Goal: Task Accomplishment & Management: Manage account settings

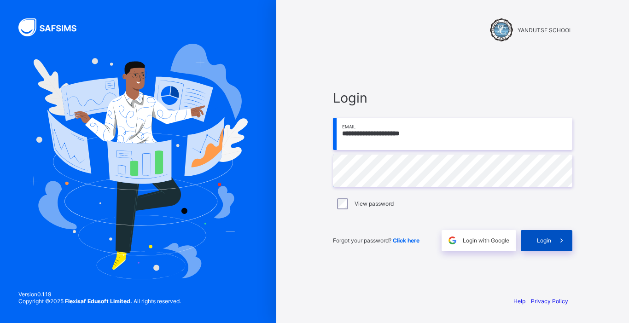
click at [544, 242] on span "Login" at bounding box center [544, 240] width 14 height 7
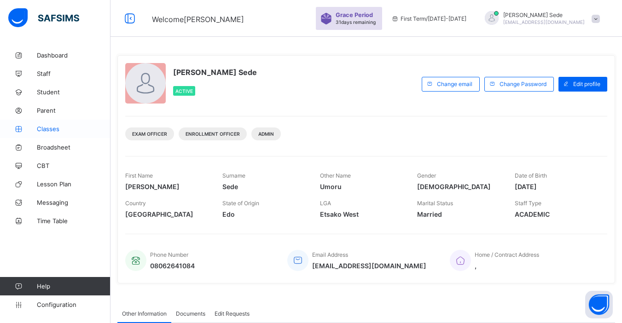
click at [53, 131] on span "Classes" at bounding box center [74, 128] width 74 height 7
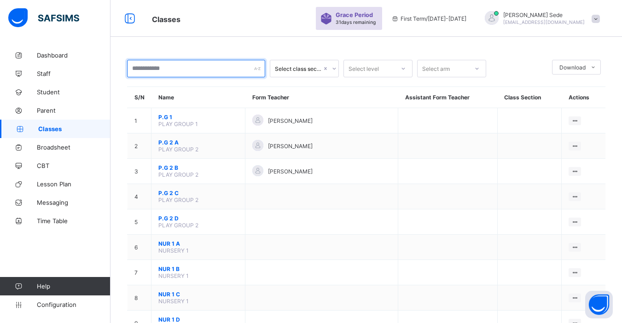
click at [248, 69] on input "text" at bounding box center [196, 68] width 138 height 17
click at [334, 68] on icon at bounding box center [334, 68] width 6 height 9
click at [334, 68] on icon at bounding box center [333, 69] width 3 height 2
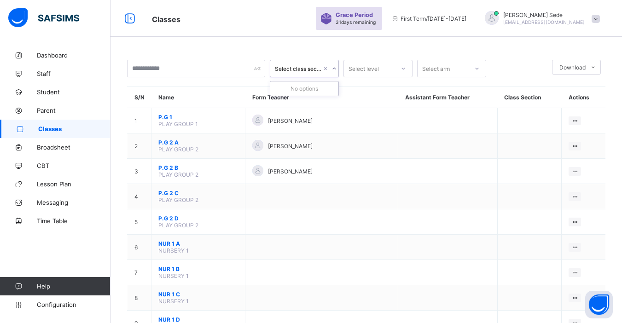
click at [334, 68] on icon at bounding box center [334, 68] width 6 height 9
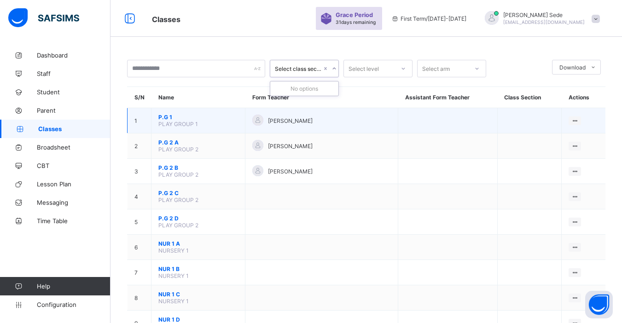
click at [456, 113] on td at bounding box center [447, 120] width 99 height 25
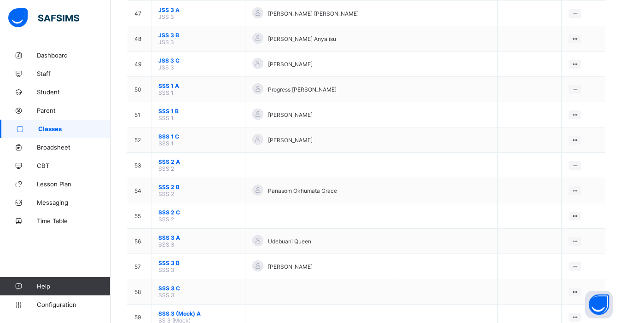
scroll to position [1271, 0]
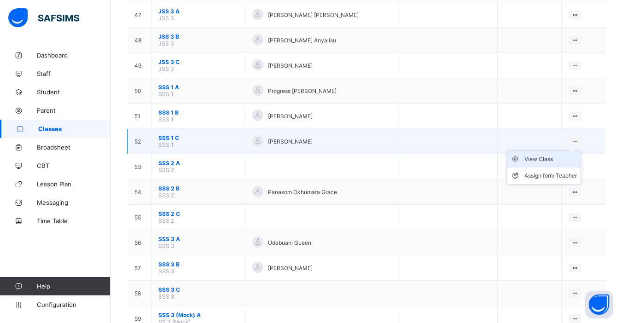
click at [556, 157] on div "View Class" at bounding box center [550, 159] width 52 height 9
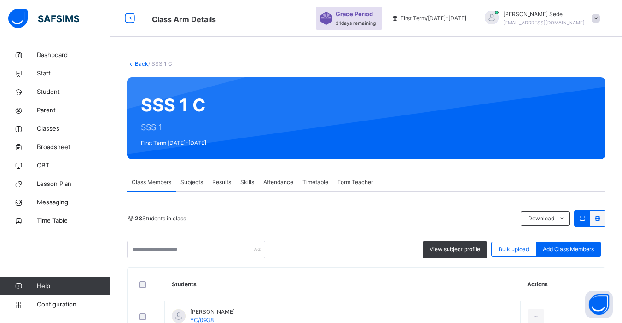
click at [189, 182] on span "Subjects" at bounding box center [191, 182] width 23 height 8
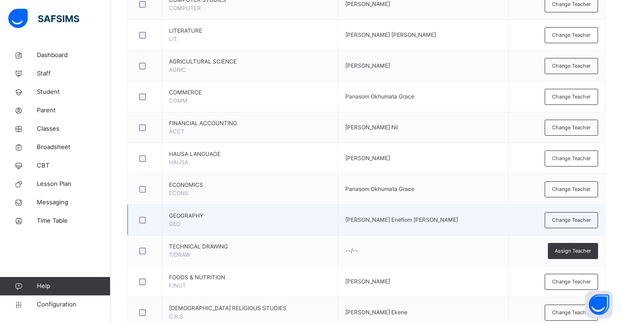
scroll to position [611, 0]
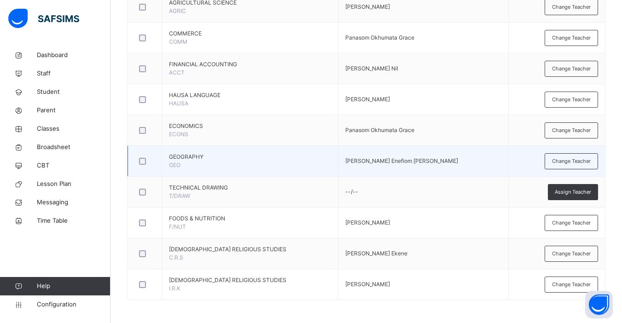
click at [312, 157] on span "GEOGRAPHY" at bounding box center [250, 157] width 162 height 8
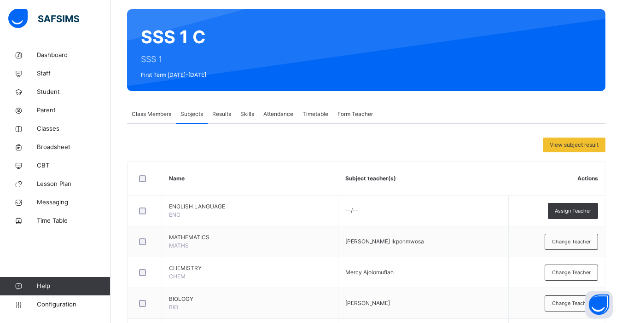
scroll to position [59, 0]
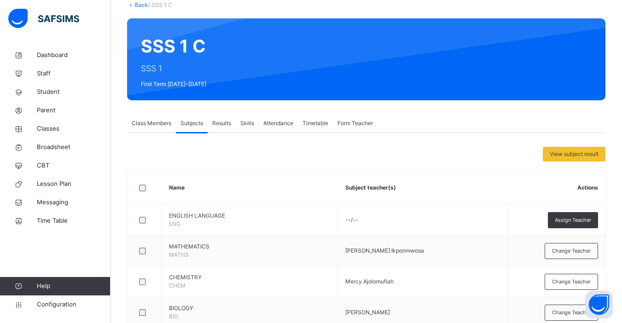
click at [140, 7] on link "Back" at bounding box center [141, 4] width 13 height 7
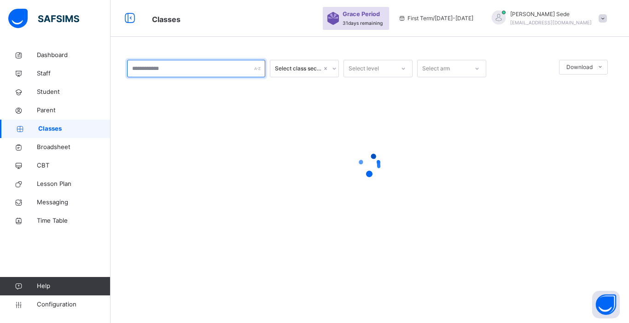
click at [175, 73] on input "text" at bounding box center [196, 68] width 138 height 17
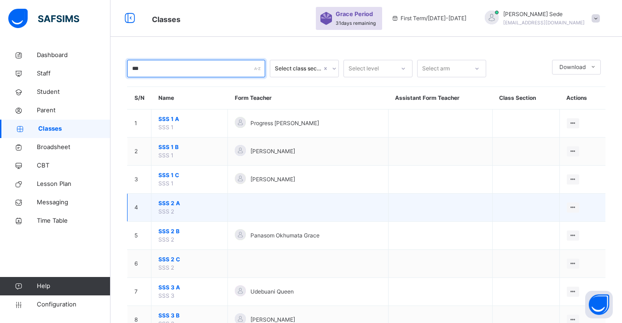
type input "***"
click at [169, 203] on span "SSS 2 A" at bounding box center [189, 203] width 62 height 8
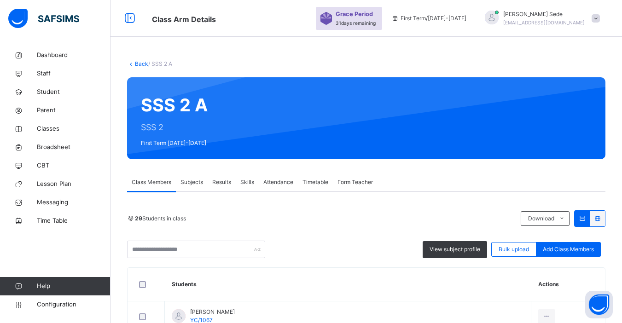
click at [194, 185] on span "Subjects" at bounding box center [191, 182] width 23 height 8
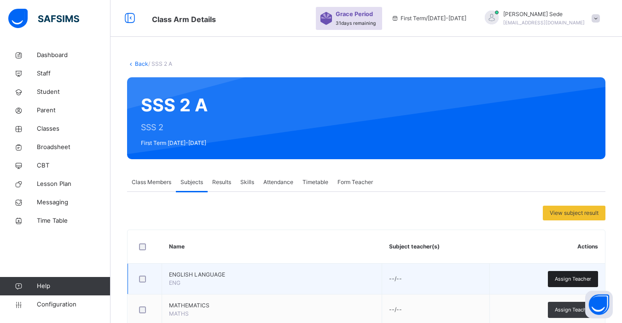
click at [572, 280] on span "Assign Teacher" at bounding box center [573, 279] width 36 height 8
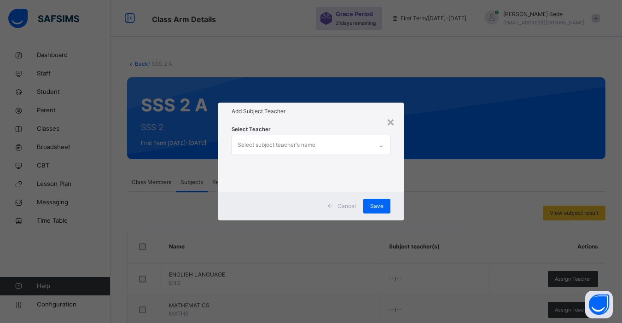
click at [316, 152] on div "Select subject teacher's name" at bounding box center [302, 144] width 140 height 19
click at [309, 144] on div "Select subject teacher's name" at bounding box center [277, 144] width 78 height 17
click at [304, 147] on div "Select subject teacher's name" at bounding box center [277, 144] width 78 height 17
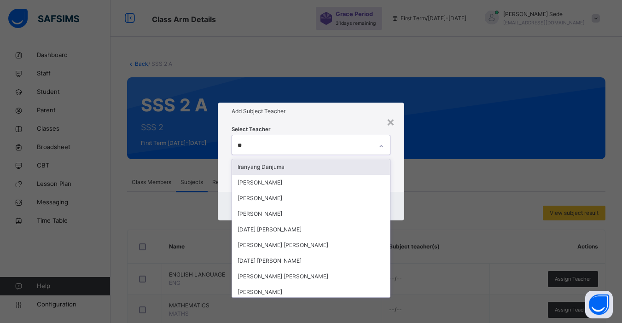
type input "***"
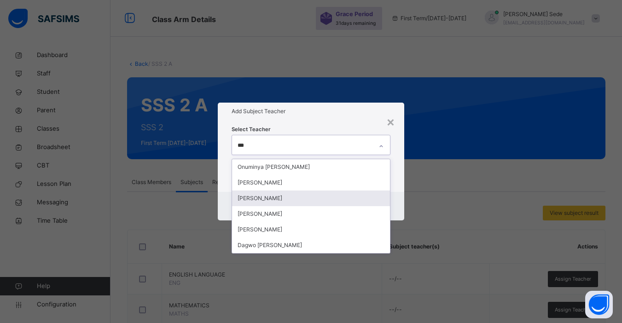
click at [285, 198] on div "[PERSON_NAME]" at bounding box center [311, 199] width 158 height 16
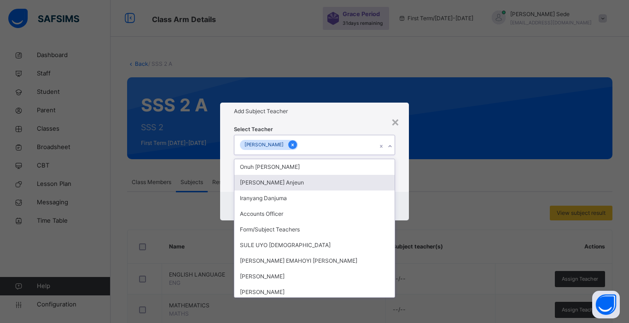
click at [291, 145] on icon at bounding box center [292, 145] width 2 height 3
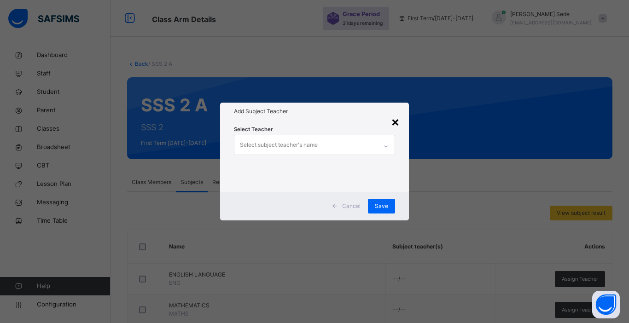
click at [394, 120] on div "×" at bounding box center [395, 121] width 9 height 19
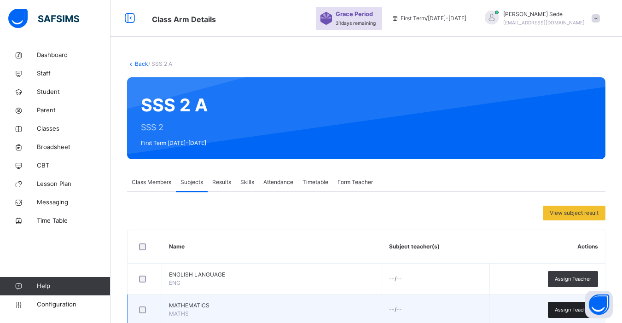
click at [565, 314] on span "Assign Teacher" at bounding box center [573, 310] width 36 height 8
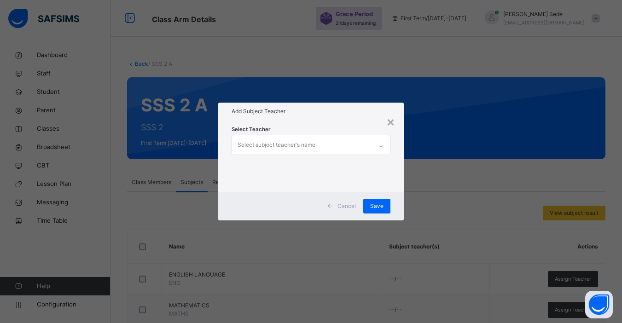
click at [277, 146] on div "Select subject teacher's name" at bounding box center [277, 144] width 78 height 17
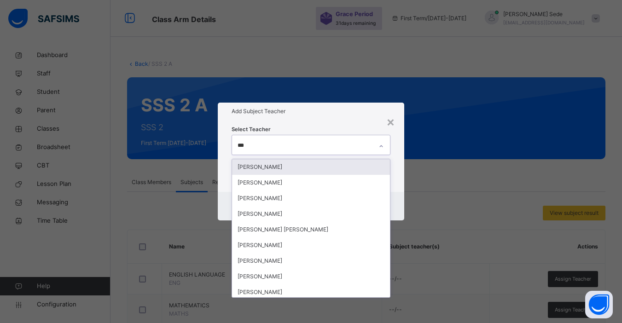
type input "****"
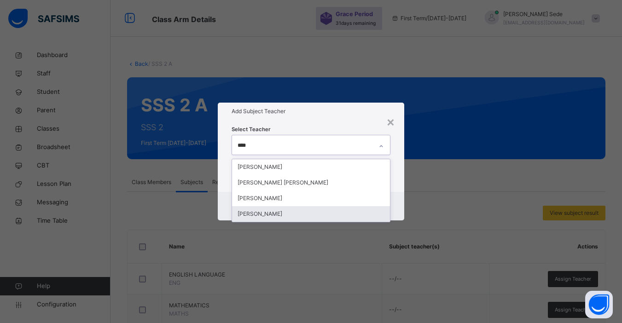
click at [267, 212] on div "[PERSON_NAME]" at bounding box center [311, 214] width 158 height 16
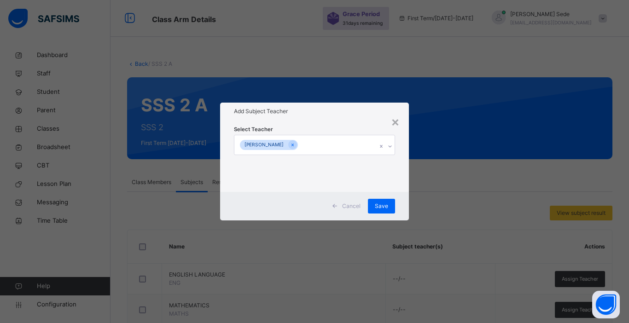
click at [399, 196] on div "Cancel Save" at bounding box center [314, 206] width 189 height 29
click at [385, 206] on span "Save" at bounding box center [381, 206] width 13 height 8
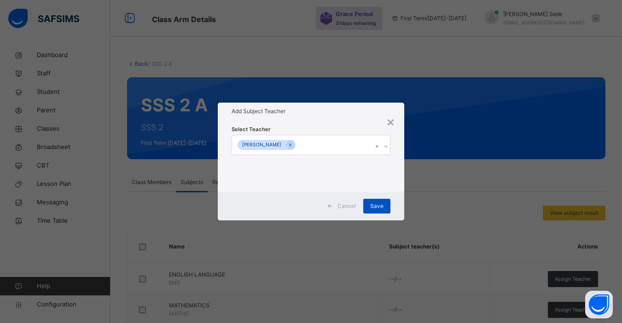
click at [385, 206] on div "Save" at bounding box center [376, 206] width 27 height 15
click at [382, 205] on div "Save" at bounding box center [376, 206] width 27 height 15
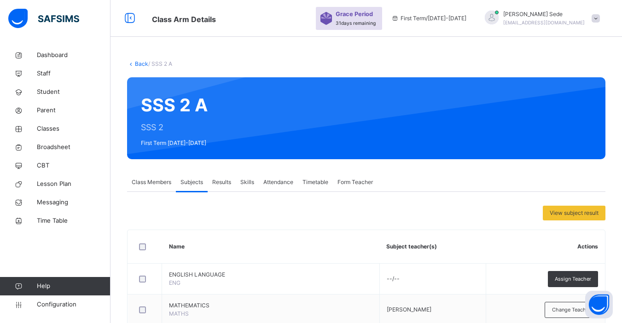
scroll to position [283, 0]
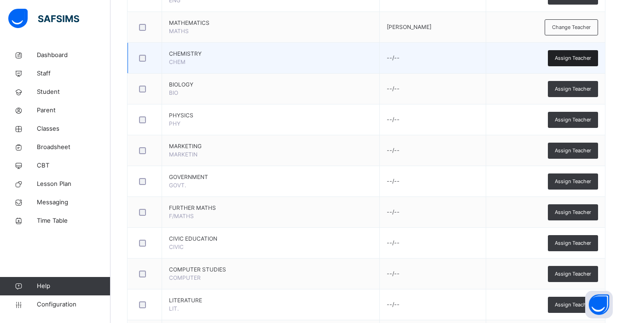
click at [582, 59] on span "Assign Teacher" at bounding box center [573, 58] width 36 height 8
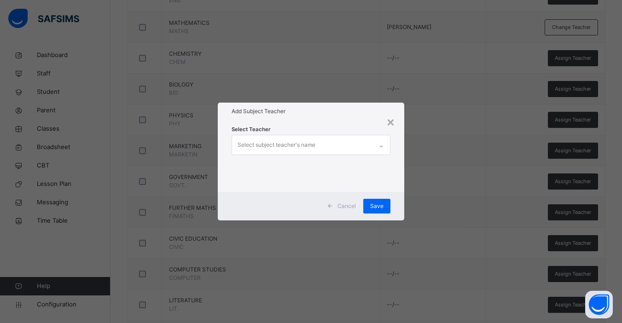
click at [261, 142] on div "Select subject teacher's name" at bounding box center [277, 144] width 78 height 17
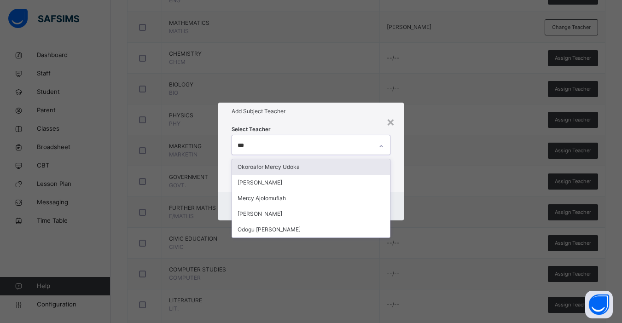
type input "****"
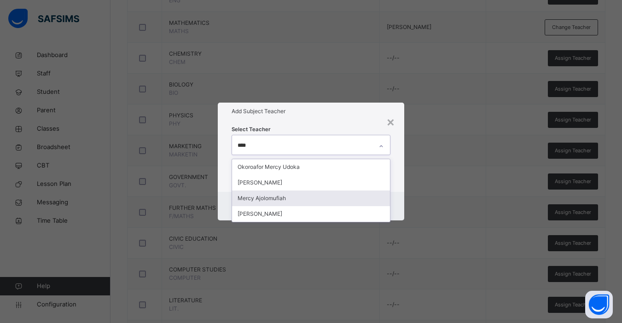
click at [267, 202] on div "Mercy Ajolomufiah" at bounding box center [311, 199] width 158 height 16
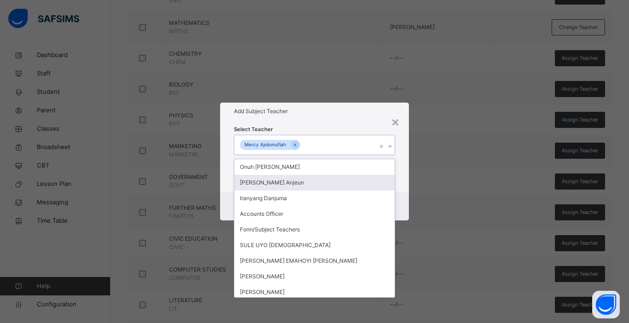
click at [402, 179] on div "Select Teacher option Mercy Ajolomufiah, selected. option [PERSON_NAME] focused…" at bounding box center [314, 156] width 189 height 72
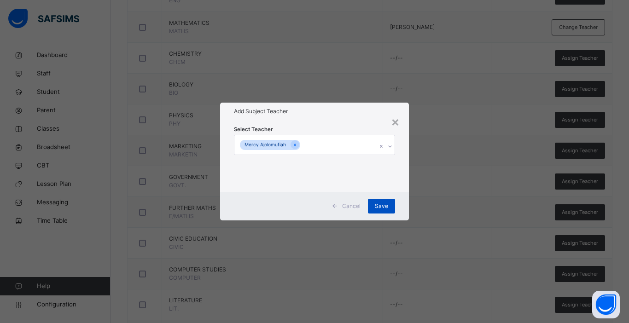
click at [378, 203] on span "Save" at bounding box center [381, 206] width 13 height 8
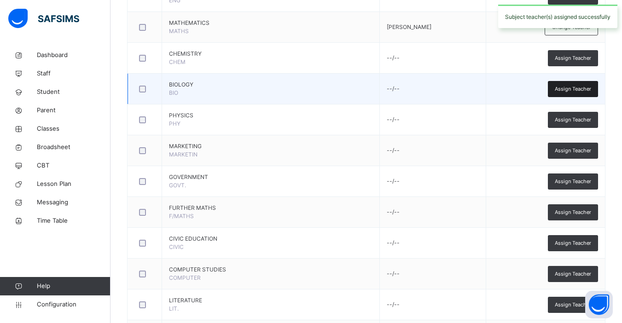
click at [575, 88] on span "Assign Teacher" at bounding box center [573, 89] width 36 height 8
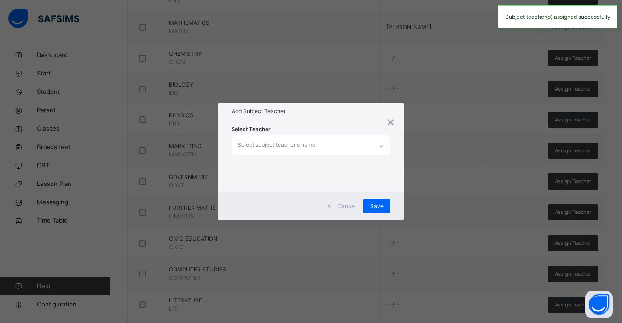
click at [290, 147] on div "Select subject teacher's name" at bounding box center [277, 144] width 78 height 17
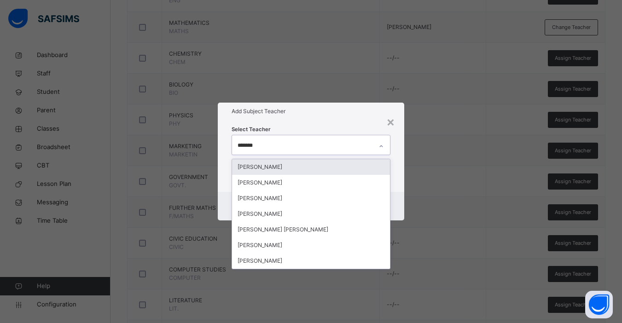
type input "********"
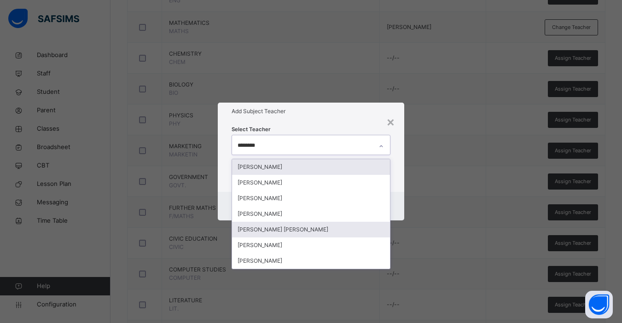
click at [288, 230] on div "[PERSON_NAME] [PERSON_NAME]" at bounding box center [311, 230] width 158 height 16
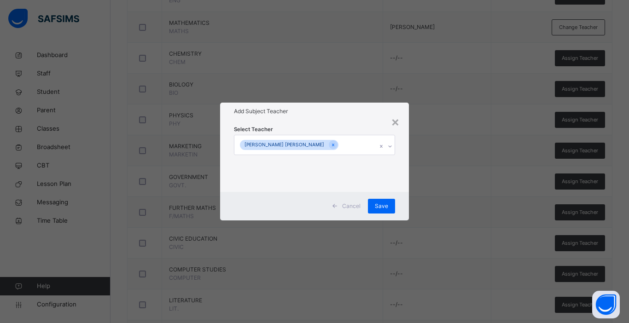
click at [403, 176] on div "Select Teacher [PERSON_NAME] [PERSON_NAME]" at bounding box center [314, 156] width 189 height 72
click at [380, 205] on span "Save" at bounding box center [381, 206] width 13 height 8
click at [380, 204] on span "Save" at bounding box center [381, 206] width 13 height 8
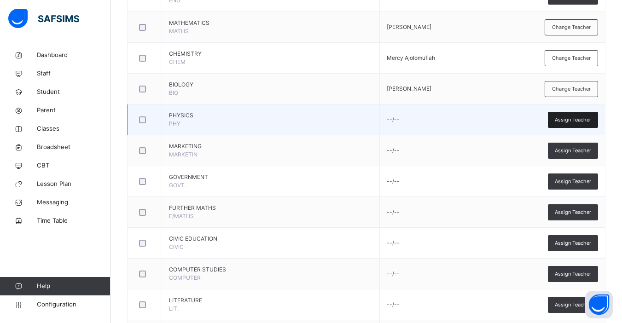
click at [574, 122] on span "Assign Teacher" at bounding box center [573, 120] width 36 height 8
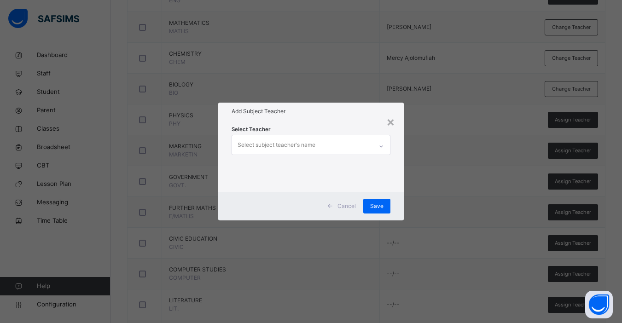
click at [288, 141] on div "Select subject teacher's name" at bounding box center [277, 144] width 78 height 17
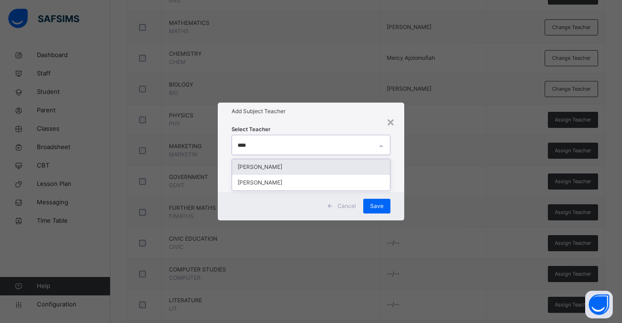
type input "*****"
click at [290, 170] on div "[PERSON_NAME]" at bounding box center [311, 167] width 158 height 16
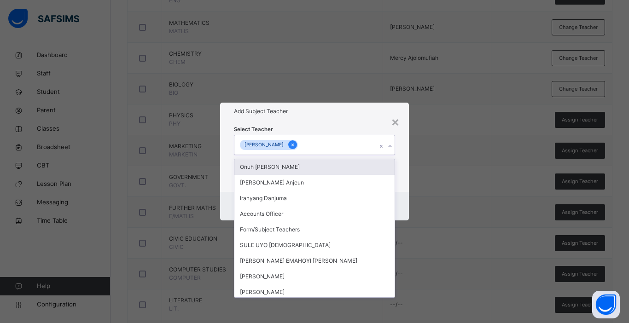
click at [291, 145] on icon at bounding box center [292, 145] width 2 height 3
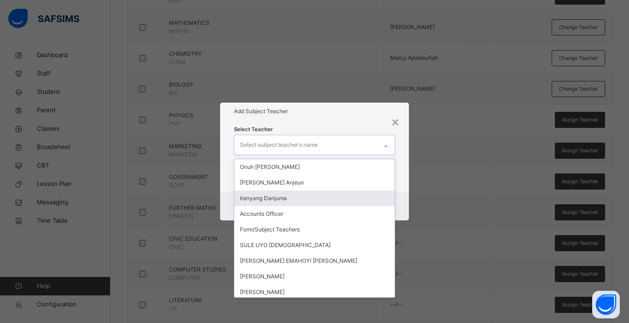
click at [402, 187] on div "Select Teacher option [PERSON_NAME], deselected. option Iranyang Danjuma focuse…" at bounding box center [314, 156] width 189 height 72
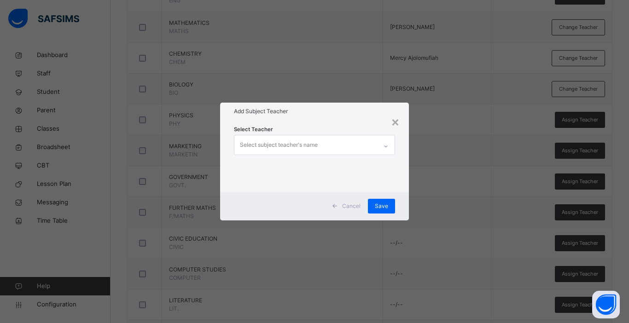
click at [279, 145] on div "Select subject teacher's name" at bounding box center [279, 144] width 78 height 17
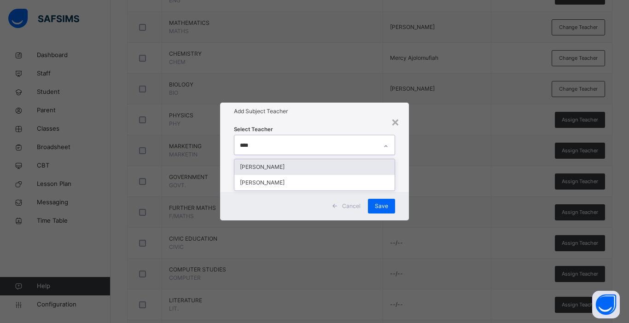
type input "*****"
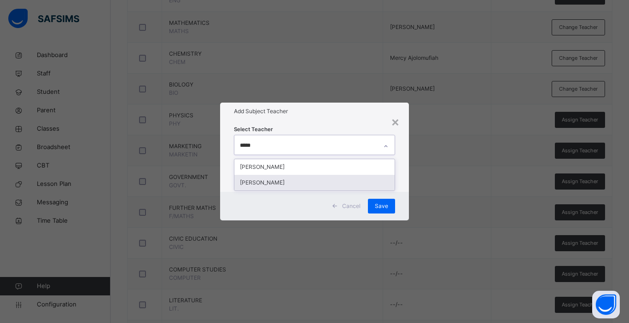
click at [287, 181] on div "[PERSON_NAME]" at bounding box center [314, 183] width 160 height 16
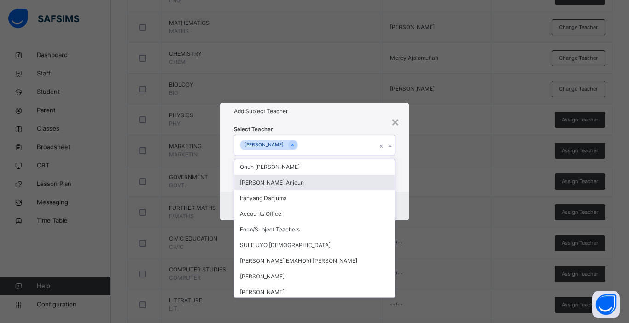
click at [475, 211] on div "× Add Subject Teacher Select Teacher option [PERSON_NAME], selected. option [PE…" at bounding box center [314, 161] width 629 height 323
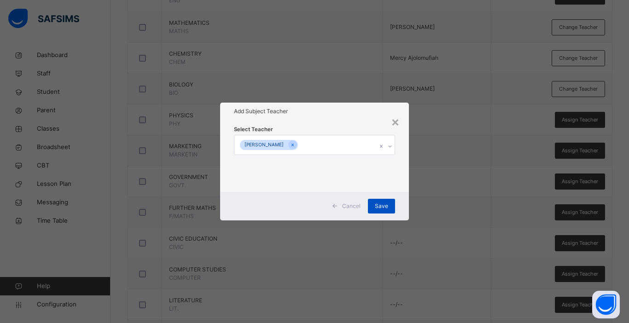
click at [389, 208] on div "Save" at bounding box center [381, 206] width 27 height 15
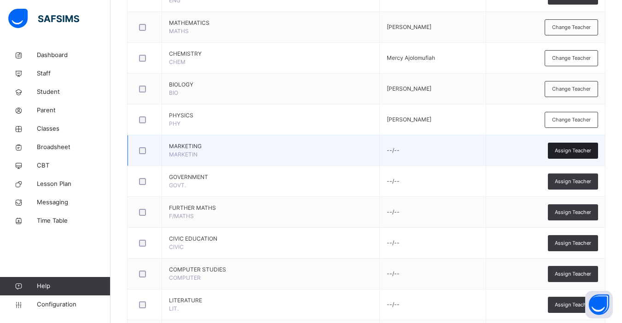
click at [572, 151] on span "Assign Teacher" at bounding box center [573, 151] width 36 height 8
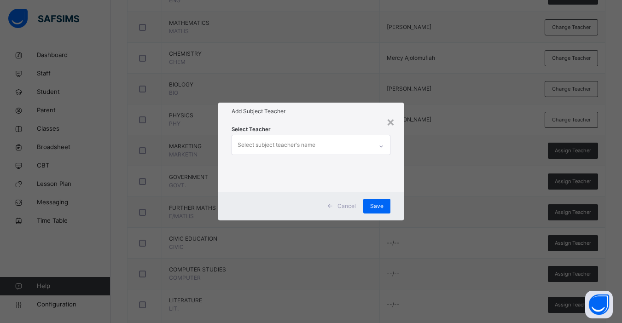
click at [259, 145] on div "Select subject teacher's name" at bounding box center [277, 144] width 78 height 17
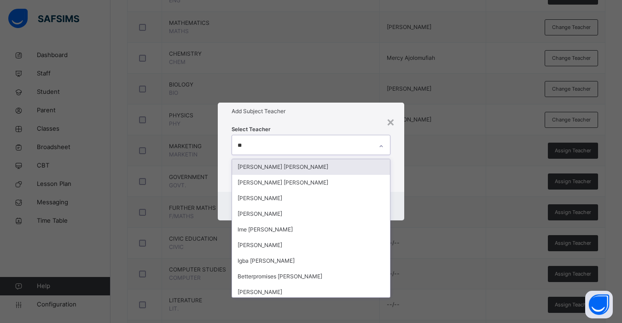
type input "***"
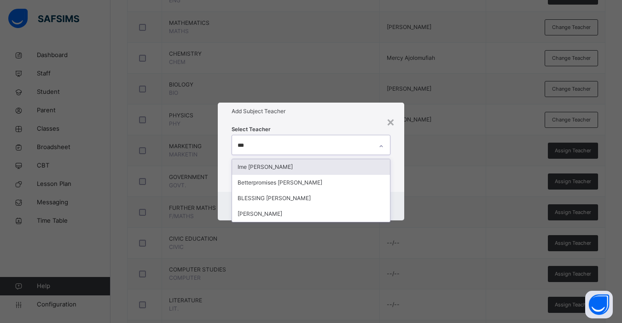
click at [265, 168] on div "Ime [PERSON_NAME]" at bounding box center [311, 167] width 158 height 16
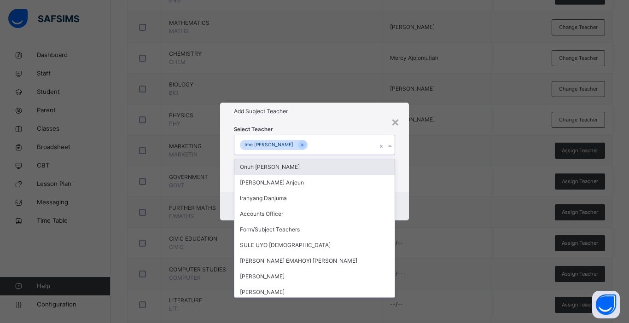
click at [405, 162] on div "Select Teacher option Ime [PERSON_NAME], selected. option Onuh [PERSON_NAME] fo…" at bounding box center [314, 156] width 189 height 72
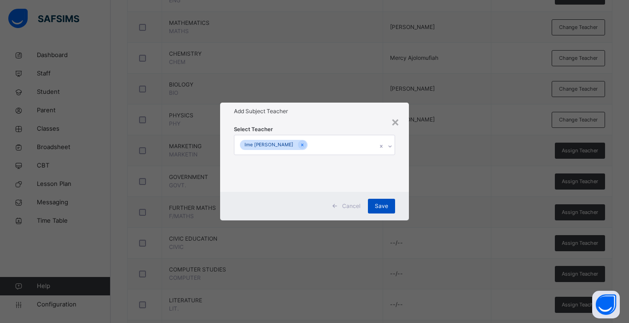
click at [384, 209] on span "Save" at bounding box center [381, 206] width 13 height 8
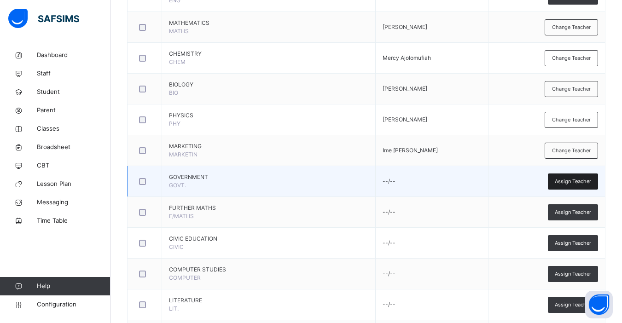
click at [580, 184] on span "Assign Teacher" at bounding box center [573, 182] width 36 height 8
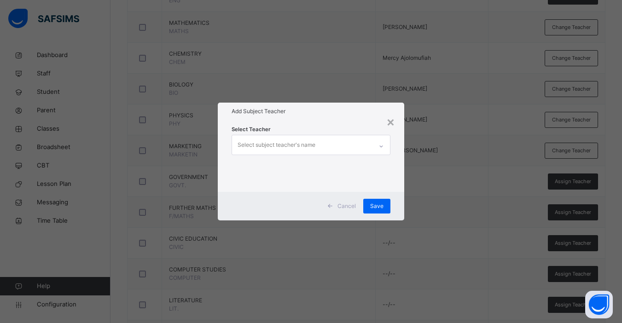
click at [309, 149] on div "Select subject teacher's name" at bounding box center [277, 144] width 78 height 17
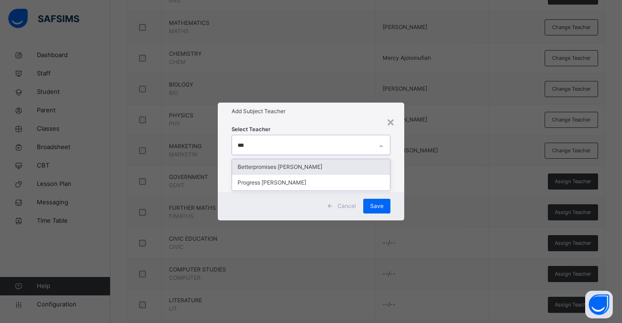
type input "****"
click at [309, 149] on div "**** prog" at bounding box center [302, 144] width 140 height 19
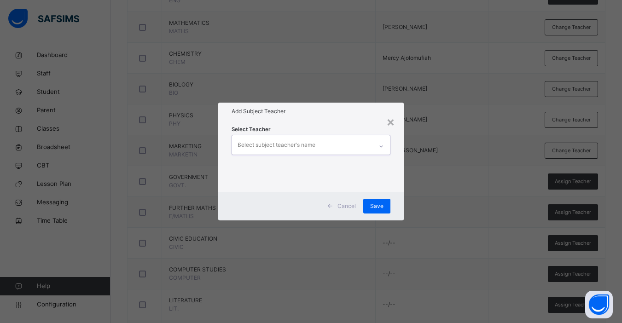
type input "***"
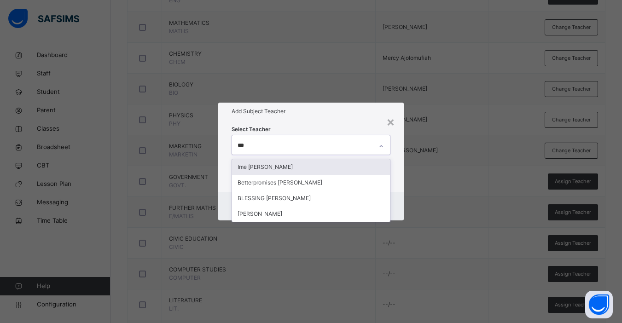
click at [307, 164] on div "Ime [PERSON_NAME]" at bounding box center [311, 167] width 158 height 16
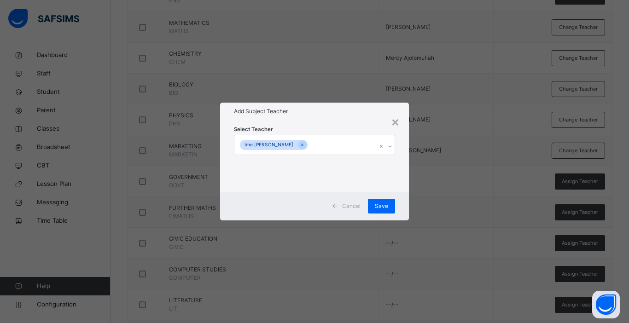
click at [406, 174] on div "Select Teacher Ime [PERSON_NAME]" at bounding box center [314, 156] width 189 height 72
click at [300, 145] on icon at bounding box center [302, 145] width 5 height 6
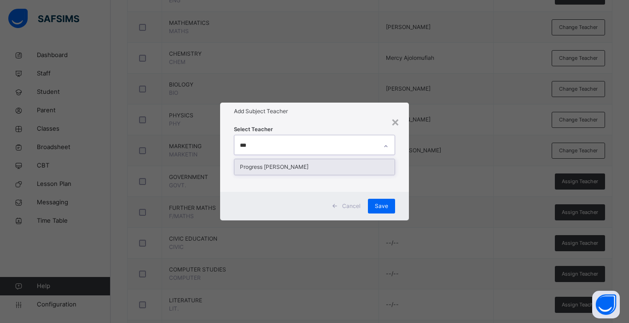
type input "****"
click at [291, 166] on div "Progress [PERSON_NAME]" at bounding box center [314, 167] width 160 height 16
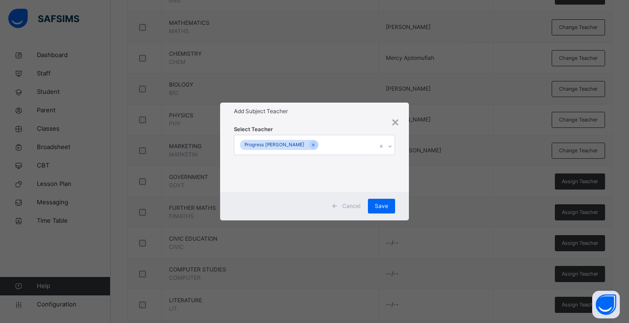
click at [403, 196] on div "Cancel Save" at bounding box center [314, 206] width 189 height 29
click at [376, 208] on span "Save" at bounding box center [381, 206] width 13 height 8
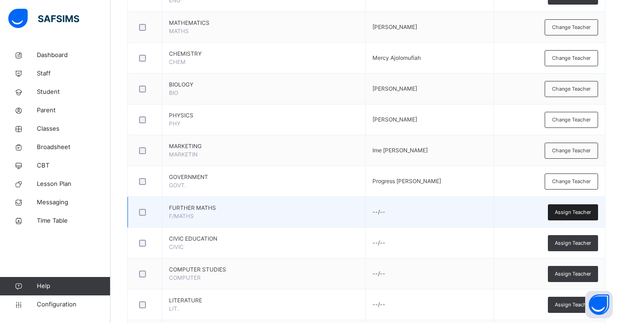
click at [575, 210] on span "Assign Teacher" at bounding box center [573, 213] width 36 height 8
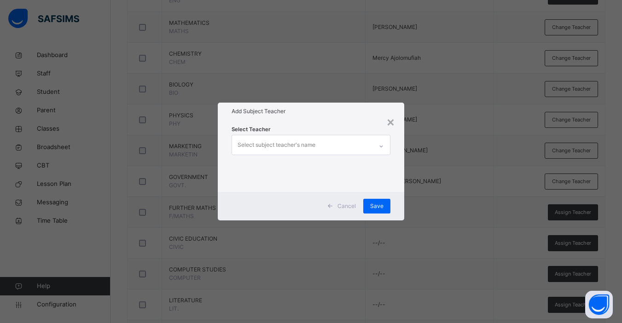
click at [577, 244] on div "× Add Subject Teacher Select Teacher Select subject teacher's name Cancel Save" at bounding box center [311, 161] width 622 height 323
click at [345, 208] on span "Cancel" at bounding box center [346, 206] width 18 height 8
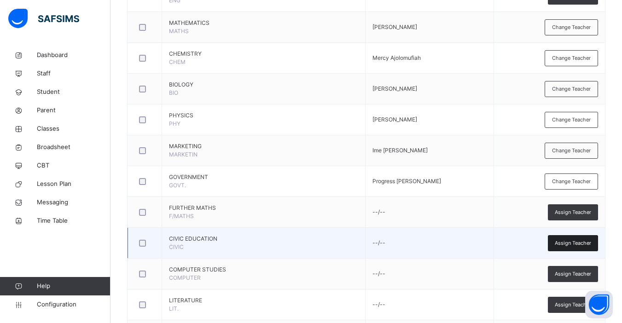
click at [590, 247] on span "Assign Teacher" at bounding box center [573, 243] width 36 height 8
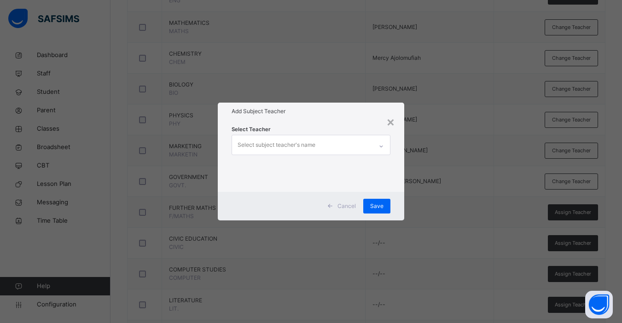
click at [330, 145] on div "Select subject teacher's name" at bounding box center [302, 144] width 140 height 19
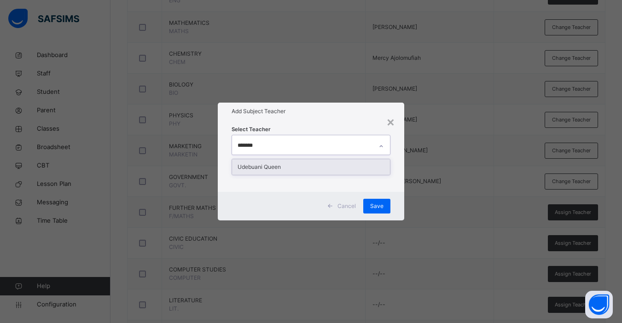
type input "********"
click at [285, 168] on div "Udebuani Queen" at bounding box center [311, 167] width 158 height 16
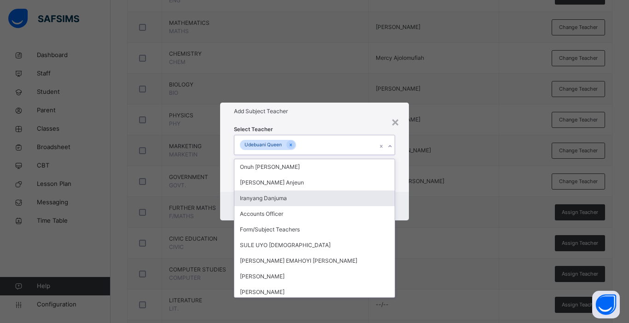
click at [403, 193] on div "Cancel Save" at bounding box center [314, 206] width 189 height 29
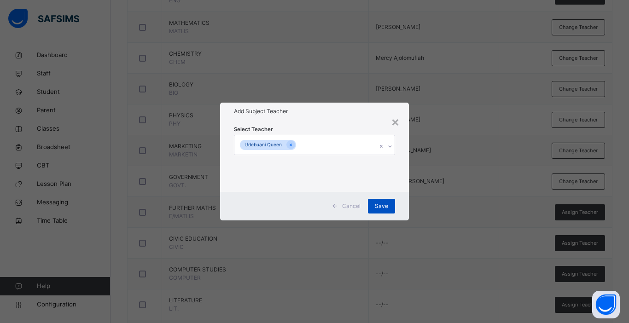
click at [381, 209] on span "Save" at bounding box center [381, 206] width 13 height 8
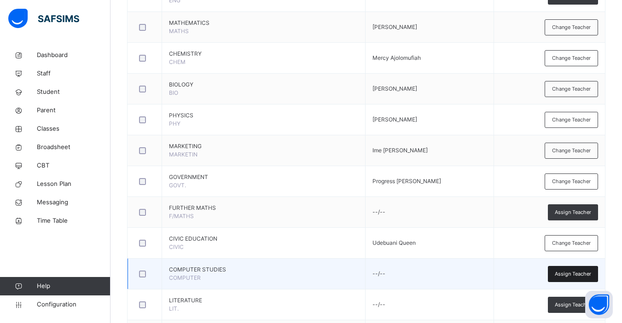
click at [577, 275] on span "Assign Teacher" at bounding box center [573, 274] width 36 height 8
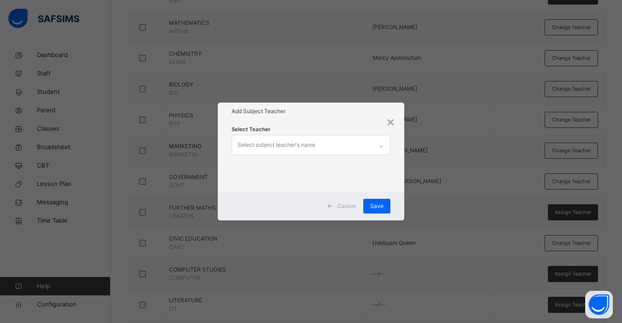
click at [292, 145] on div "Select subject teacher's name" at bounding box center [277, 144] width 78 height 17
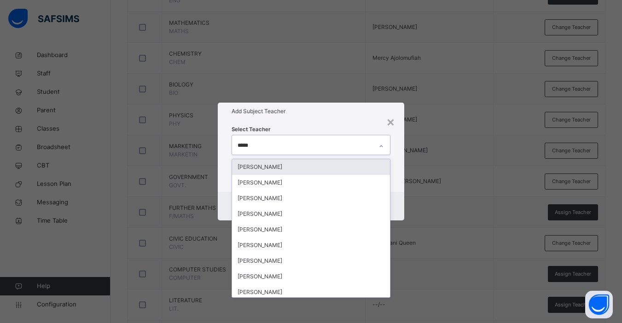
type input "******"
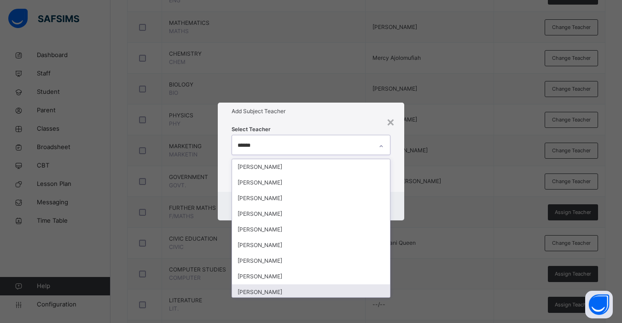
click at [296, 288] on div "[PERSON_NAME]" at bounding box center [311, 293] width 158 height 16
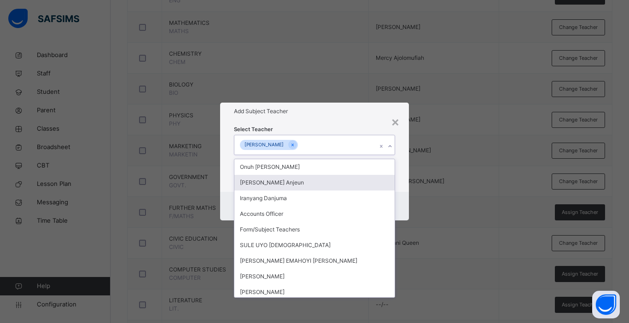
click at [402, 179] on div "Select Teacher option [PERSON_NAME], selected. option [PERSON_NAME] focused, 2 …" at bounding box center [314, 156] width 189 height 72
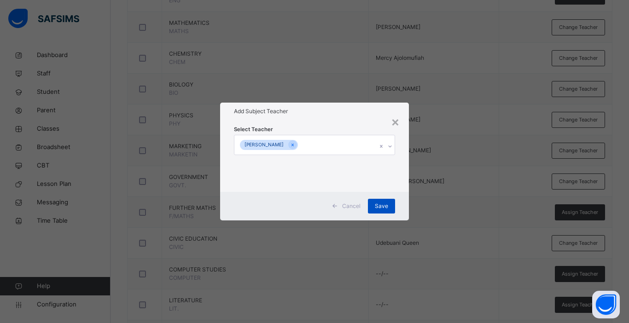
click at [380, 206] on span "Save" at bounding box center [381, 206] width 13 height 8
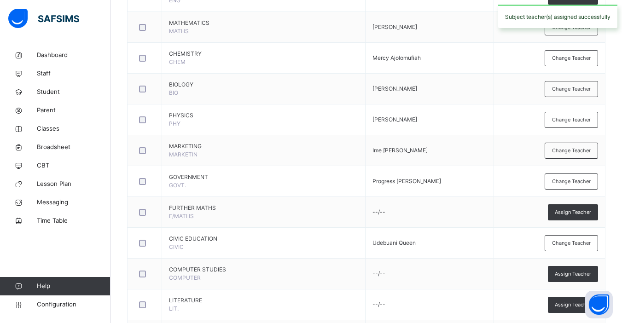
click at [570, 304] on span "Assign Teacher" at bounding box center [573, 305] width 36 height 8
click at [0, 0] on div "× Add Subject Teacher Select Teacher Select subject teacher's name Cancel Save" at bounding box center [0, 0] width 0 height 0
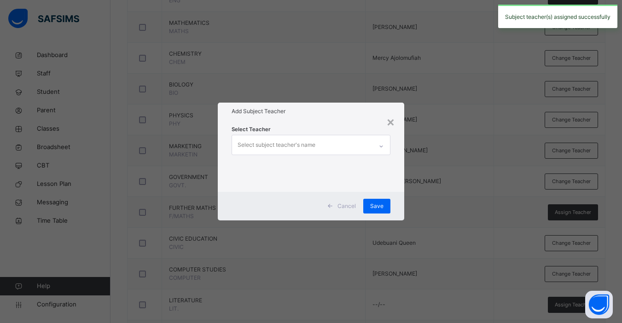
click at [559, 307] on div "× Add Subject Teacher Select Teacher Select subject teacher's name Cancel Save" at bounding box center [311, 161] width 622 height 323
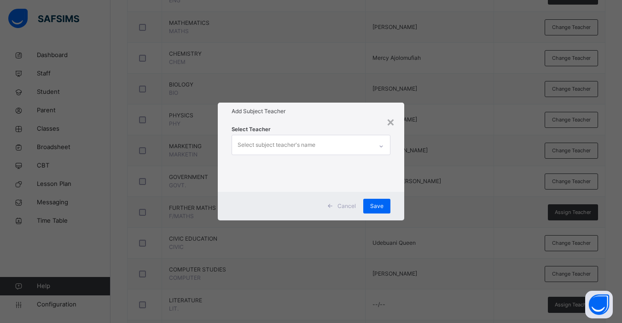
click at [310, 150] on div "Select subject teacher's name" at bounding box center [277, 144] width 78 height 17
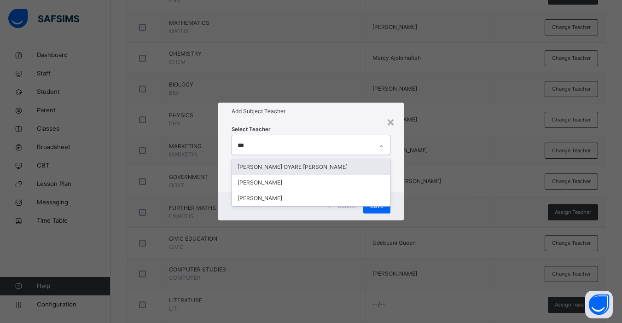
type input "****"
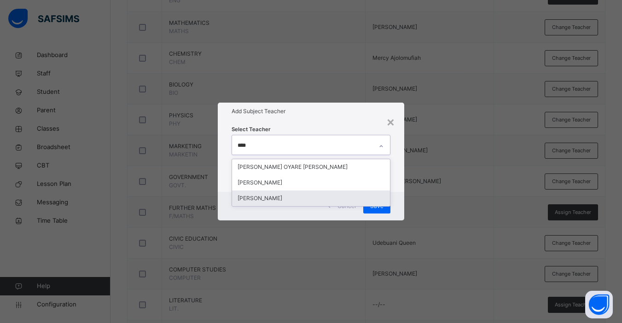
click at [279, 197] on div "[PERSON_NAME]" at bounding box center [311, 199] width 158 height 16
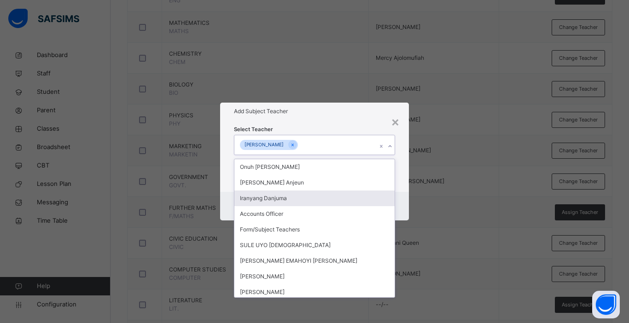
click at [401, 183] on div "Select Teacher option [PERSON_NAME], selected. option Iranyang Danjuma focused,…" at bounding box center [314, 156] width 189 height 72
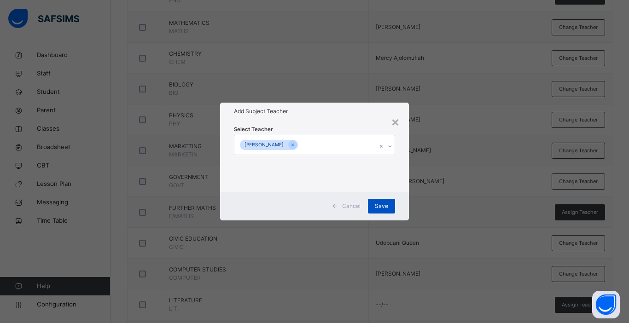
click at [384, 207] on span "Save" at bounding box center [381, 206] width 13 height 8
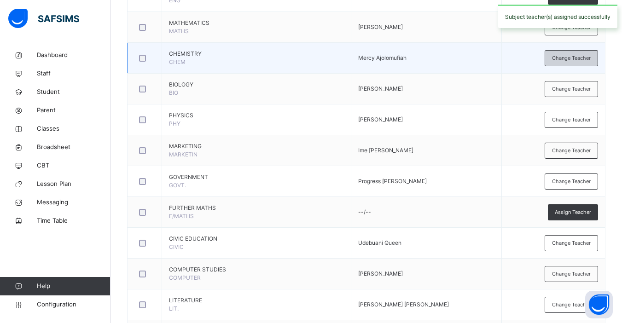
scroll to position [565, 0]
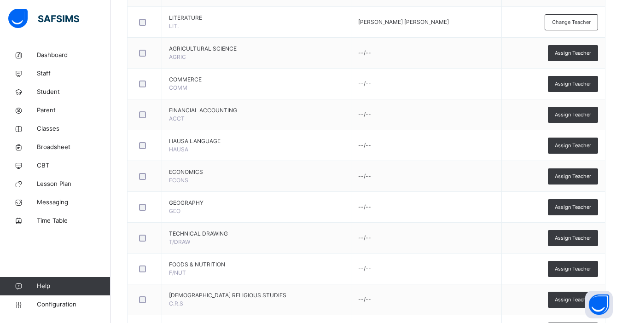
click at [571, 57] on div "Assign Teacher" at bounding box center [573, 53] width 50 height 16
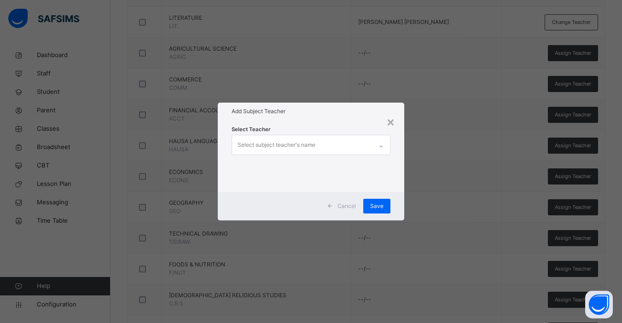
click at [259, 149] on div "Select subject teacher's name" at bounding box center [277, 144] width 78 height 17
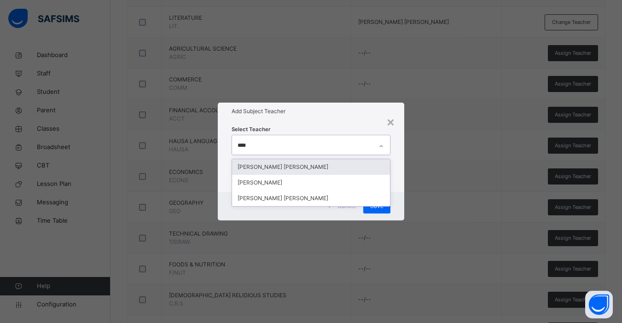
type input "*****"
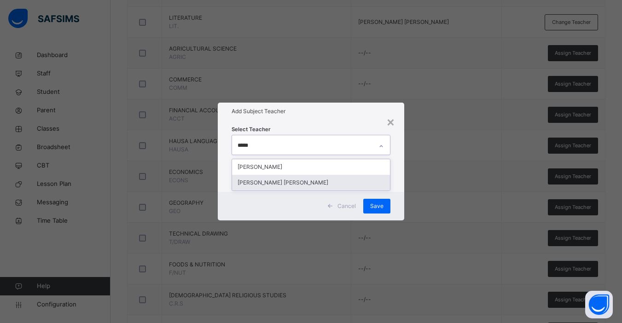
click at [289, 184] on div "[PERSON_NAME] [PERSON_NAME]" at bounding box center [311, 183] width 158 height 16
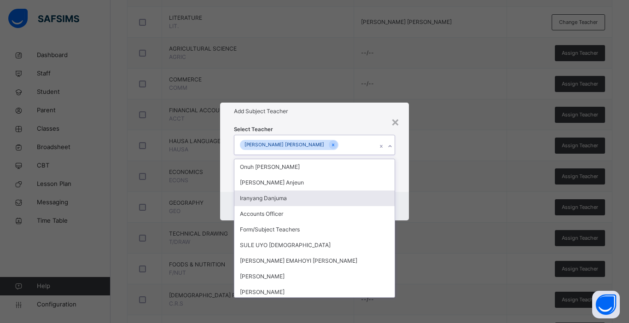
click at [402, 183] on div "Select Teacher option [PERSON_NAME] [PERSON_NAME], selected. option Iranyang Da…" at bounding box center [314, 156] width 189 height 72
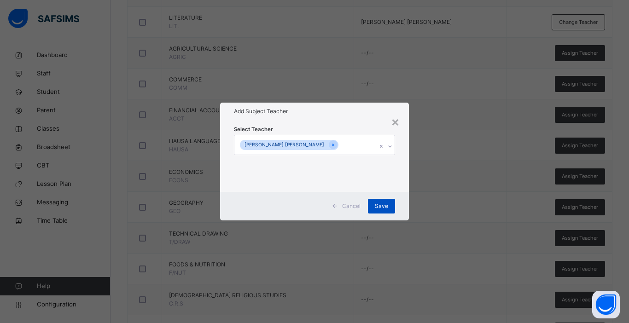
click at [383, 205] on span "Save" at bounding box center [381, 206] width 13 height 8
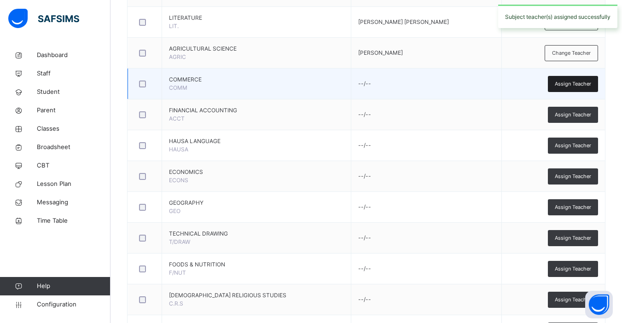
click at [587, 83] on span "Assign Teacher" at bounding box center [573, 84] width 36 height 8
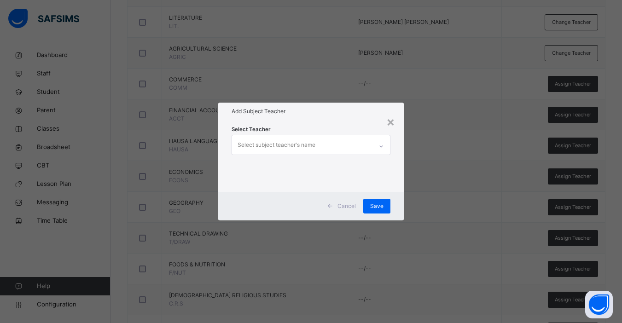
click at [290, 145] on div "Select subject teacher's name" at bounding box center [277, 144] width 78 height 17
type input "******"
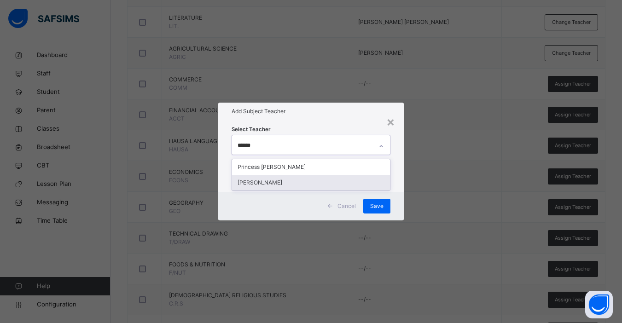
click at [278, 180] on div "[PERSON_NAME]" at bounding box center [311, 183] width 158 height 16
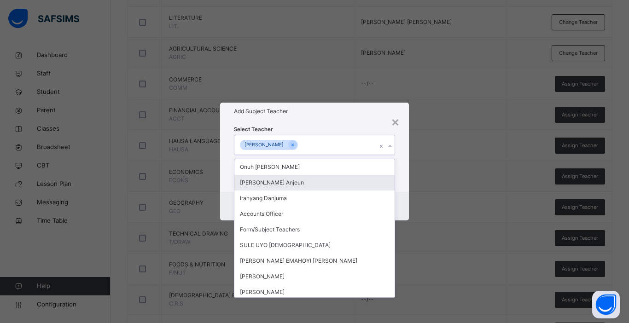
click at [402, 185] on div "Select Teacher option [PERSON_NAME], selected. option [PERSON_NAME] focused, 2 …" at bounding box center [314, 156] width 189 height 72
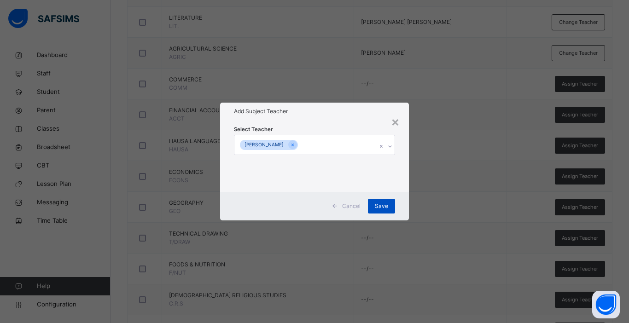
click at [381, 207] on span "Save" at bounding box center [381, 206] width 13 height 8
click at [577, 115] on div "× Add Subject Teacher Select Teacher [PERSON_NAME] Cancel Save" at bounding box center [314, 161] width 629 height 323
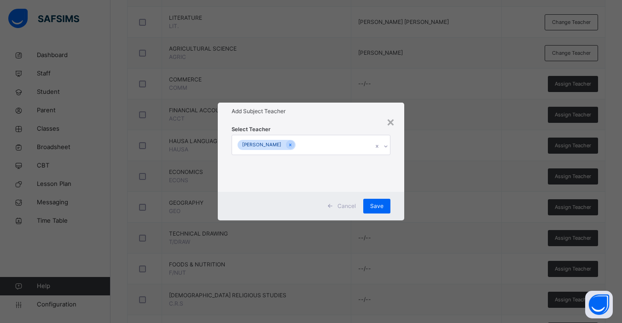
click at [573, 115] on div "× Add Subject Teacher Select Teacher [PERSON_NAME] Cancel Save" at bounding box center [311, 161] width 622 height 323
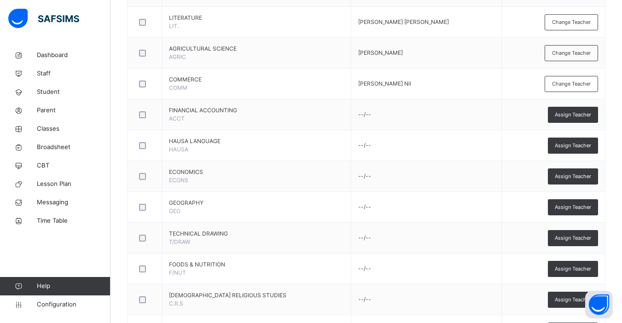
click at [573, 115] on span "Assign Teacher" at bounding box center [573, 115] width 36 height 8
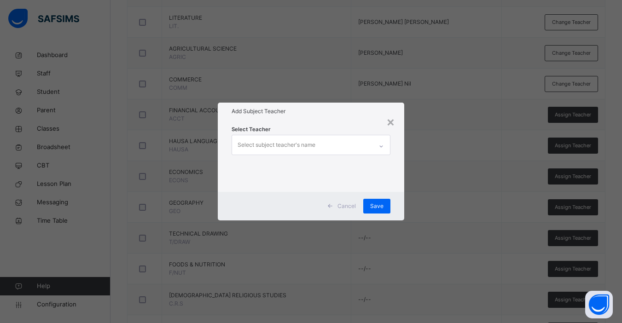
click at [311, 144] on div "Select subject teacher's name" at bounding box center [277, 144] width 78 height 17
type input "*****"
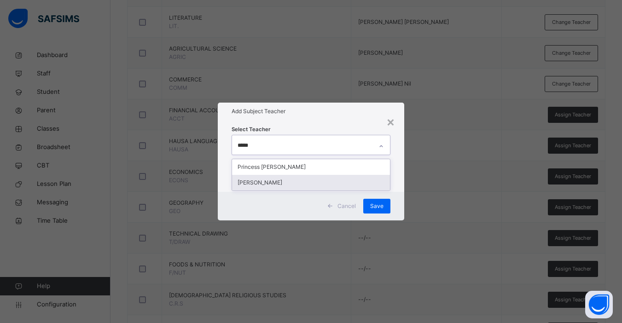
click at [290, 182] on div "[PERSON_NAME]" at bounding box center [311, 183] width 158 height 16
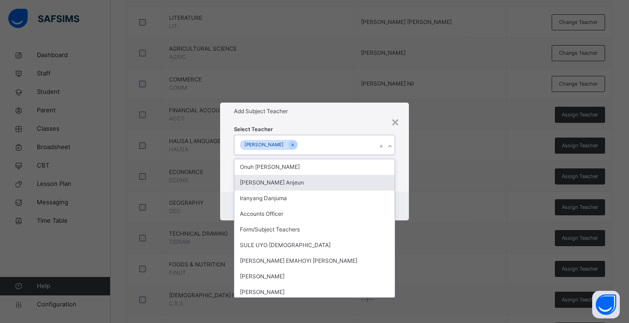
click at [403, 177] on div "Select Teacher option [PERSON_NAME], selected. option [PERSON_NAME] focused, 2 …" at bounding box center [314, 156] width 189 height 72
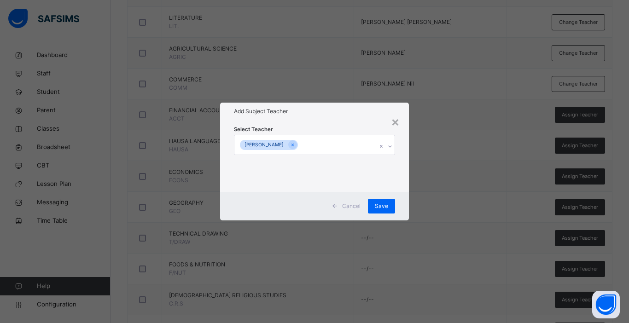
click at [403, 177] on div "Select Teacher [PERSON_NAME]" at bounding box center [314, 156] width 189 height 72
click at [387, 203] on span "Save" at bounding box center [381, 206] width 13 height 8
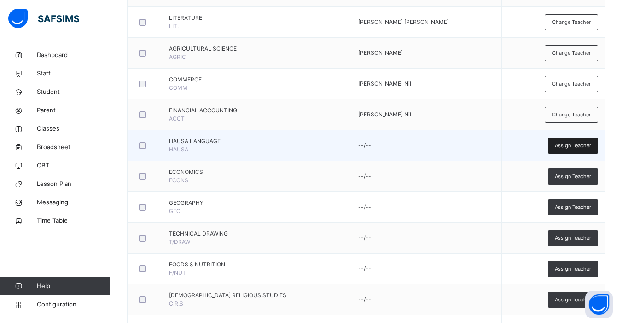
click at [575, 148] on span "Assign Teacher" at bounding box center [573, 146] width 36 height 8
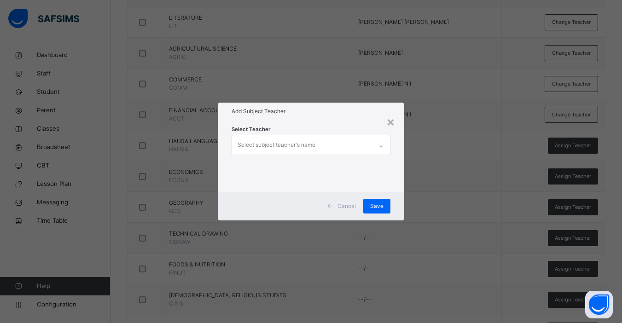
click at [274, 147] on div "Select subject teacher's name" at bounding box center [277, 144] width 78 height 17
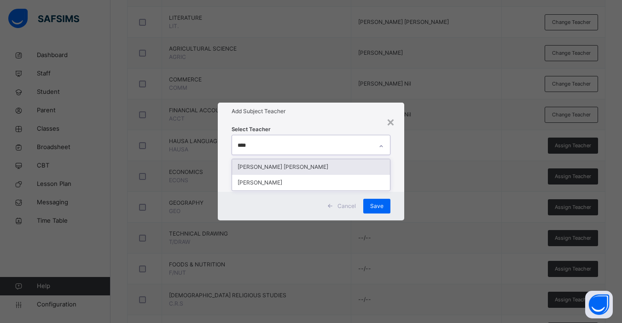
type input "*****"
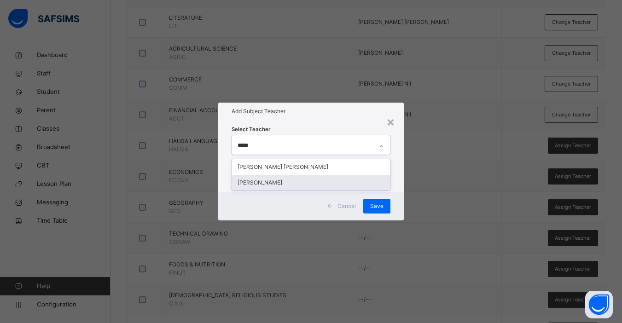
click at [274, 182] on div "[PERSON_NAME]" at bounding box center [311, 183] width 158 height 16
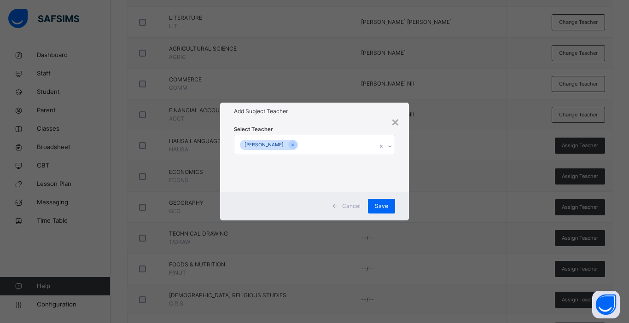
click at [401, 185] on div "Select Teacher [PERSON_NAME]" at bounding box center [314, 156] width 189 height 72
click at [381, 204] on span "Save" at bounding box center [381, 206] width 13 height 8
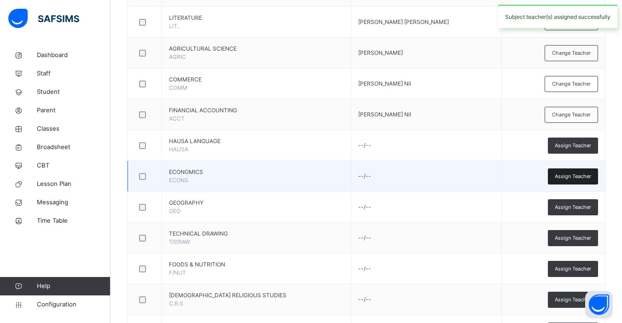
click at [591, 178] on span "Assign Teacher" at bounding box center [573, 177] width 36 height 8
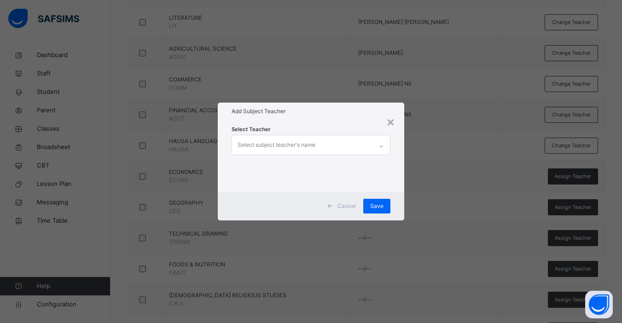
click at [284, 146] on div "Select subject teacher's name" at bounding box center [277, 144] width 78 height 17
type input "**"
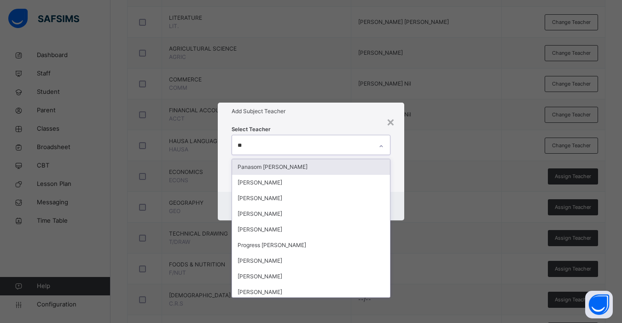
click at [287, 168] on div "Panasom [PERSON_NAME]" at bounding box center [311, 167] width 158 height 16
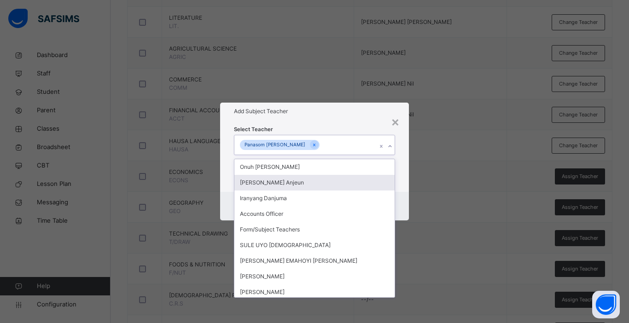
click at [401, 177] on div "Select Teacher option Panasom [PERSON_NAME], selected. option [PERSON_NAME] foc…" at bounding box center [314, 156] width 189 height 72
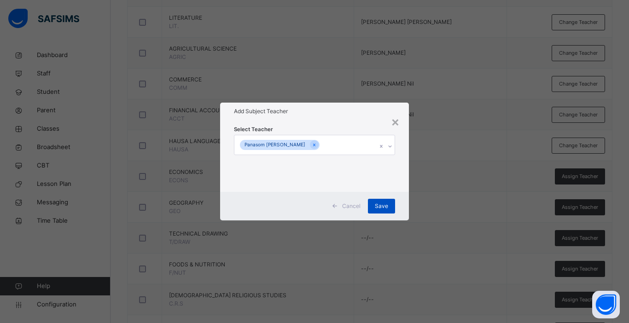
click at [379, 209] on span "Save" at bounding box center [381, 206] width 13 height 8
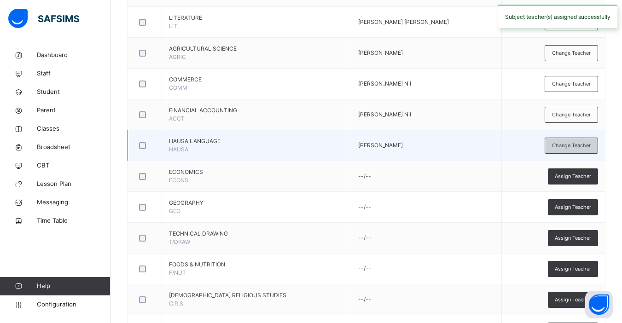
click at [574, 146] on span "Change Teacher" at bounding box center [571, 146] width 39 height 8
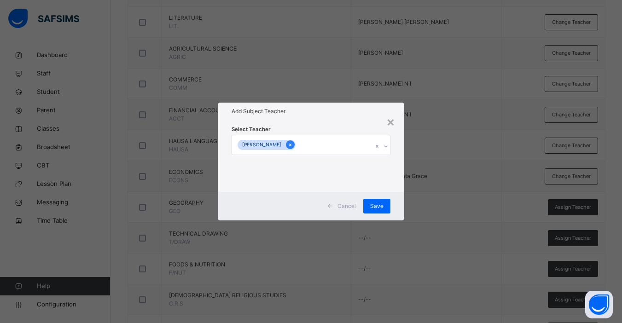
click at [295, 144] on div at bounding box center [290, 144] width 9 height 9
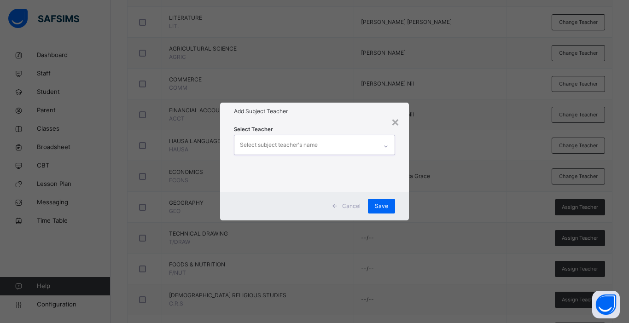
click at [312, 144] on div "Select subject teacher's name" at bounding box center [279, 144] width 78 height 17
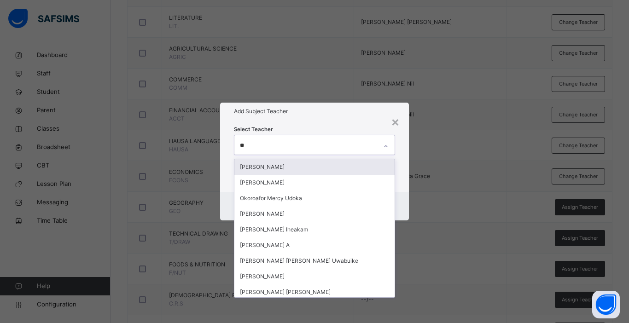
type input "***"
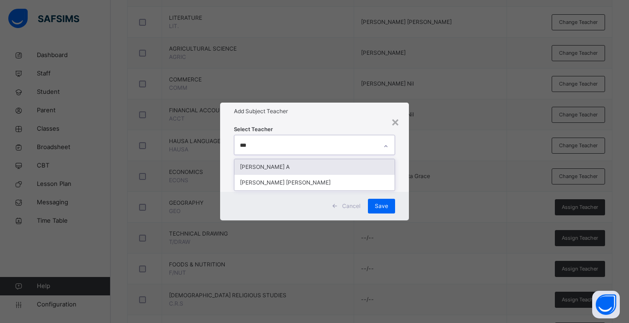
click at [297, 170] on div "[PERSON_NAME] A" at bounding box center [314, 167] width 160 height 16
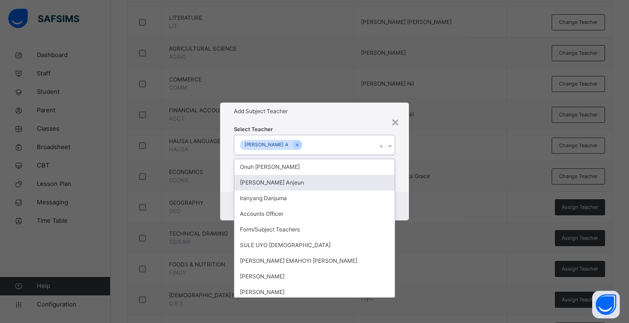
click at [405, 192] on div "Cancel Save" at bounding box center [314, 206] width 189 height 29
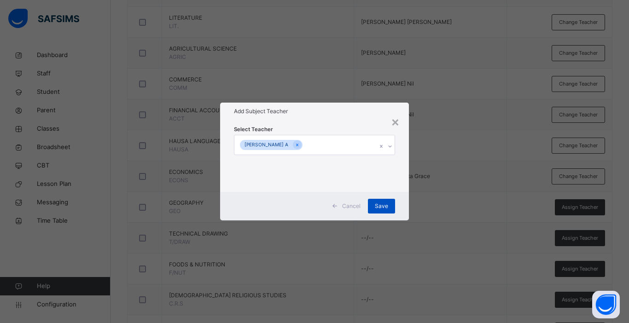
click at [373, 208] on div "Save" at bounding box center [381, 206] width 27 height 15
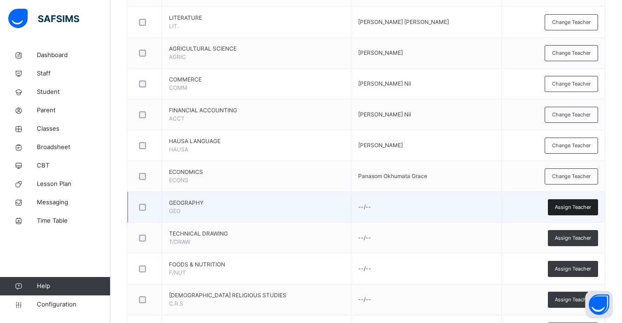
click at [581, 206] on span "Assign Teacher" at bounding box center [573, 207] width 36 height 8
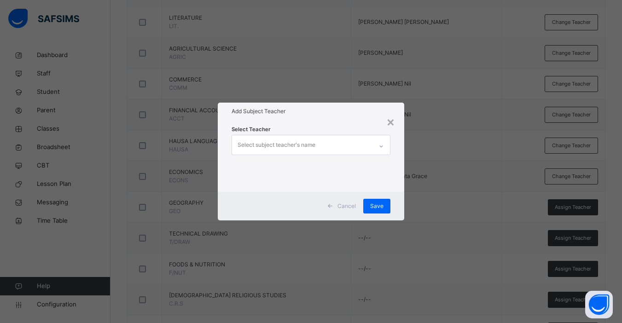
click at [299, 147] on div "Select subject teacher's name" at bounding box center [277, 144] width 78 height 17
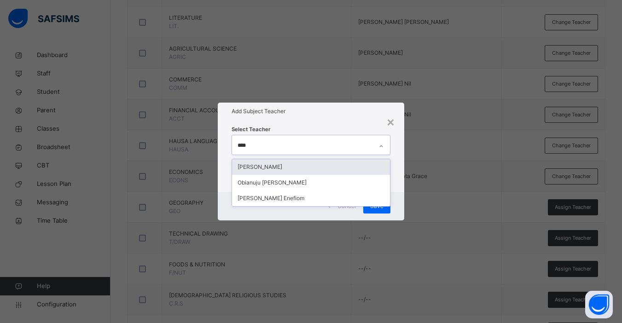
type input "*****"
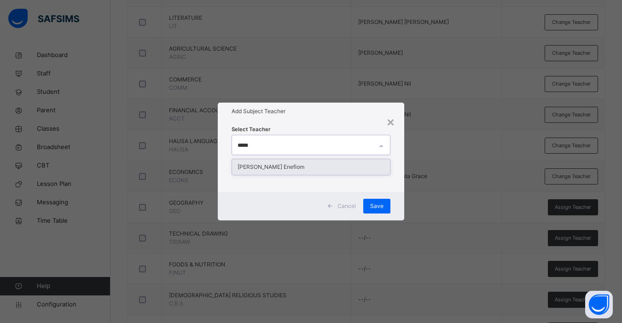
click at [312, 167] on div "[PERSON_NAME] Enefiom" at bounding box center [311, 167] width 158 height 16
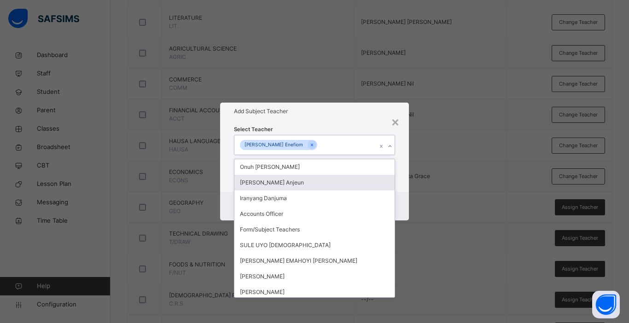
click at [400, 182] on div "Select Teacher option [PERSON_NAME] Enefiom, selected. option [PERSON_NAME] foc…" at bounding box center [314, 156] width 189 height 72
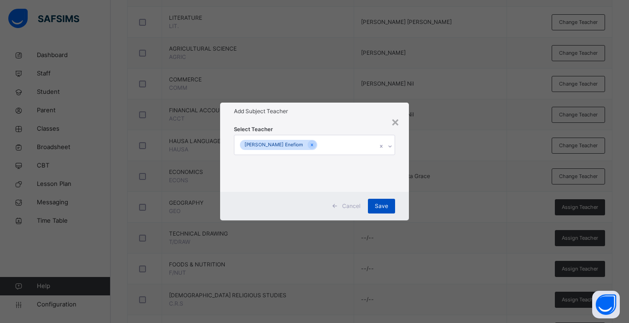
click at [385, 205] on span "Save" at bounding box center [381, 206] width 13 height 8
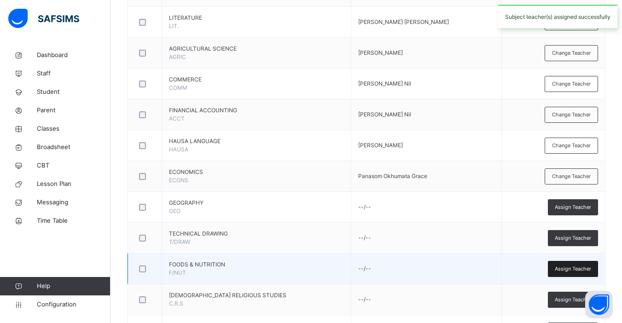
click at [576, 267] on span "Assign Teacher" at bounding box center [573, 269] width 36 height 8
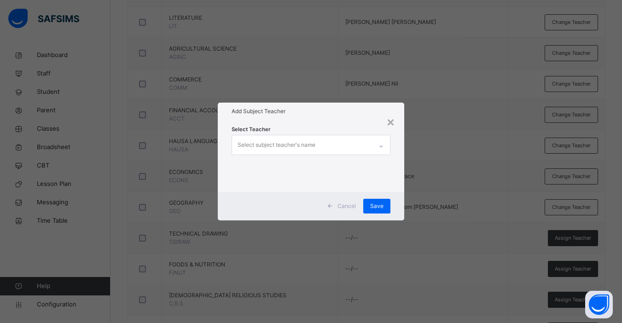
click at [266, 147] on div "Select subject teacher's name" at bounding box center [277, 144] width 78 height 17
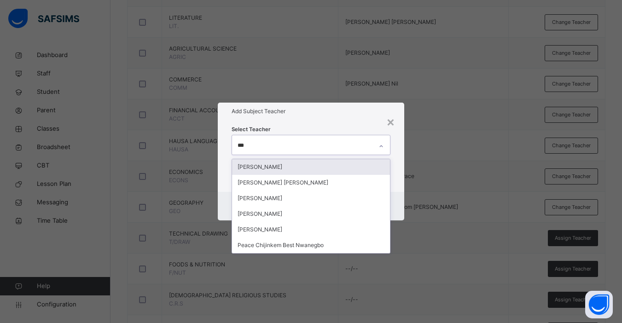
type input "****"
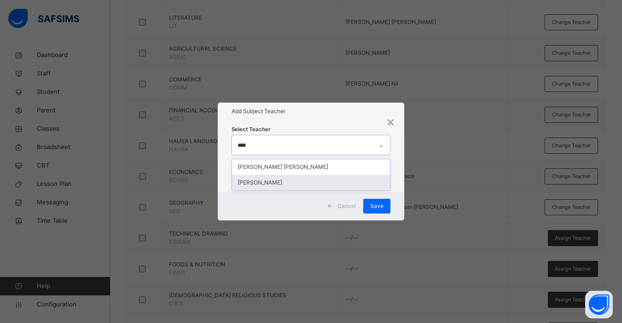
click at [276, 184] on div "[PERSON_NAME]" at bounding box center [311, 183] width 158 height 16
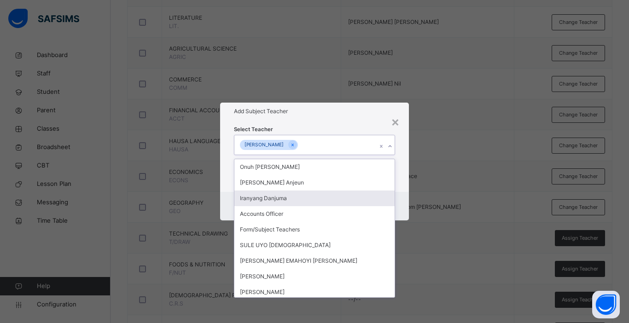
click at [405, 192] on div "Cancel Save" at bounding box center [314, 206] width 189 height 29
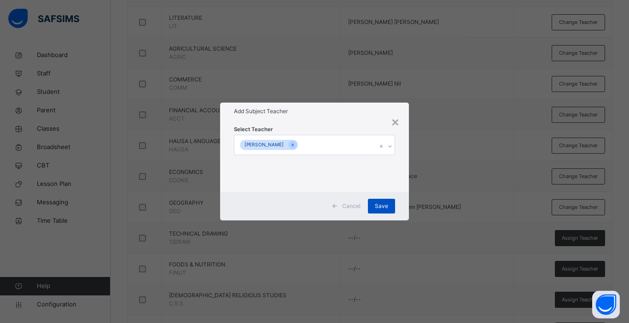
click at [383, 204] on span "Save" at bounding box center [381, 206] width 13 height 8
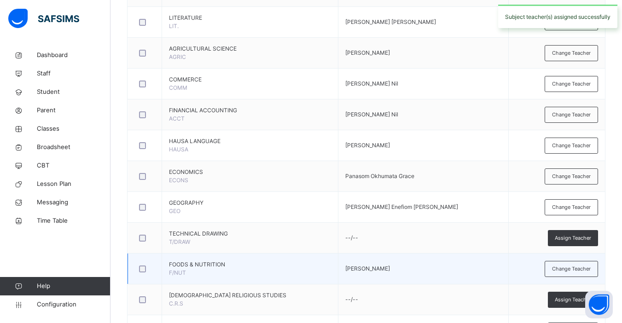
scroll to position [611, 0]
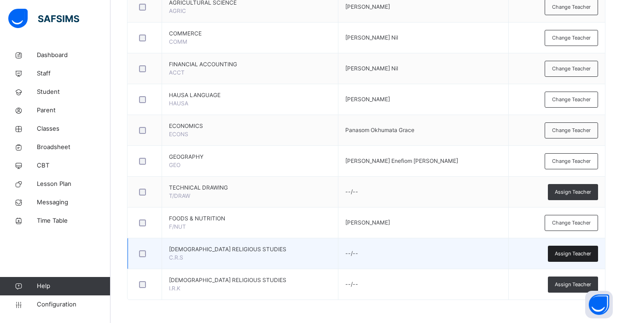
click at [570, 254] on span "Assign Teacher" at bounding box center [573, 254] width 36 height 8
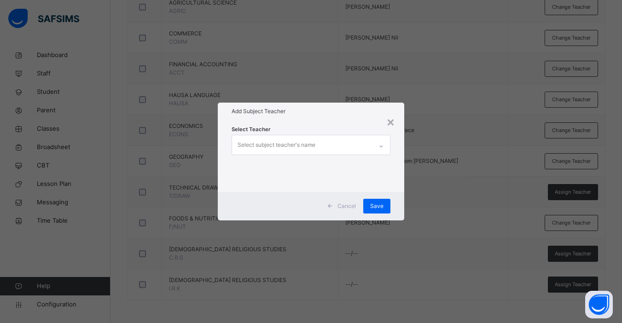
click at [309, 150] on div "Select subject teacher's name" at bounding box center [277, 144] width 78 height 17
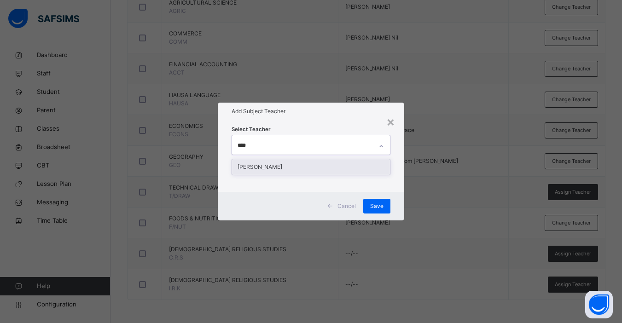
type input "*****"
click at [307, 164] on div "[PERSON_NAME]" at bounding box center [311, 167] width 158 height 16
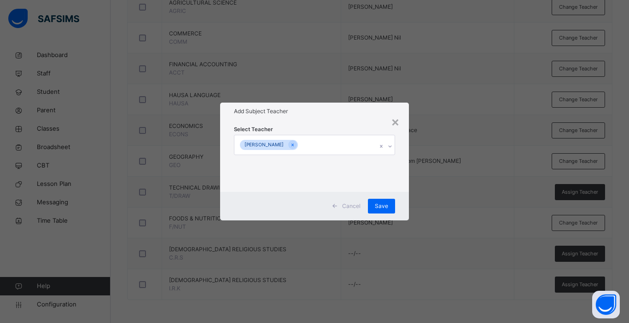
click at [405, 176] on div "Select Teacher [PERSON_NAME]" at bounding box center [314, 156] width 189 height 72
click at [378, 209] on span "Save" at bounding box center [381, 206] width 13 height 8
click at [579, 287] on div "× Add Subject Teacher Select Teacher [PERSON_NAME] Cancel Save" at bounding box center [314, 161] width 629 height 323
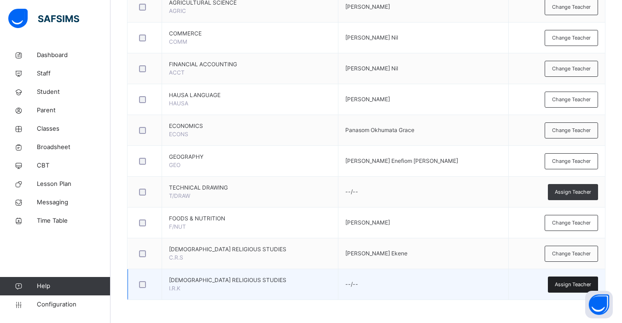
click at [575, 287] on span "Assign Teacher" at bounding box center [573, 285] width 36 height 8
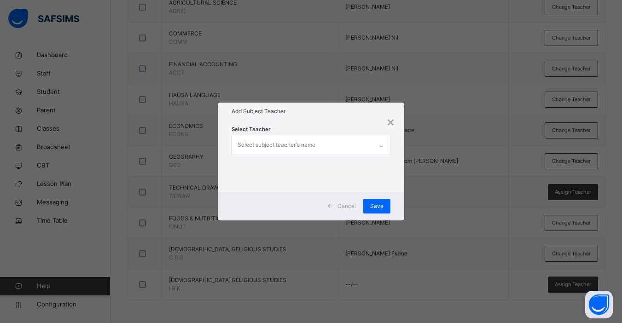
click at [273, 148] on div "Select subject teacher's name" at bounding box center [277, 144] width 78 height 17
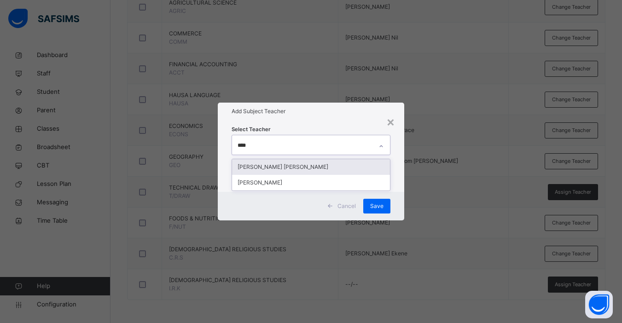
type input "*****"
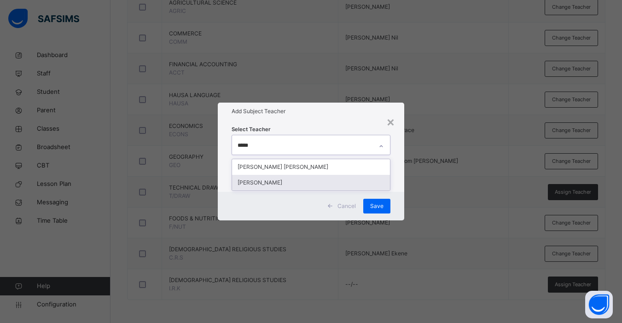
click at [272, 184] on div "[PERSON_NAME]" at bounding box center [311, 183] width 158 height 16
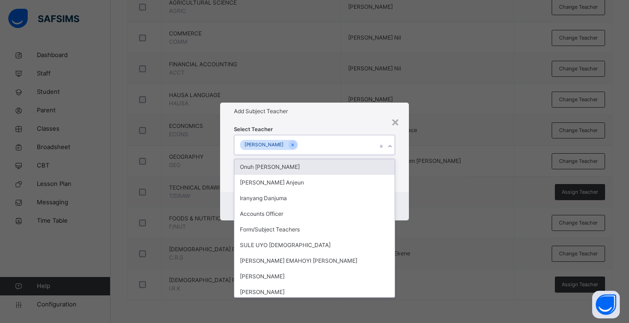
click at [400, 183] on div "Select Teacher option [PERSON_NAME], selected. option Onuh [PERSON_NAME] focuse…" at bounding box center [314, 156] width 189 height 72
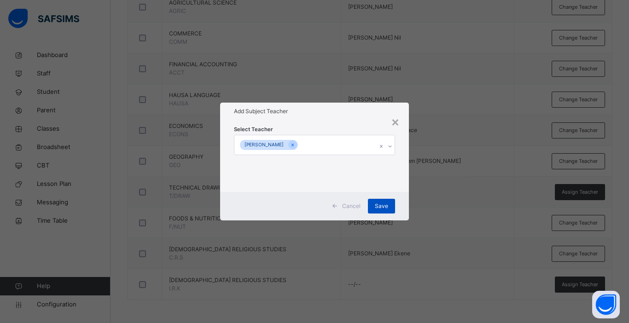
click at [382, 209] on span "Save" at bounding box center [381, 206] width 13 height 8
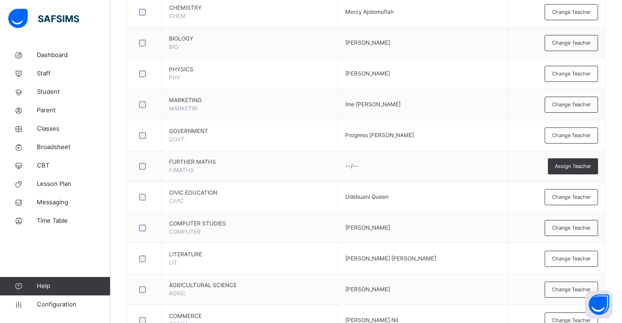
scroll to position [46, 0]
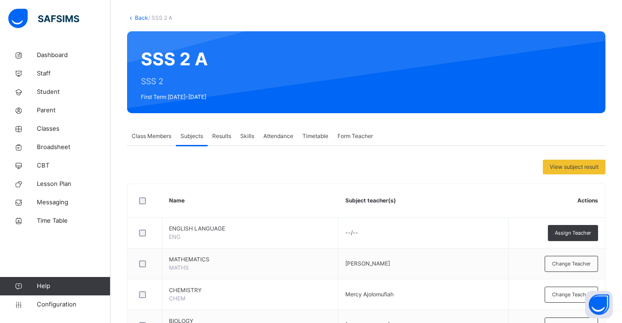
click at [140, 18] on link "Back" at bounding box center [141, 17] width 13 height 7
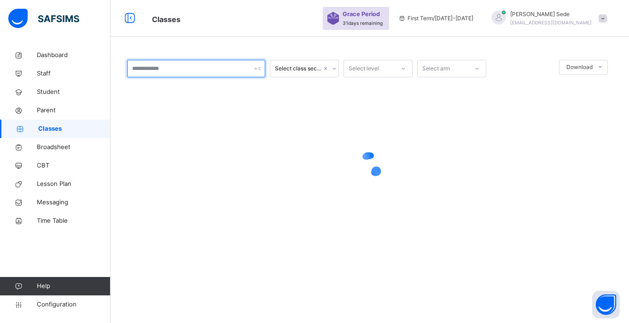
click at [174, 68] on input "text" at bounding box center [196, 68] width 138 height 17
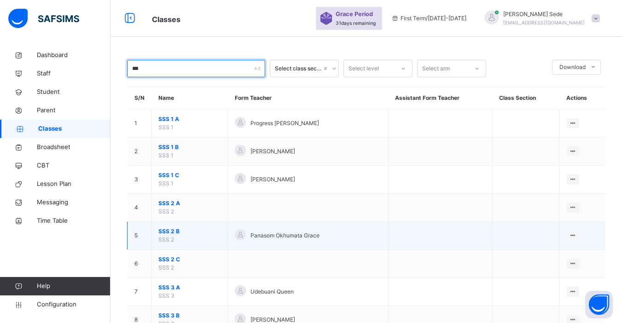
type input "***"
click at [170, 232] on span "SSS 2 B" at bounding box center [189, 231] width 62 height 8
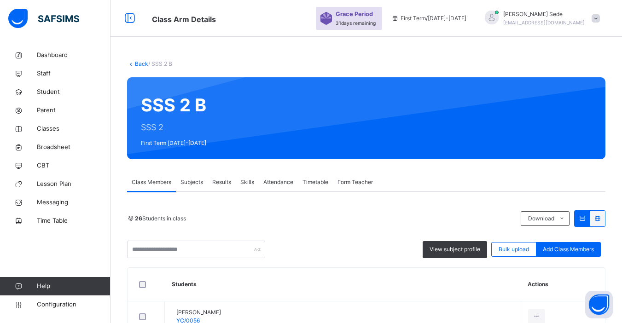
click at [187, 185] on span "Subjects" at bounding box center [191, 182] width 23 height 8
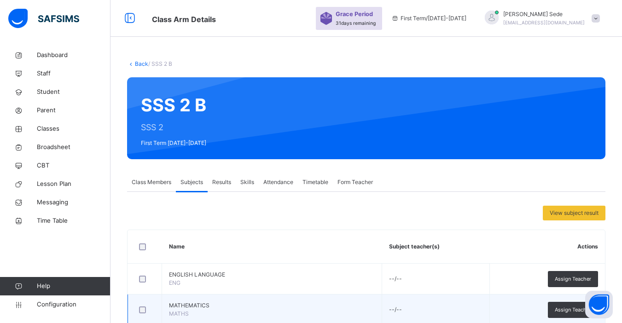
scroll to position [283, 0]
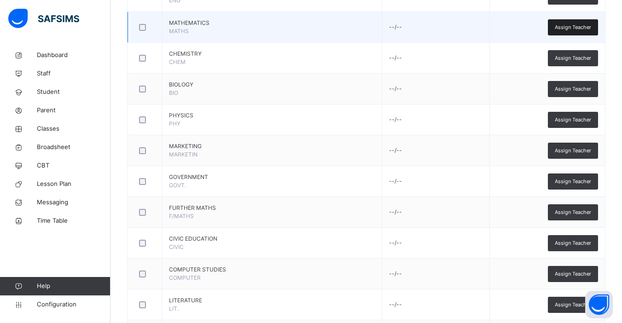
click at [183, 29] on span "MATHS" at bounding box center [179, 31] width 20 height 7
click at [183, 21] on span "MATHEMATICS" at bounding box center [272, 23] width 206 height 8
click at [583, 28] on span "Assign Teacher" at bounding box center [573, 27] width 36 height 8
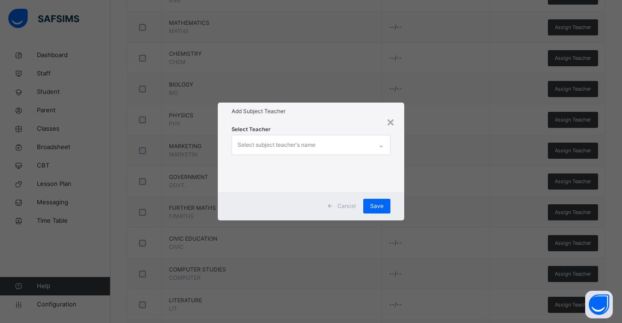
click at [313, 145] on div "Select subject teacher's name" at bounding box center [277, 144] width 78 height 17
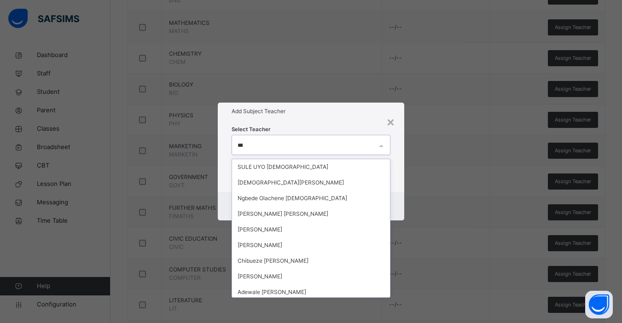
type input "****"
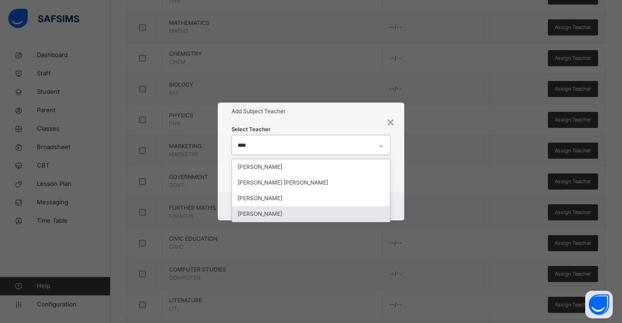
click at [287, 213] on div "[PERSON_NAME]" at bounding box center [311, 214] width 158 height 16
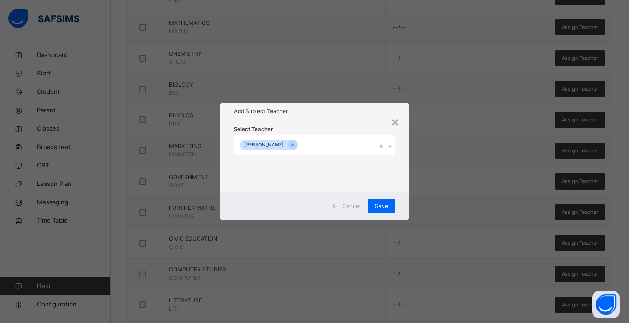
click at [404, 172] on div "Select Teacher [PERSON_NAME]" at bounding box center [314, 156] width 189 height 72
click at [383, 205] on span "Save" at bounding box center [381, 206] width 13 height 8
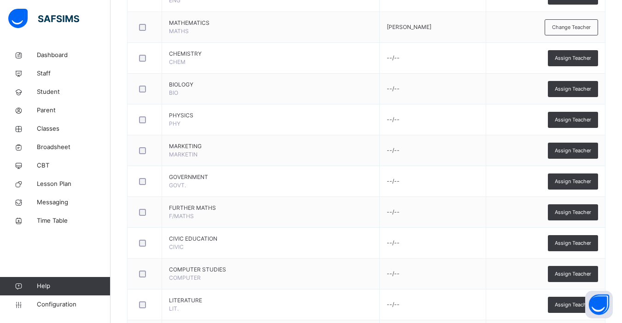
scroll to position [191, 0]
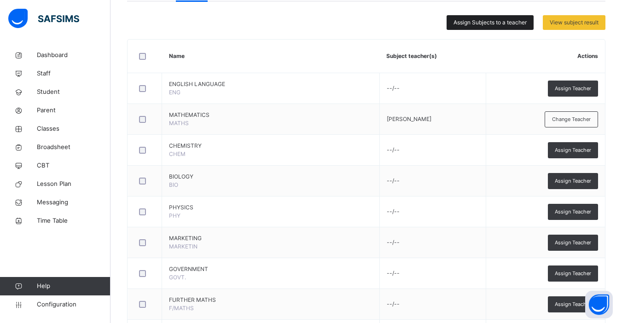
click at [495, 22] on span "Assign Subjects to a teacher" at bounding box center [489, 22] width 73 height 8
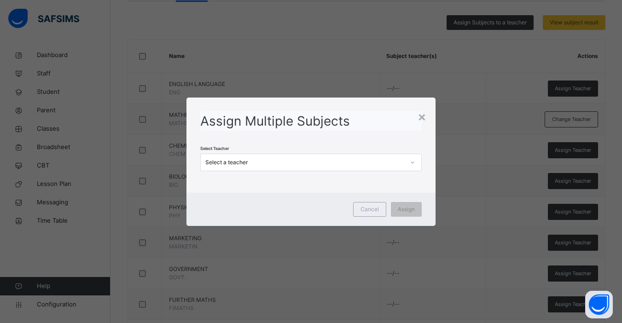
click at [263, 161] on div "Select a teacher" at bounding box center [304, 162] width 199 height 8
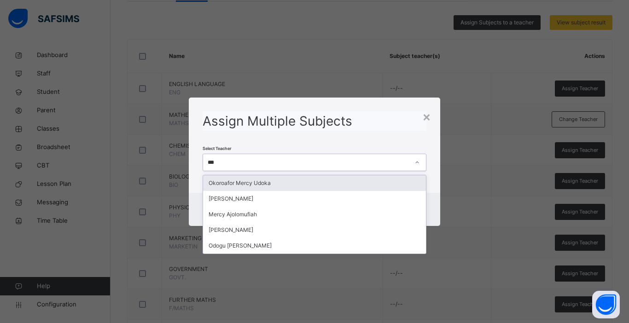
type input "****"
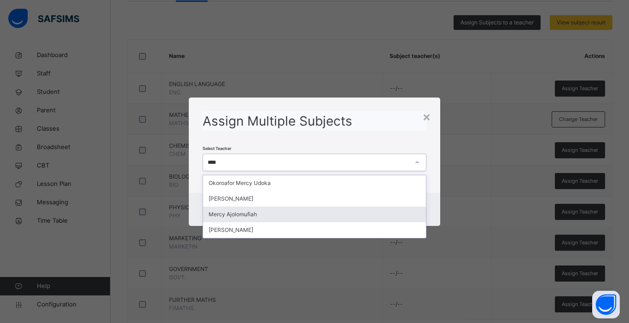
click at [250, 213] on div "Mercy Ajolomufiah" at bounding box center [314, 215] width 223 height 16
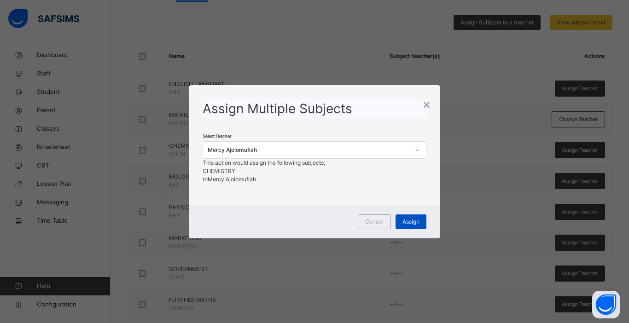
click at [412, 226] on span "Assign" at bounding box center [410, 222] width 17 height 8
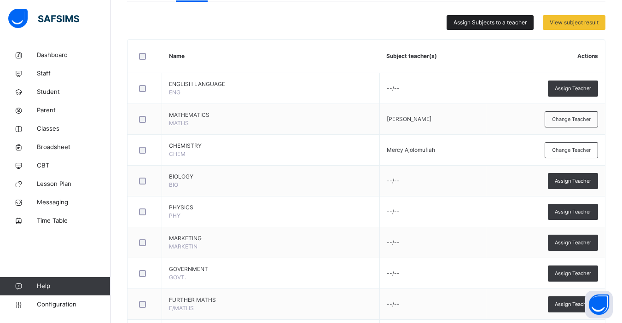
click at [502, 21] on span "Assign Subjects to a teacher" at bounding box center [489, 22] width 73 height 8
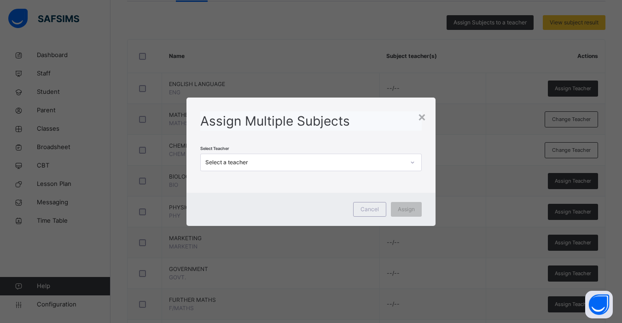
click at [287, 164] on div "Select a teacher" at bounding box center [304, 162] width 199 height 8
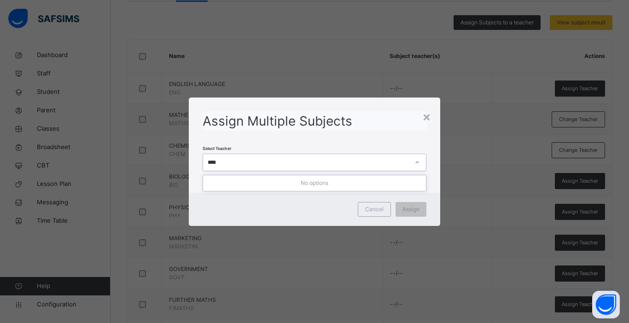
type input "***"
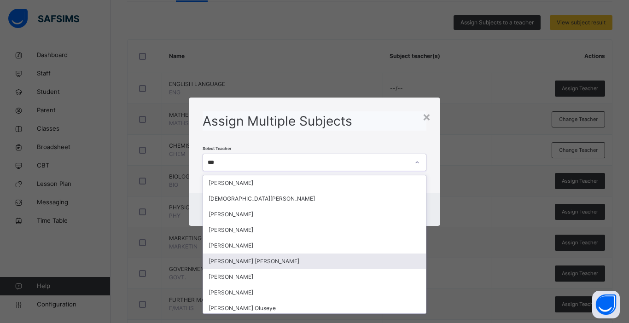
click at [270, 259] on div "[PERSON_NAME] [PERSON_NAME]" at bounding box center [314, 262] width 223 height 16
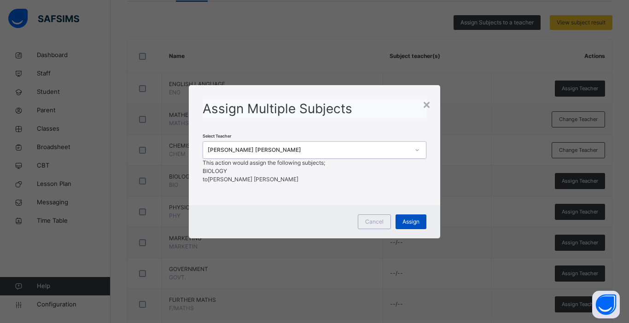
click at [411, 226] on span "Assign" at bounding box center [410, 222] width 17 height 8
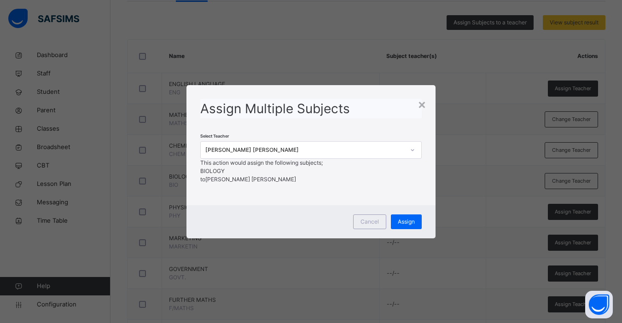
click at [142, 211] on div "× Assign Multiple Subjects Select Teacher [PERSON_NAME] [PERSON_NAME] This acti…" at bounding box center [311, 161] width 622 height 323
click at [425, 94] on div "×" at bounding box center [422, 103] width 9 height 19
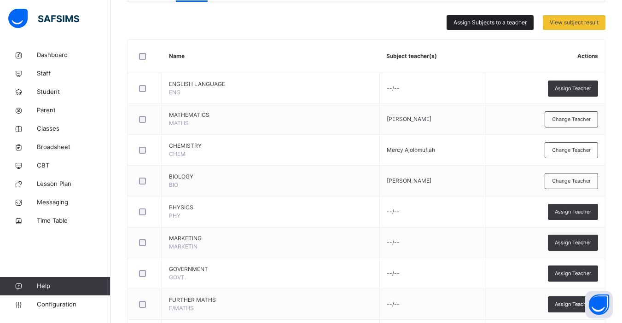
click at [494, 23] on span "Assign Subjects to a teacher" at bounding box center [489, 22] width 73 height 8
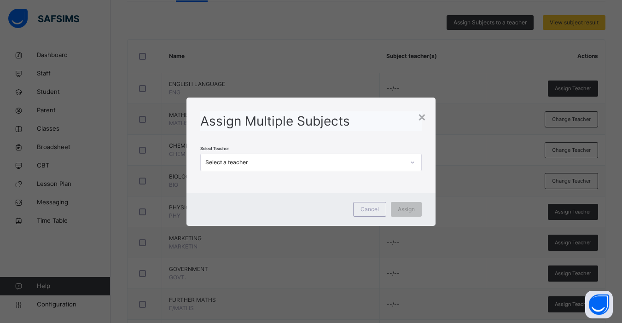
click at [304, 163] on div "Select a teacher" at bounding box center [304, 162] width 199 height 8
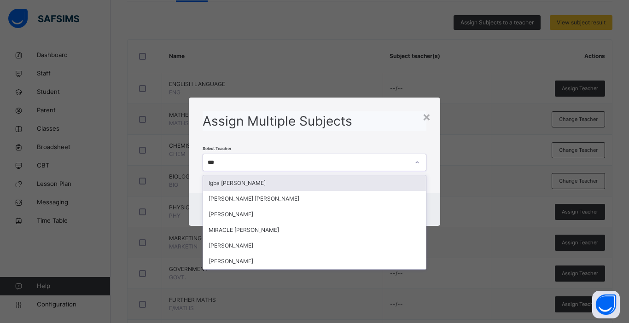
type input "****"
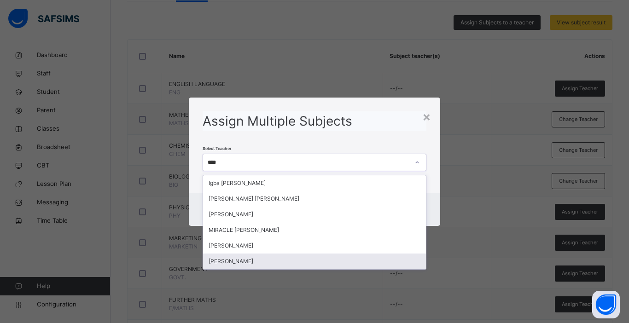
click at [247, 262] on div "[PERSON_NAME]" at bounding box center [314, 262] width 223 height 16
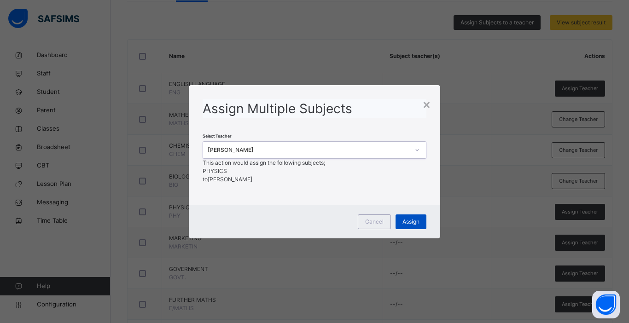
click at [411, 226] on span "Assign" at bounding box center [410, 222] width 17 height 8
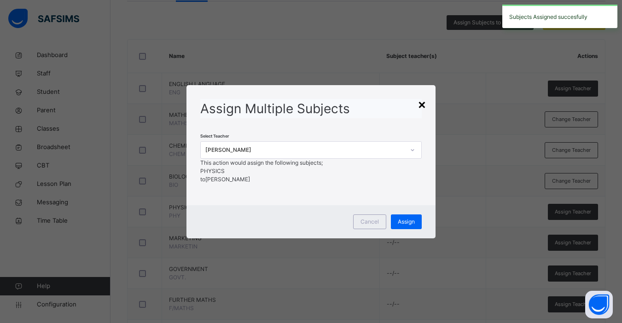
click at [424, 94] on div "×" at bounding box center [422, 103] width 9 height 19
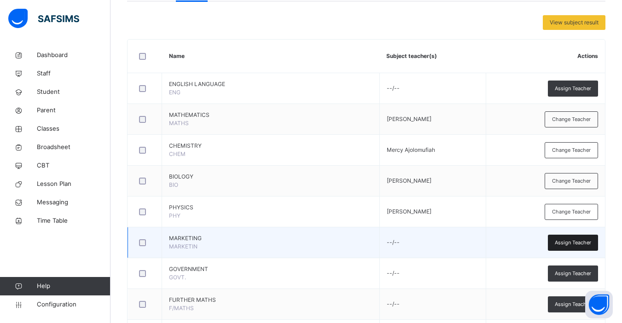
click at [575, 243] on span "Assign Teacher" at bounding box center [573, 243] width 36 height 8
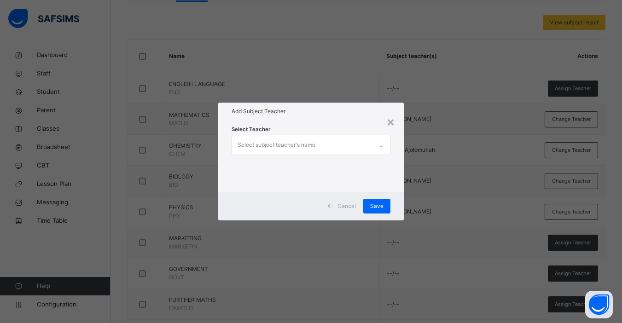
click at [296, 149] on div "Select subject teacher's name" at bounding box center [277, 144] width 78 height 17
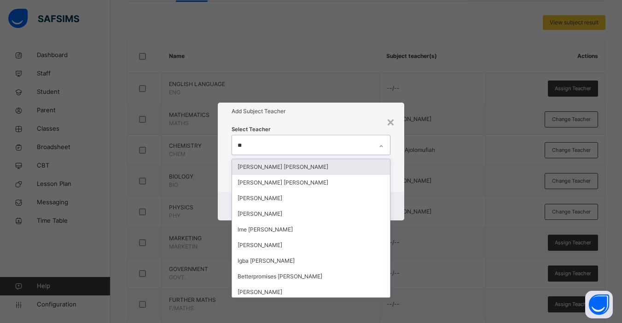
type input "***"
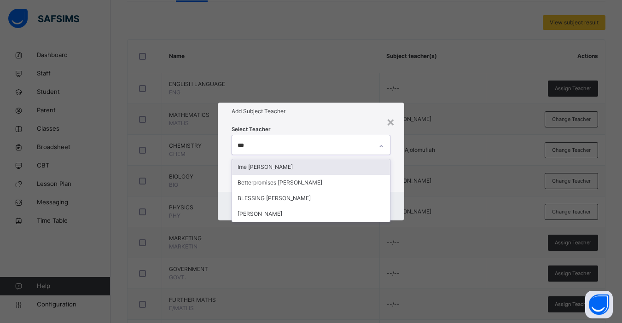
click at [299, 167] on div "Ime [PERSON_NAME]" at bounding box center [311, 167] width 158 height 16
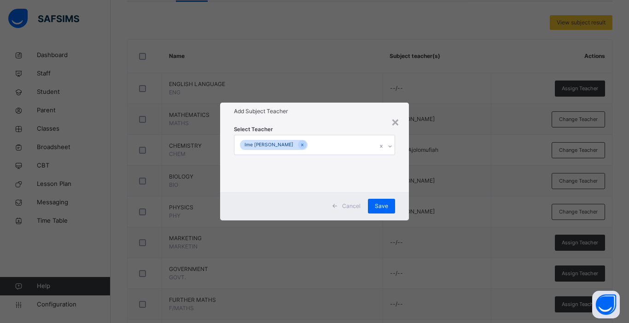
click at [406, 180] on div "Select Teacher Ime [PERSON_NAME]" at bounding box center [314, 156] width 189 height 72
click at [381, 209] on span "Save" at bounding box center [381, 206] width 13 height 8
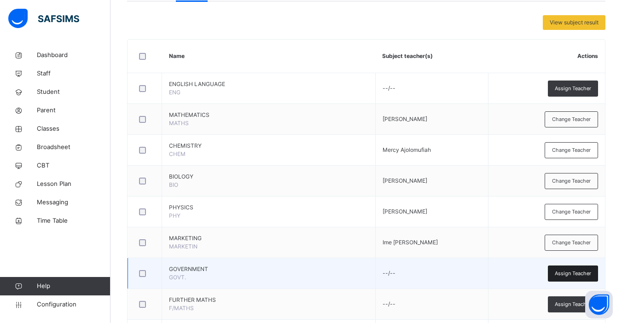
click at [577, 270] on span "Assign Teacher" at bounding box center [573, 274] width 36 height 8
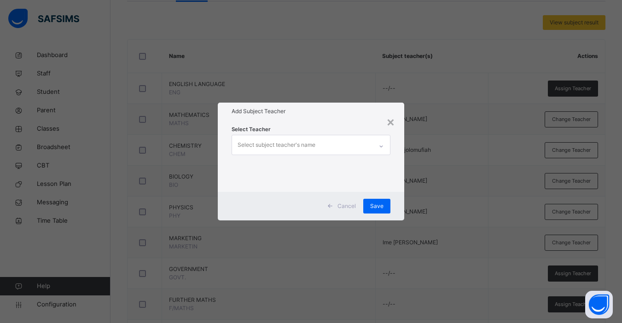
click at [313, 150] on div "Select subject teacher's name" at bounding box center [277, 144] width 78 height 17
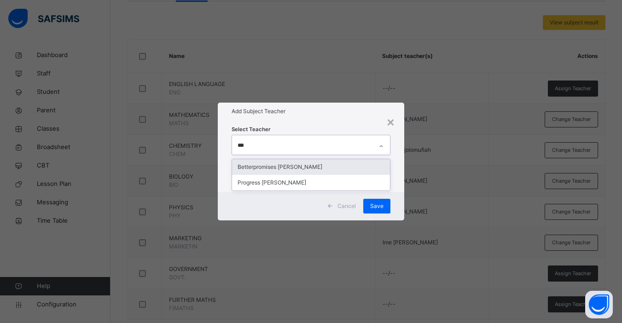
type input "****"
click at [296, 168] on div "Progress [PERSON_NAME]" at bounding box center [311, 167] width 158 height 16
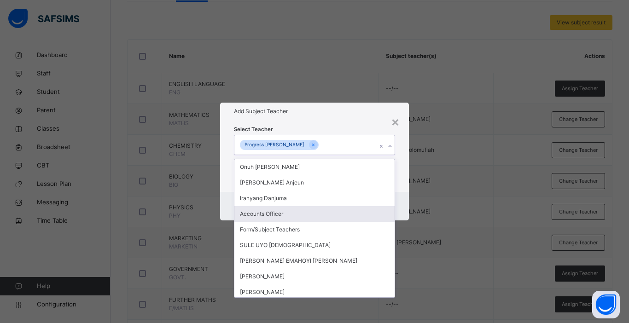
click at [408, 166] on div "Select Teacher option Progress [PERSON_NAME], selected. option Accounts Officer…" at bounding box center [314, 156] width 189 height 72
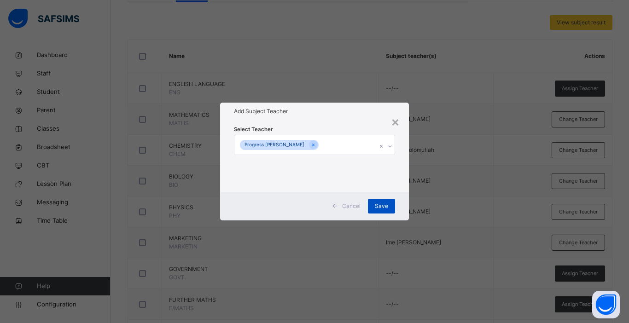
click at [384, 203] on span "Save" at bounding box center [381, 206] width 13 height 8
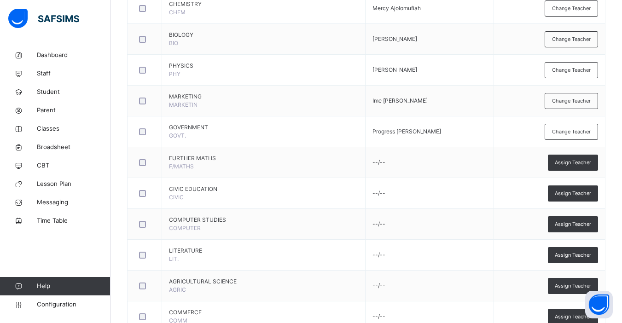
scroll to position [338, 0]
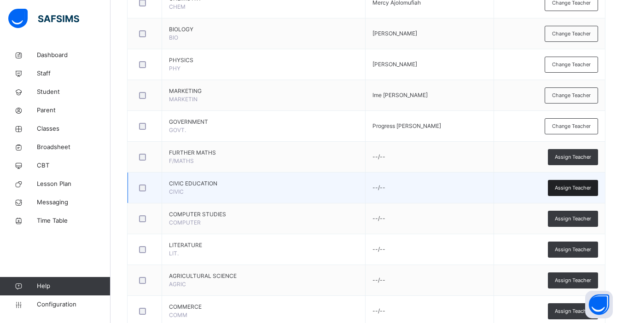
click at [575, 193] on div "Assign Teacher" at bounding box center [573, 188] width 50 height 16
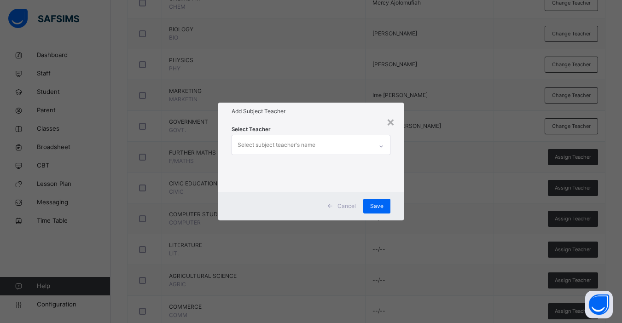
click at [329, 146] on div "Select subject teacher's name" at bounding box center [302, 144] width 140 height 19
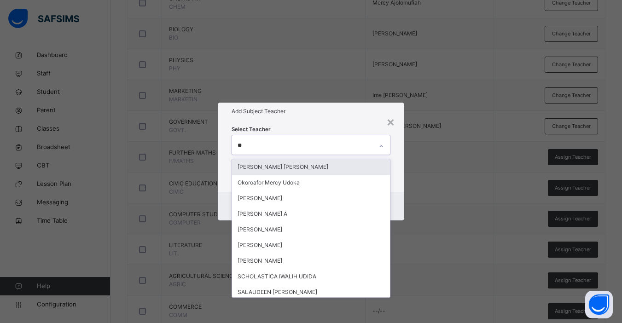
type input "***"
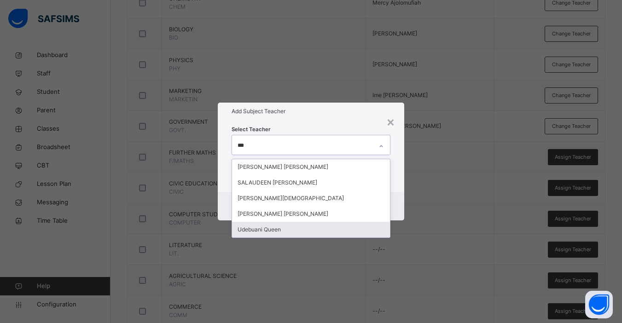
click at [273, 225] on div "Udebuani Queen" at bounding box center [311, 230] width 158 height 16
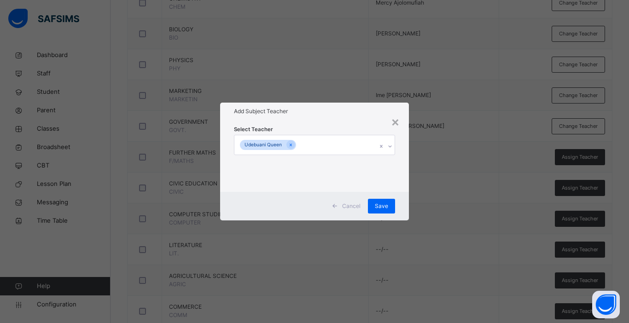
click at [402, 168] on div "Select Teacher [PERSON_NAME] Queen" at bounding box center [314, 156] width 189 height 72
click at [381, 204] on span "Save" at bounding box center [381, 206] width 13 height 8
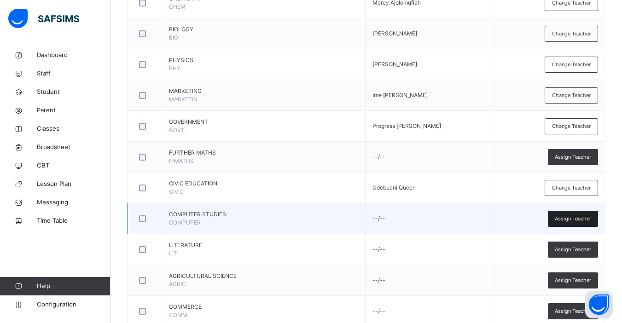
click at [572, 219] on span "Assign Teacher" at bounding box center [573, 219] width 36 height 8
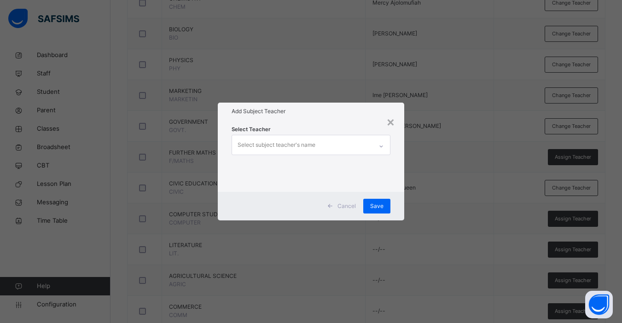
click at [314, 142] on div "Select subject teacher's name" at bounding box center [277, 144] width 78 height 17
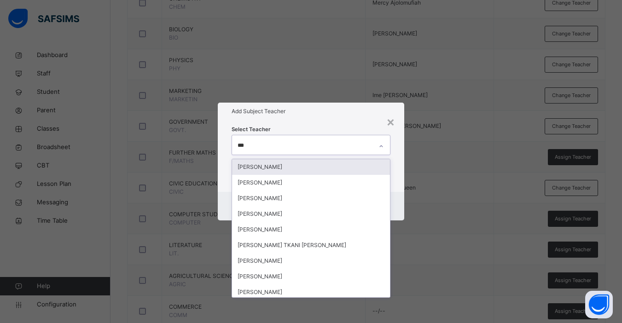
type input "****"
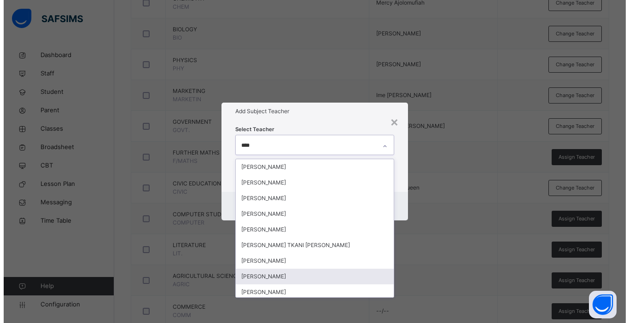
scroll to position [50, 0]
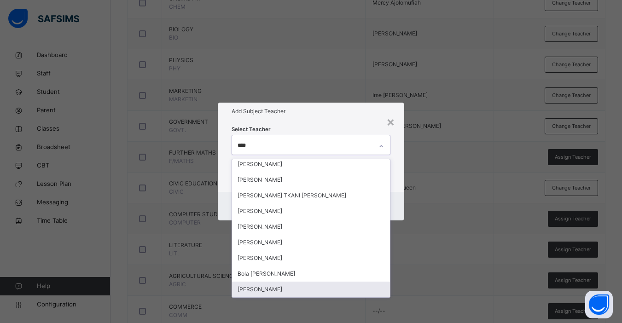
click at [267, 291] on div "[PERSON_NAME]" at bounding box center [311, 290] width 158 height 16
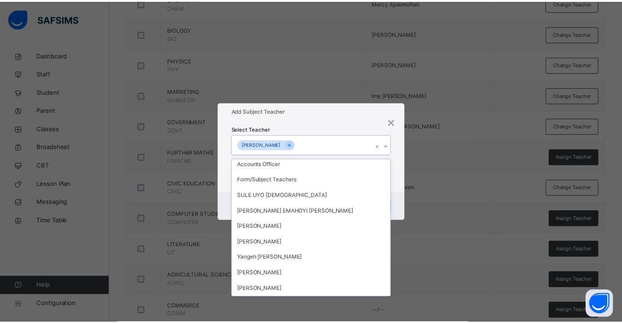
scroll to position [1411, 0]
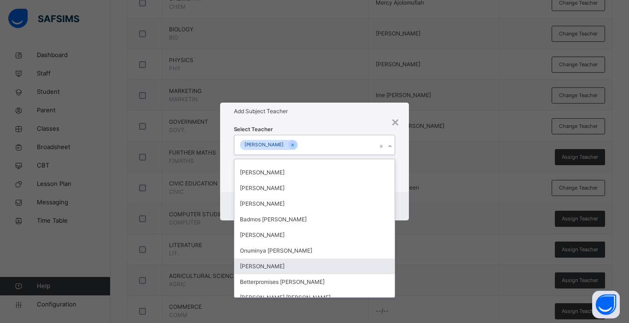
click at [451, 188] on div "× Add Subject Teacher Select Teacher option [PERSON_NAME], selected. option [PE…" at bounding box center [314, 161] width 629 height 323
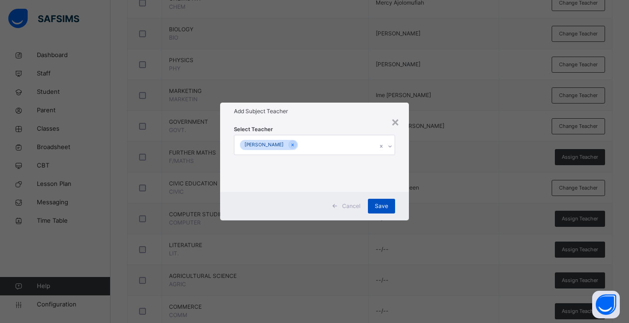
click at [384, 206] on span "Save" at bounding box center [381, 206] width 13 height 8
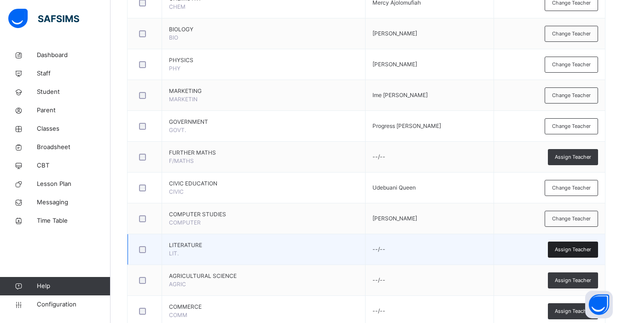
click at [579, 254] on div "Assign Teacher" at bounding box center [573, 250] width 50 height 16
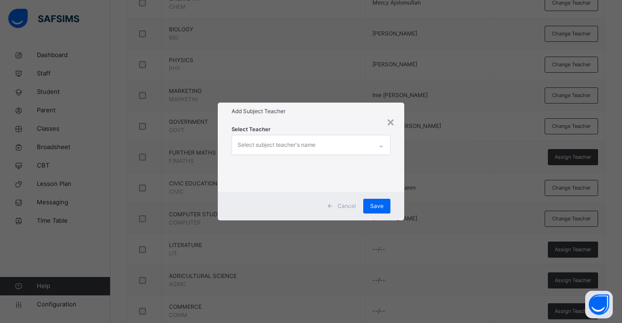
click at [315, 144] on div "Select subject teacher's name" at bounding box center [302, 144] width 140 height 19
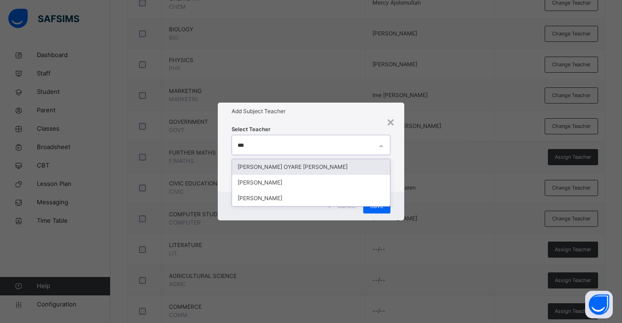
type input "****"
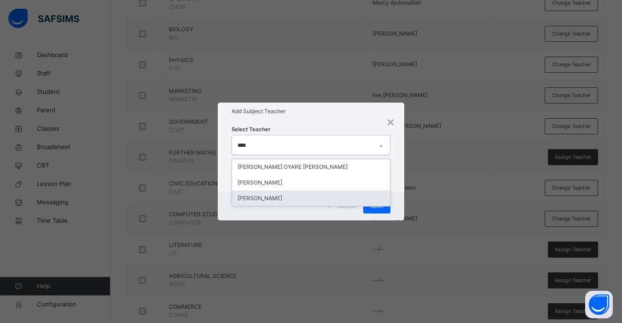
click at [289, 199] on div "[PERSON_NAME]" at bounding box center [311, 199] width 158 height 16
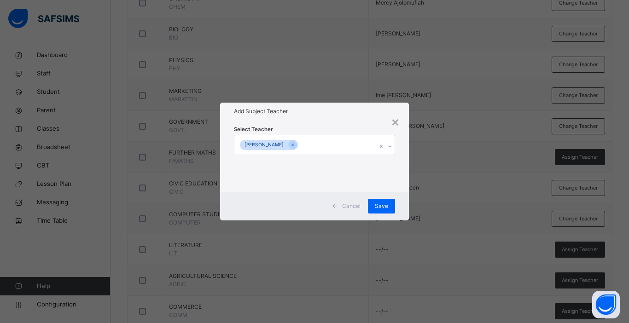
click at [407, 179] on div "Select Teacher [PERSON_NAME]" at bounding box center [314, 156] width 189 height 72
click at [382, 205] on span "Save" at bounding box center [381, 206] width 13 height 8
click at [569, 279] on div "× Add Subject Teacher Select Teacher [PERSON_NAME] Cancel Save" at bounding box center [314, 161] width 629 height 323
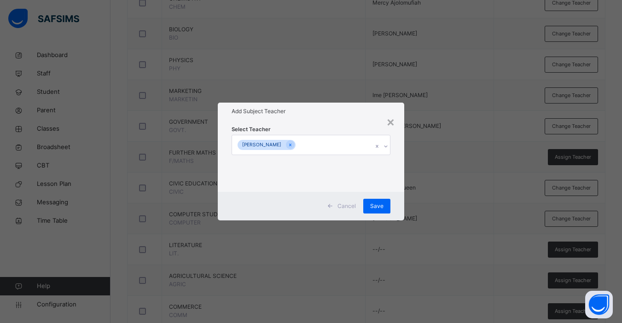
click at [569, 279] on span "Assign Teacher" at bounding box center [573, 281] width 36 height 8
click at [569, 279] on div "× Add Subject Teacher Select Teacher [PERSON_NAME] Cancel Save" at bounding box center [311, 161] width 622 height 323
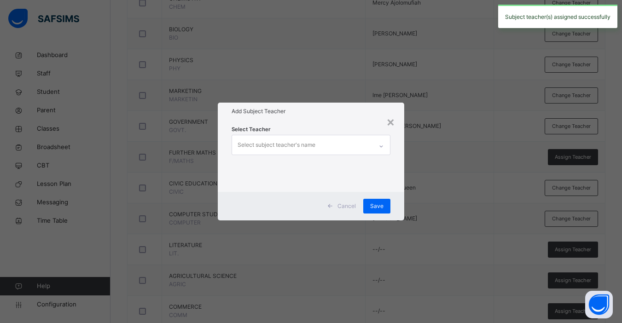
click at [569, 279] on div "× Add Subject Teacher Select Teacher Select subject teacher's name Cancel Save" at bounding box center [311, 161] width 622 height 323
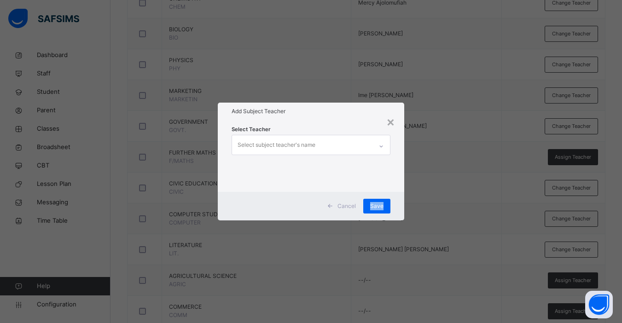
click at [289, 147] on div "Select subject teacher's name" at bounding box center [277, 144] width 78 height 17
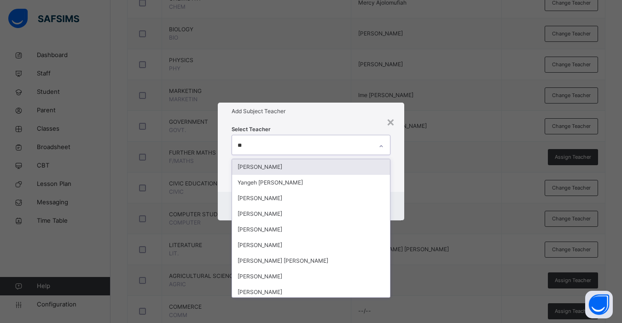
type input "***"
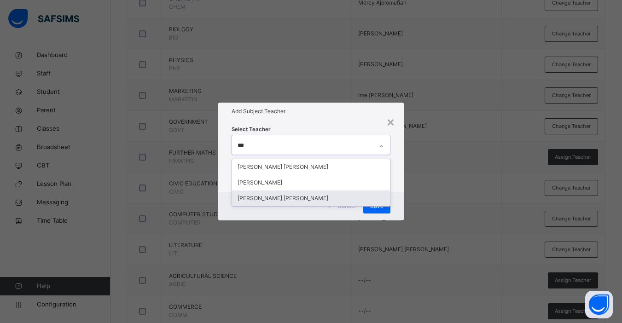
click at [273, 202] on div "[PERSON_NAME] [PERSON_NAME]" at bounding box center [311, 199] width 158 height 16
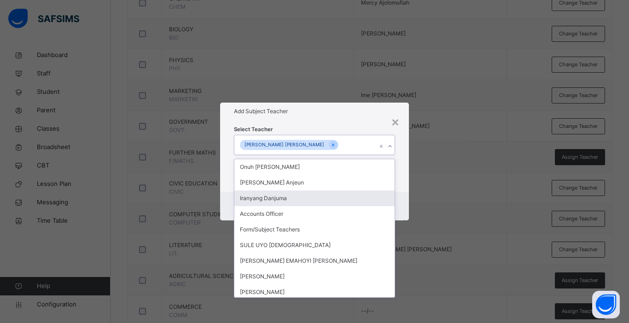
click at [406, 181] on div "Select Teacher option [PERSON_NAME] [PERSON_NAME], selected. option Iranyang Da…" at bounding box center [314, 156] width 189 height 72
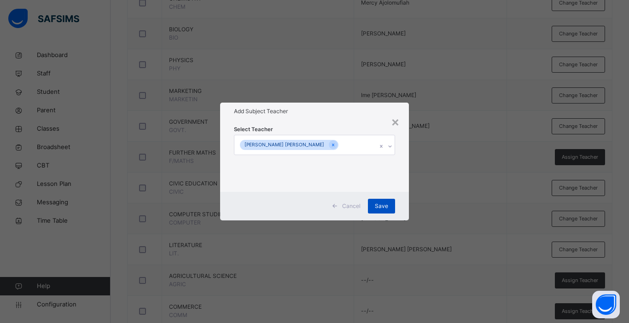
click at [383, 206] on span "Save" at bounding box center [381, 206] width 13 height 8
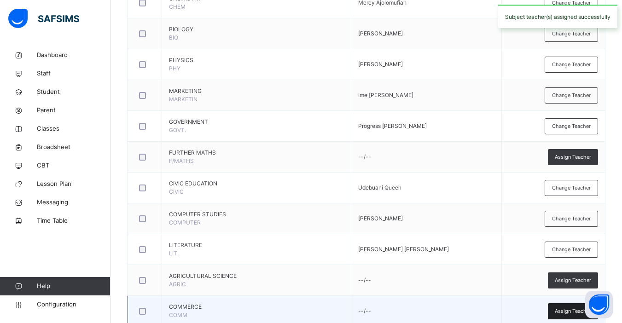
click at [570, 311] on span "Assign Teacher" at bounding box center [573, 312] width 36 height 8
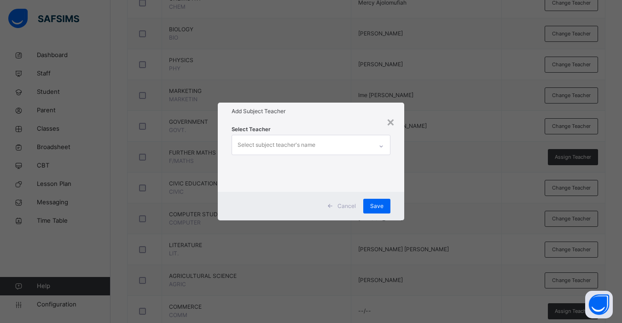
click at [300, 145] on div "Select subject teacher's name" at bounding box center [277, 144] width 78 height 17
click at [390, 118] on div "×" at bounding box center [390, 121] width 9 height 19
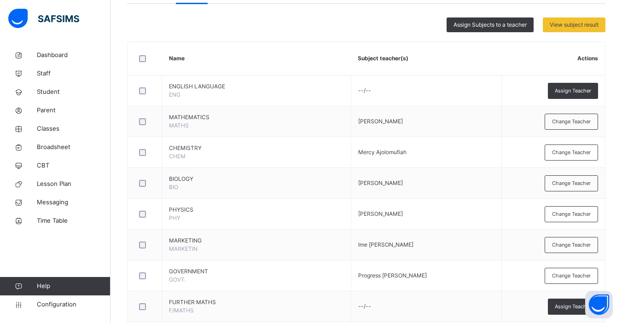
scroll to position [172, 0]
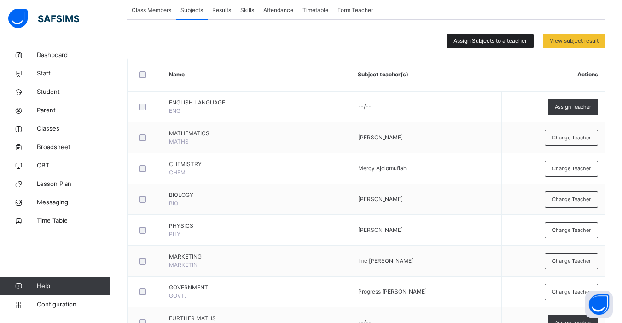
click at [486, 40] on span "Assign Subjects to a teacher" at bounding box center [489, 41] width 73 height 8
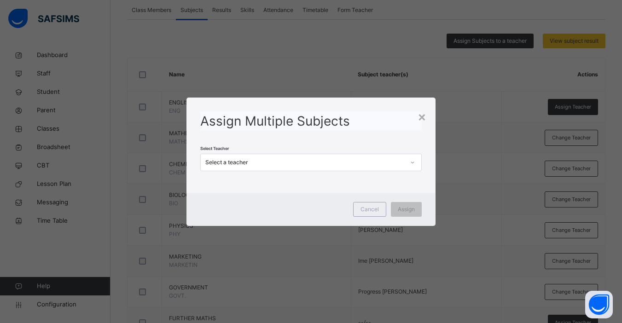
click at [275, 163] on div "Select a teacher" at bounding box center [304, 162] width 199 height 8
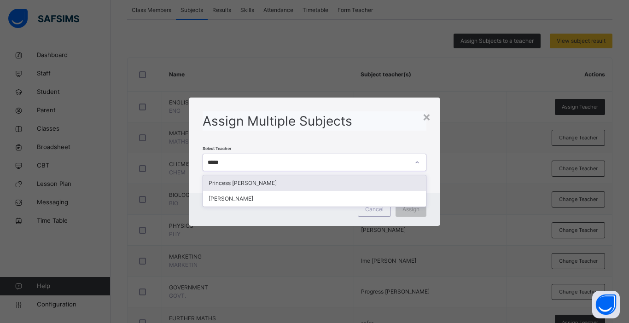
type input "******"
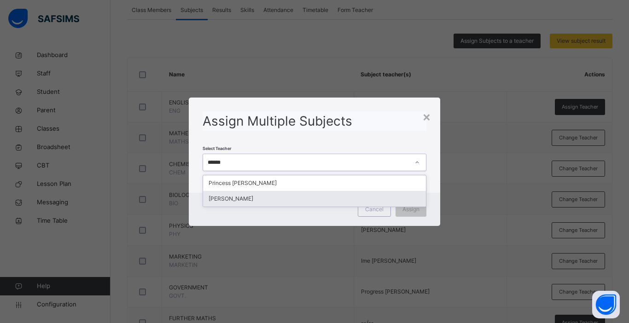
click at [254, 200] on div "[PERSON_NAME]" at bounding box center [314, 199] width 223 height 16
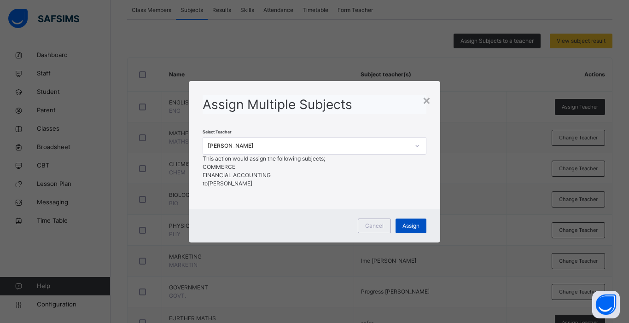
click at [417, 230] on span "Assign" at bounding box center [410, 226] width 17 height 8
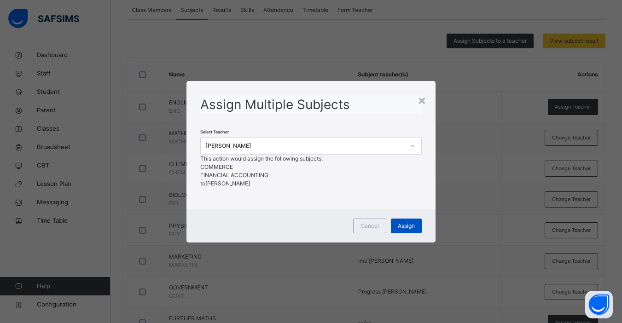
click at [410, 230] on span "Assign" at bounding box center [406, 226] width 17 height 8
click at [424, 93] on div "×" at bounding box center [422, 99] width 9 height 19
click at [424, 93] on td "--/--" at bounding box center [426, 107] width 151 height 31
click at [483, 223] on td "[PERSON_NAME]" at bounding box center [426, 230] width 151 height 31
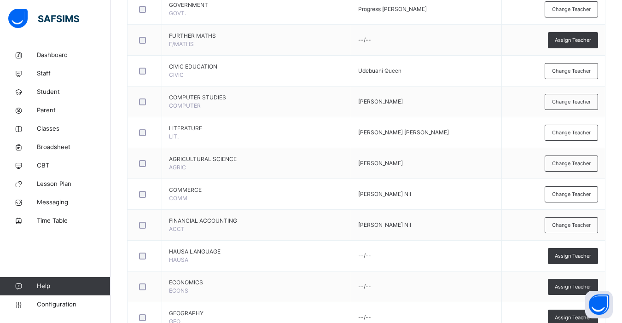
scroll to position [611, 0]
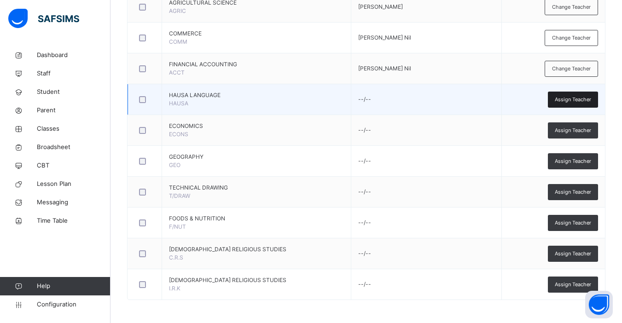
click at [574, 100] on span "Assign Teacher" at bounding box center [573, 100] width 36 height 8
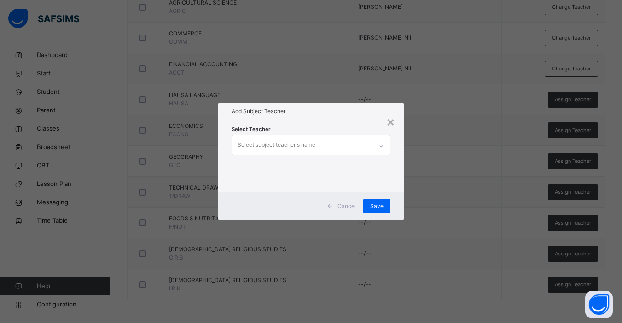
click at [322, 144] on div "Select subject teacher's name" at bounding box center [302, 144] width 140 height 19
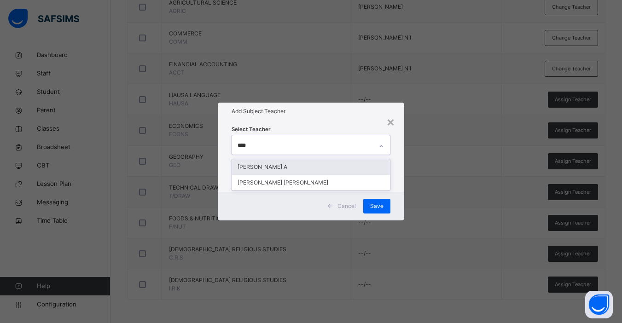
type input "*****"
click at [292, 165] on div "[PERSON_NAME] A" at bounding box center [311, 167] width 158 height 16
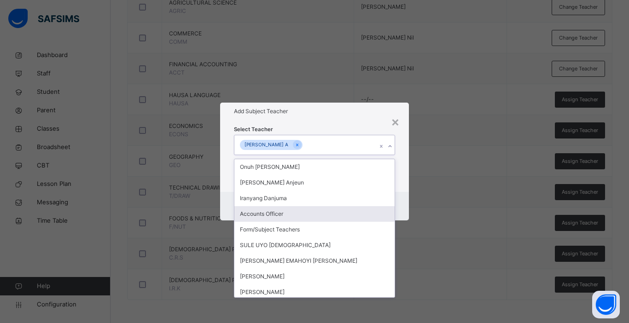
click at [401, 178] on div "Select Teacher option [PERSON_NAME] A, selected. option Accounts Officer focuse…" at bounding box center [314, 156] width 189 height 72
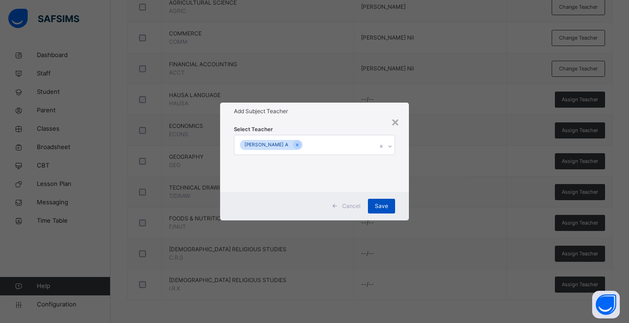
click at [385, 205] on span "Save" at bounding box center [381, 206] width 13 height 8
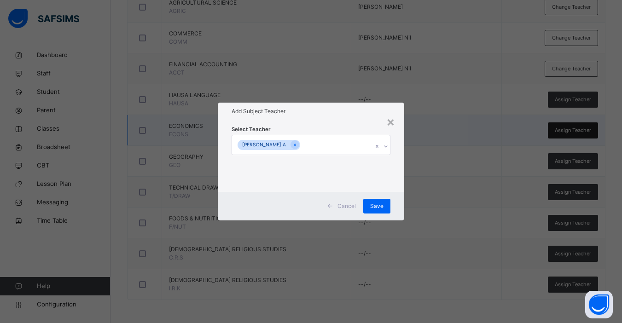
click at [575, 129] on span "Assign Teacher" at bounding box center [573, 131] width 36 height 8
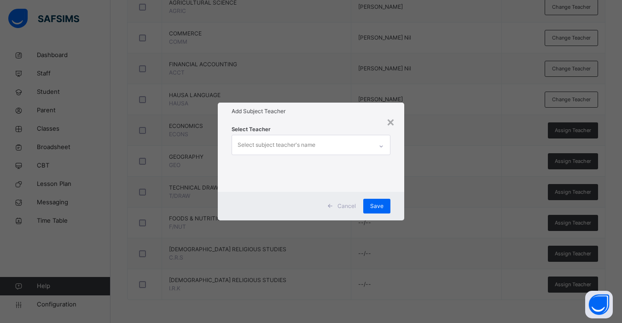
click at [320, 151] on div "Select subject teacher's name" at bounding box center [302, 144] width 140 height 19
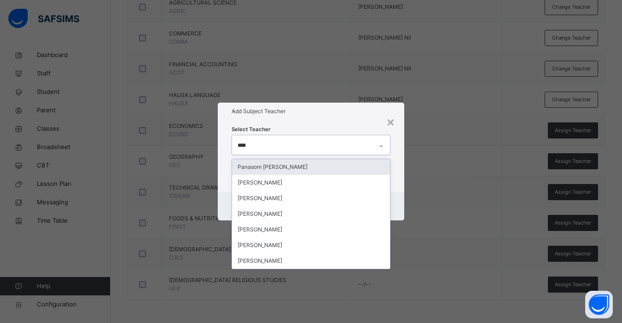
type input "*****"
click at [321, 166] on div "Panasom [PERSON_NAME]" at bounding box center [311, 167] width 158 height 16
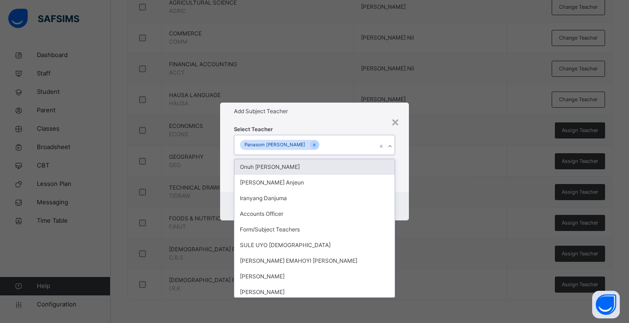
click at [407, 178] on div "Select Teacher option Panasom [PERSON_NAME], selected. option Onuh [PERSON_NAME…" at bounding box center [314, 156] width 189 height 72
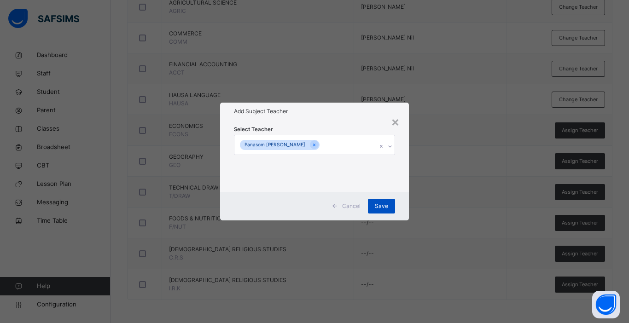
click at [384, 204] on span "Save" at bounding box center [381, 206] width 13 height 8
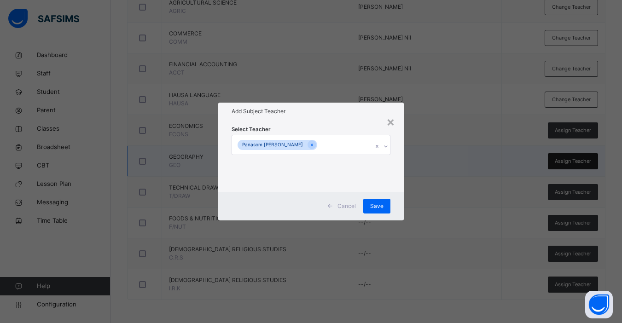
click at [579, 158] on span "Assign Teacher" at bounding box center [573, 161] width 36 height 8
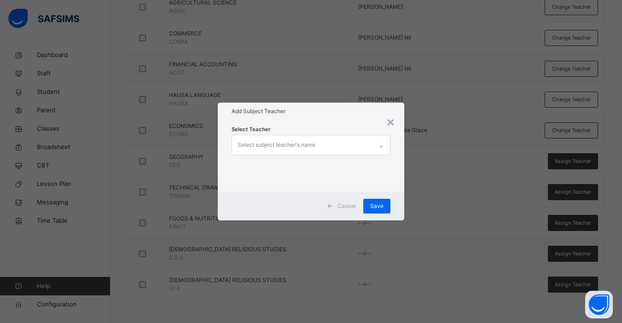
click at [310, 147] on div "Select subject teacher's name" at bounding box center [277, 144] width 78 height 17
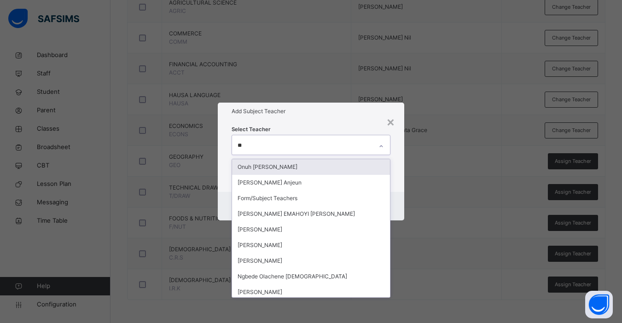
type input "***"
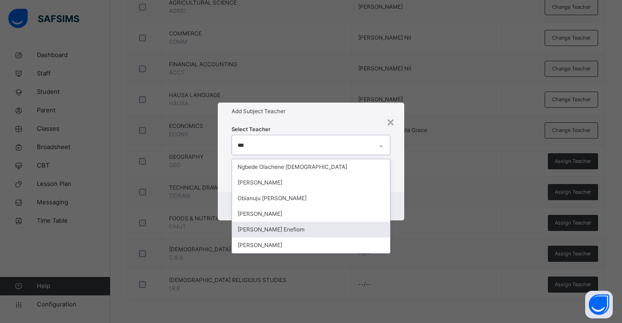
click at [291, 227] on div "[PERSON_NAME] Enefiom" at bounding box center [311, 230] width 158 height 16
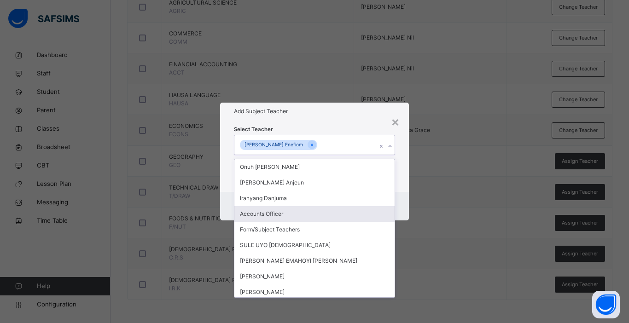
click at [459, 229] on div "× Add Subject Teacher Select Teacher option [PERSON_NAME] Enefiom, selected. op…" at bounding box center [314, 161] width 629 height 323
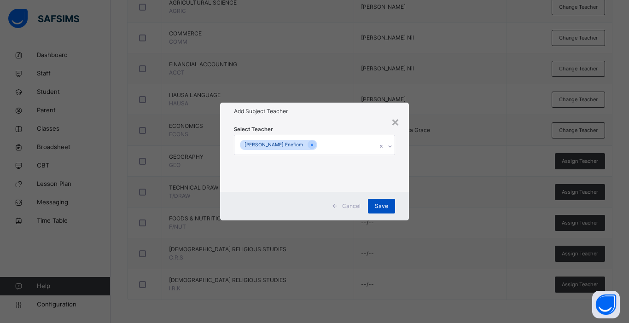
click at [380, 205] on span "Save" at bounding box center [381, 206] width 13 height 8
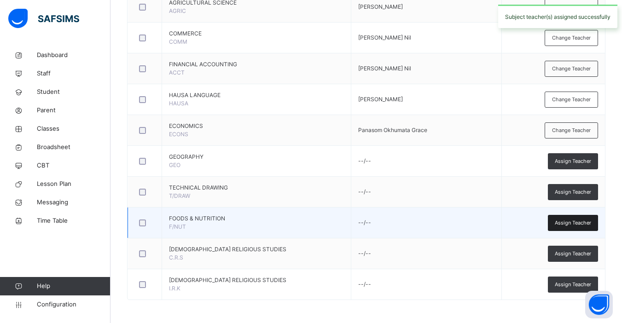
click at [575, 224] on span "Assign Teacher" at bounding box center [573, 223] width 36 height 8
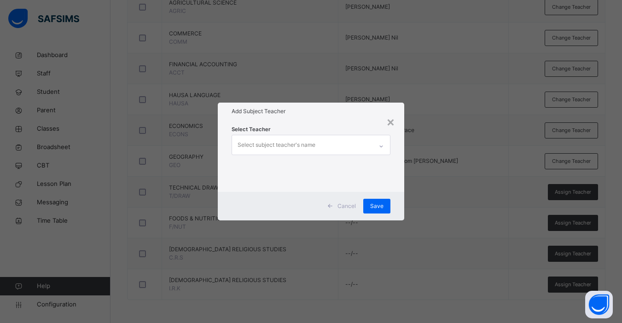
click at [308, 137] on div "Select subject teacher's name" at bounding box center [277, 144] width 78 height 17
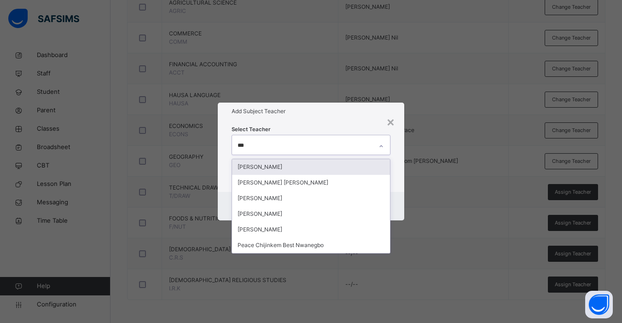
type input "****"
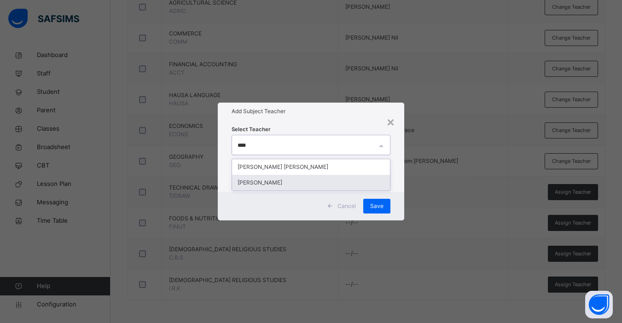
click at [276, 178] on div "[PERSON_NAME]" at bounding box center [311, 183] width 158 height 16
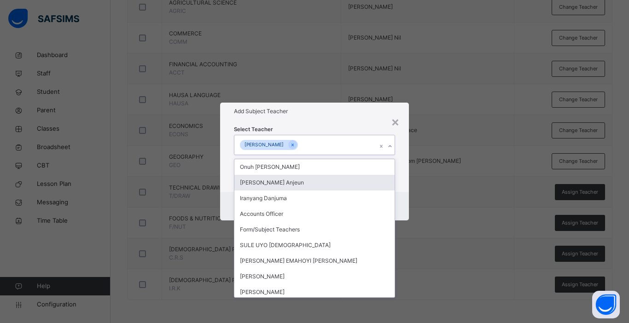
click at [406, 190] on div "Select Teacher option [PERSON_NAME], selected. option [PERSON_NAME] focused, 2 …" at bounding box center [314, 156] width 189 height 72
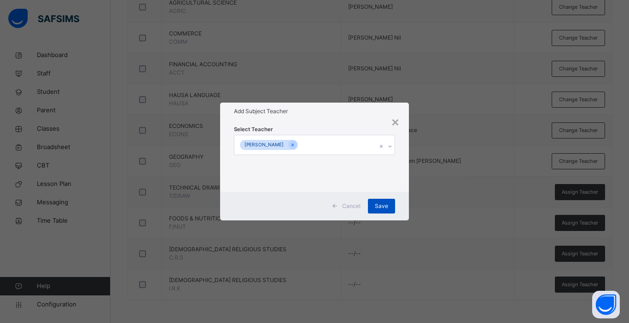
click at [385, 208] on span "Save" at bounding box center [381, 206] width 13 height 8
click at [575, 255] on div "× Add Subject Teacher Select Teacher [PERSON_NAME] Cancel Save" at bounding box center [314, 161] width 629 height 323
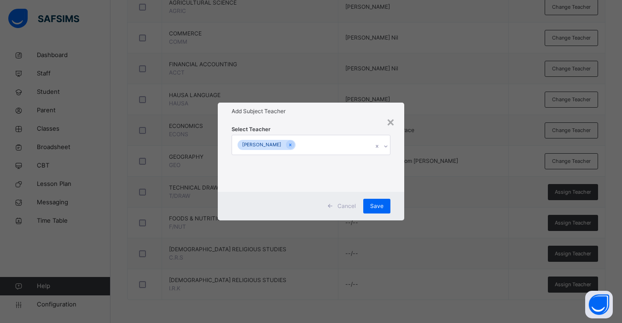
click at [575, 255] on div "× Add Subject Teacher Select Teacher [PERSON_NAME] Cancel Save" at bounding box center [311, 161] width 622 height 323
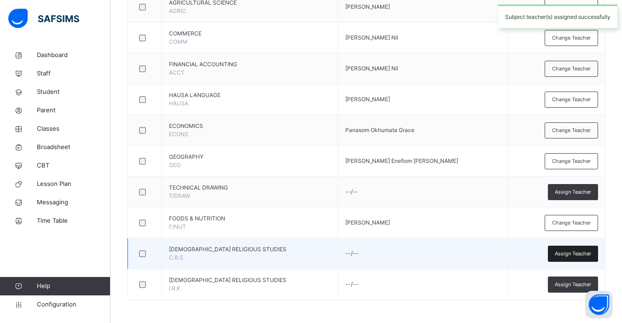
click at [577, 256] on span "Assign Teacher" at bounding box center [573, 254] width 36 height 8
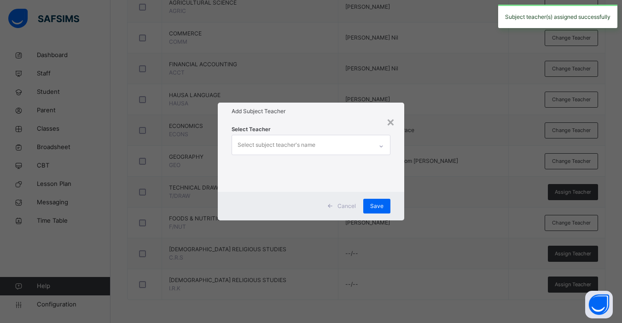
click at [317, 145] on div "Select subject teacher's name" at bounding box center [302, 144] width 140 height 19
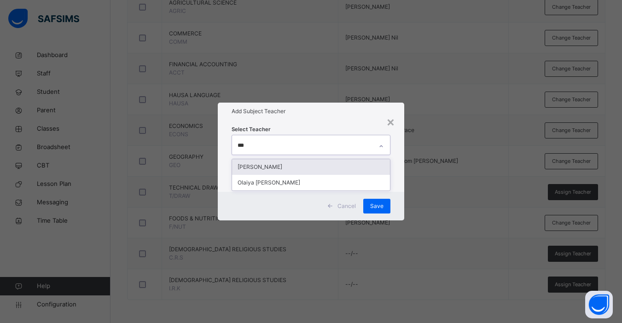
type input "****"
click at [317, 165] on div "[PERSON_NAME]" at bounding box center [311, 167] width 158 height 16
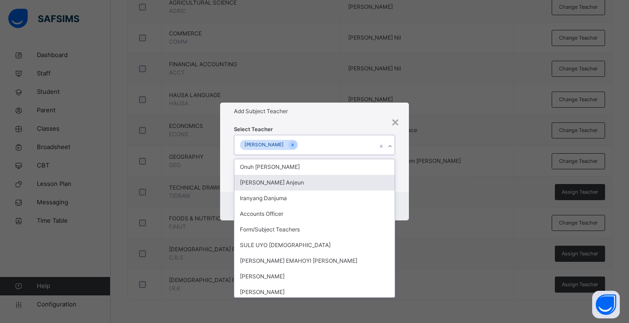
click at [403, 209] on div "Cancel Save" at bounding box center [314, 206] width 189 height 29
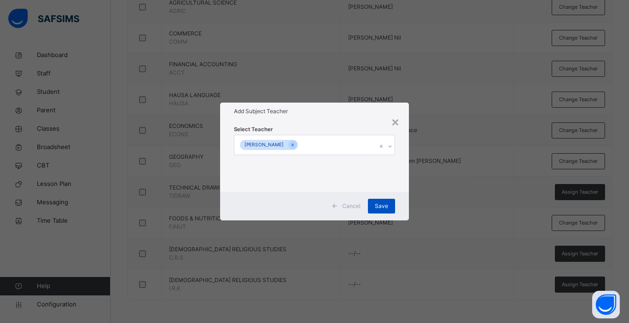
click at [385, 206] on span "Save" at bounding box center [381, 206] width 13 height 8
click at [576, 286] on div "× Add Subject Teacher Select Teacher [PERSON_NAME] Cancel Save" at bounding box center [314, 161] width 629 height 323
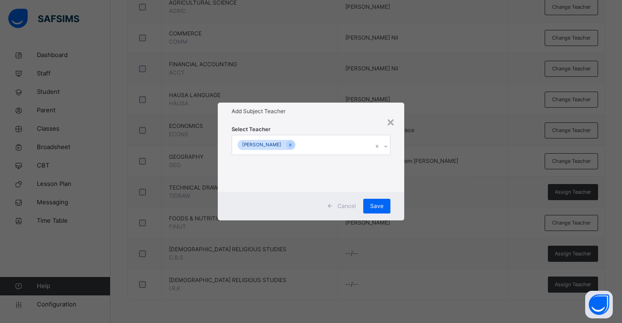
click at [576, 286] on span "Assign Teacher" at bounding box center [573, 285] width 36 height 8
click at [576, 286] on div "× Add Subject Teacher Select Teacher [PERSON_NAME] Cancel Save" at bounding box center [311, 161] width 622 height 323
click at [578, 286] on div "× Add Subject Teacher Select Teacher [PERSON_NAME] Cancel Save" at bounding box center [311, 161] width 622 height 323
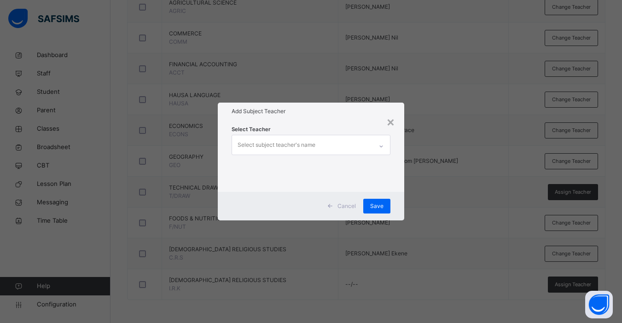
click at [291, 148] on div "Select subject teacher's name" at bounding box center [277, 144] width 78 height 17
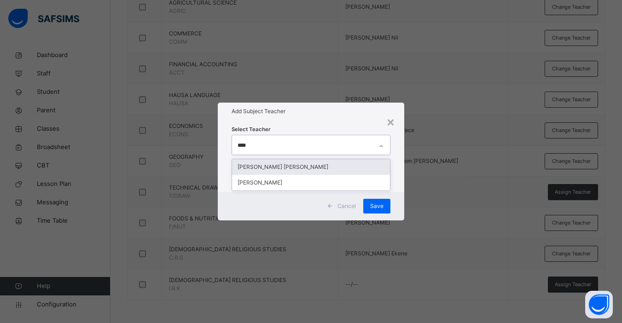
type input "*****"
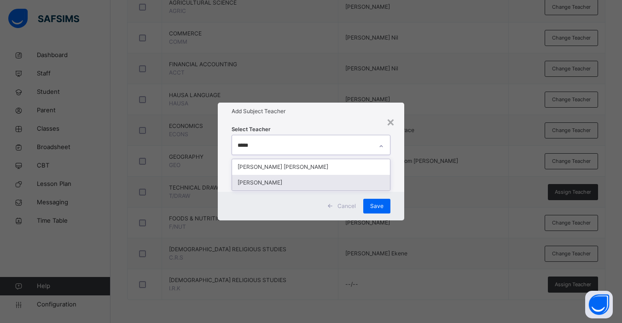
click at [287, 183] on div "[PERSON_NAME]" at bounding box center [311, 183] width 158 height 16
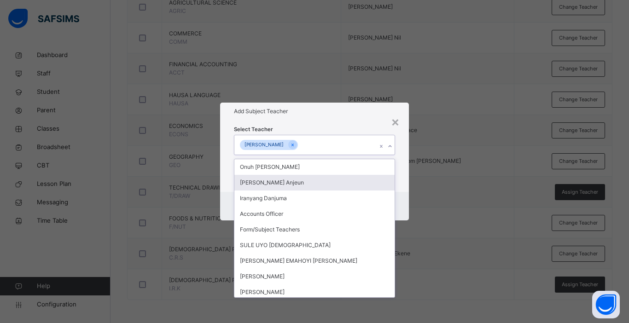
click at [409, 189] on div "× Add Subject Teacher Select Teacher option [PERSON_NAME], selected. option [PE…" at bounding box center [314, 161] width 629 height 323
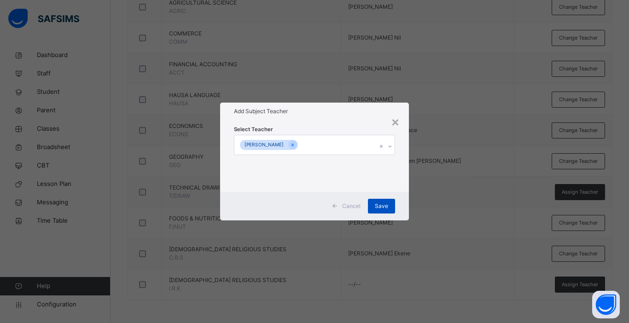
click at [385, 208] on span "Save" at bounding box center [381, 206] width 13 height 8
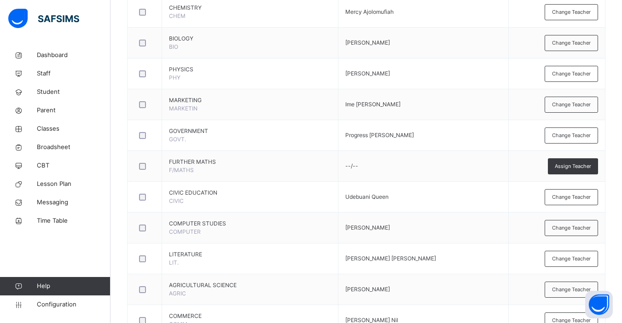
scroll to position [46, 0]
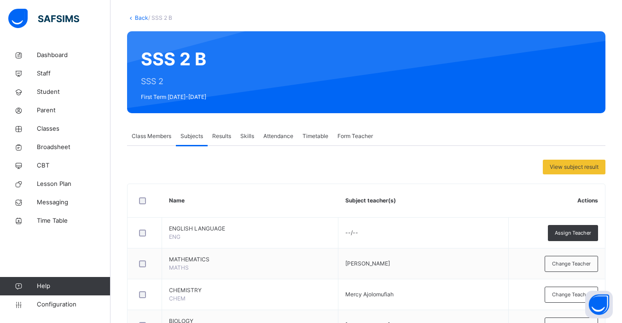
click at [140, 17] on link "Back" at bounding box center [141, 17] width 13 height 7
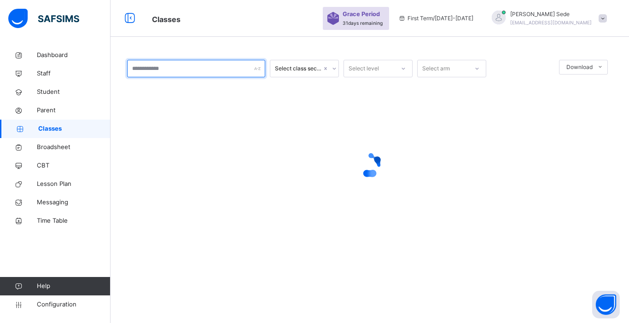
click at [191, 69] on input "text" at bounding box center [196, 68] width 138 height 17
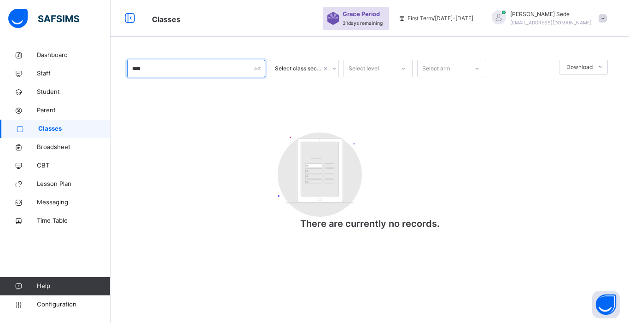
type input "***"
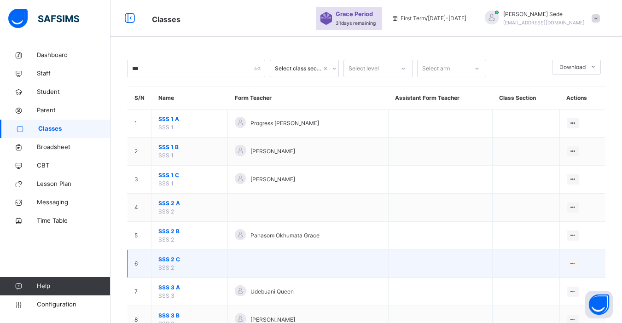
click at [167, 260] on span "SSS 2 C" at bounding box center [189, 260] width 62 height 8
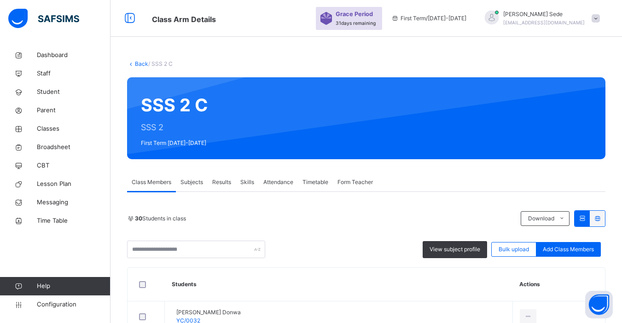
click at [193, 183] on span "Subjects" at bounding box center [191, 182] width 23 height 8
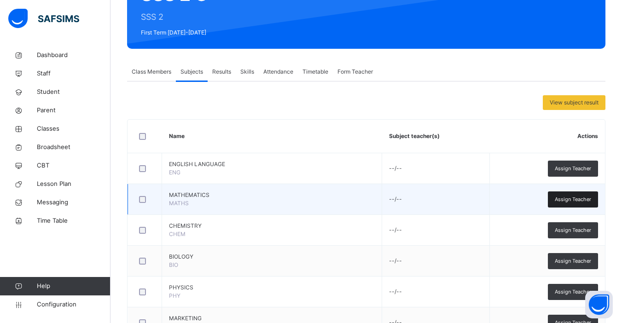
click at [574, 198] on span "Assign Teacher" at bounding box center [573, 200] width 36 height 8
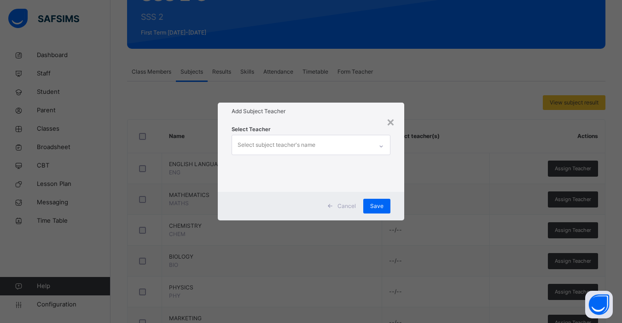
click at [291, 145] on div "Select subject teacher's name" at bounding box center [277, 144] width 78 height 17
click at [308, 145] on div "Select subject teacher's name" at bounding box center [277, 144] width 78 height 17
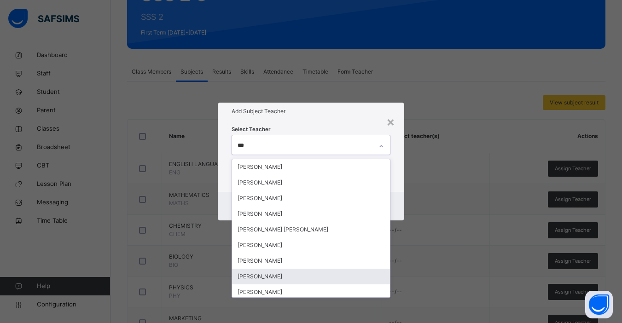
type input "****"
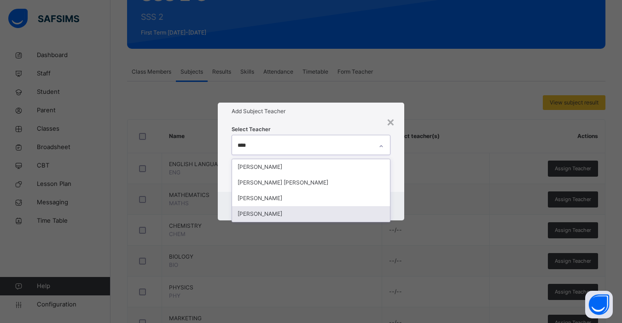
click at [271, 214] on div "[PERSON_NAME]" at bounding box center [311, 214] width 158 height 16
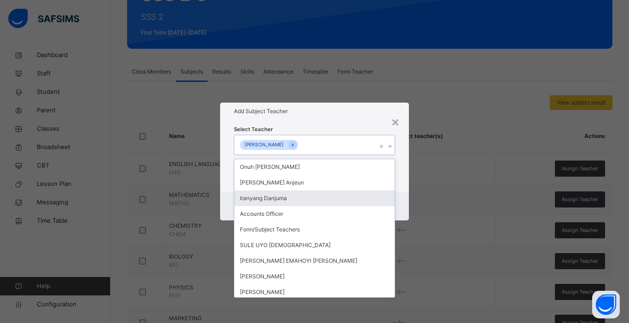
click at [406, 203] on div "Cancel Save" at bounding box center [314, 206] width 189 height 29
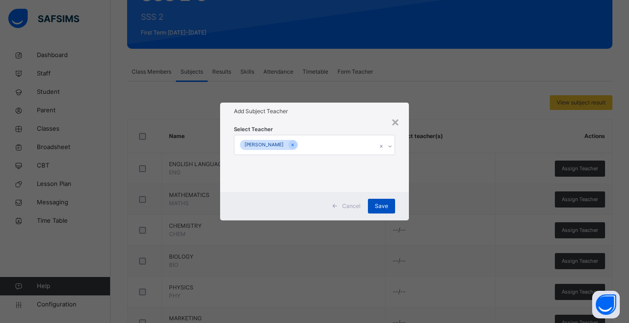
click at [386, 206] on span "Save" at bounding box center [381, 206] width 13 height 8
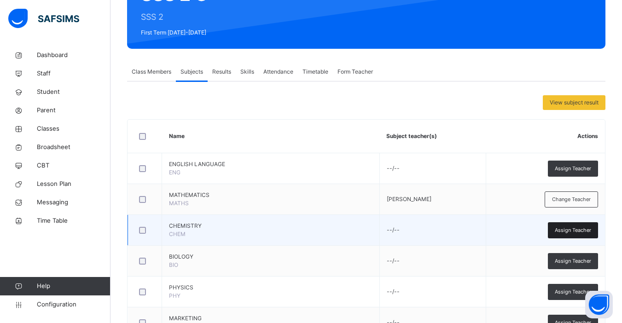
click at [568, 227] on span "Assign Teacher" at bounding box center [573, 231] width 36 height 8
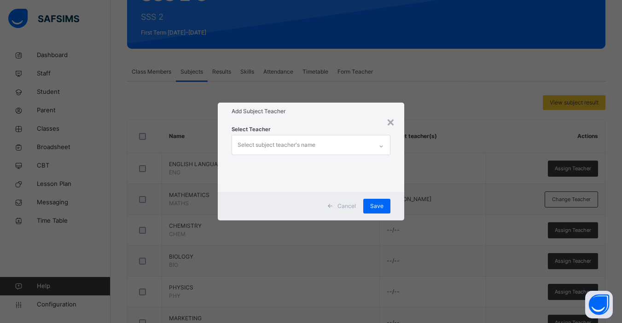
click at [336, 145] on div "Select subject teacher's name" at bounding box center [302, 144] width 140 height 19
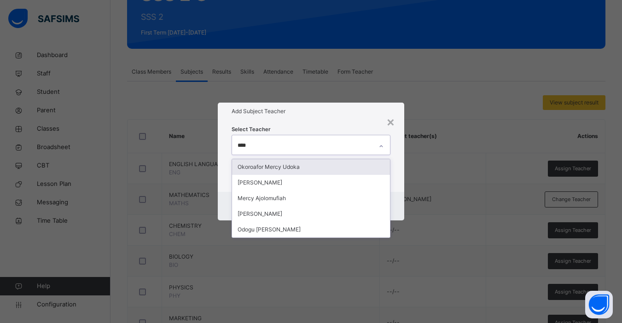
type input "*****"
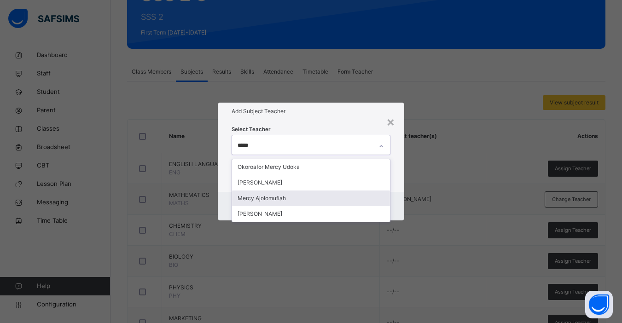
click at [284, 199] on div "Mercy Ajolomufiah" at bounding box center [311, 199] width 158 height 16
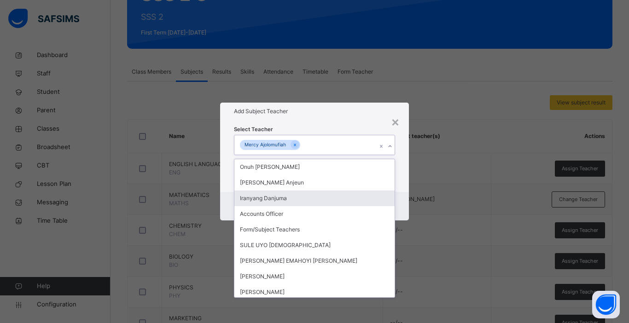
click at [405, 186] on div "Select Teacher option Mercy Ajolomufiah, selected. option Iranyang Danjuma focu…" at bounding box center [314, 156] width 189 height 72
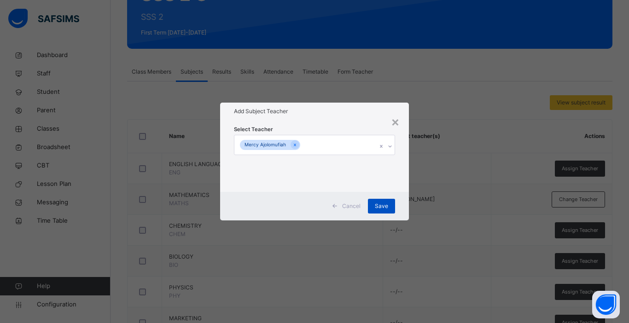
click at [385, 207] on span "Save" at bounding box center [381, 206] width 13 height 8
click at [382, 210] on span "Save" at bounding box center [381, 206] width 13 height 8
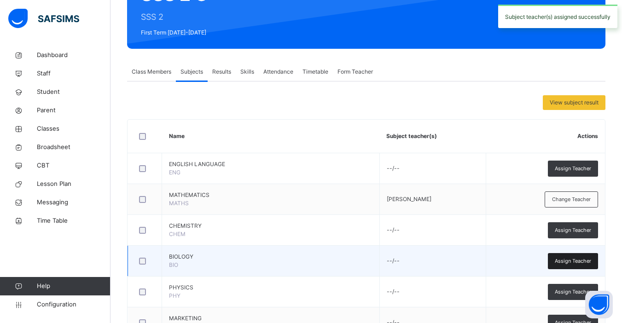
click at [581, 261] on span "Assign Teacher" at bounding box center [573, 261] width 36 height 8
click at [0, 0] on div "× Add Subject Teacher Select Teacher Select subject teacher's name Cancel Save" at bounding box center [0, 0] width 0 height 0
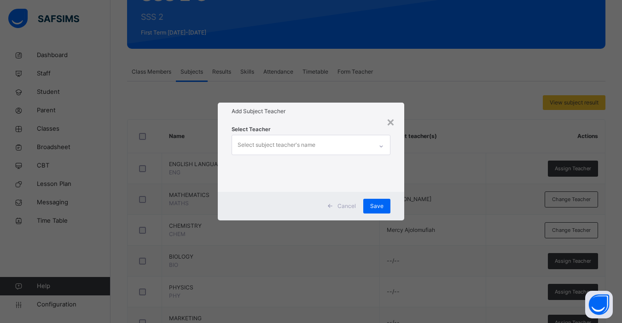
click at [299, 145] on div "Select subject teacher's name" at bounding box center [277, 144] width 78 height 17
type input "****"
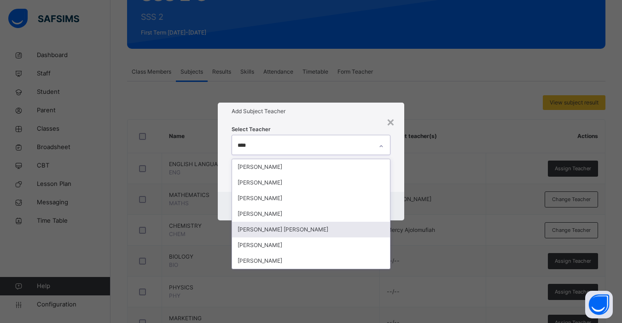
click at [285, 229] on div "[PERSON_NAME] [PERSON_NAME]" at bounding box center [311, 230] width 158 height 16
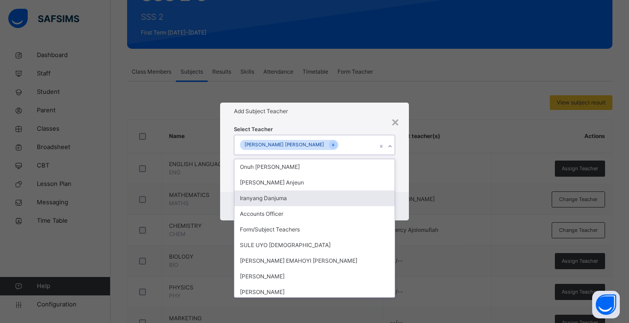
click at [407, 213] on div "Cancel Save" at bounding box center [314, 206] width 189 height 29
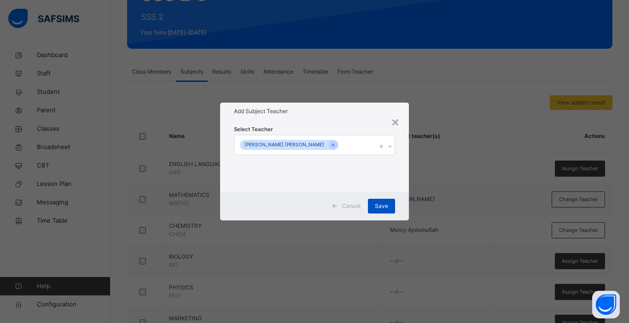
click at [384, 203] on span "Save" at bounding box center [381, 206] width 13 height 8
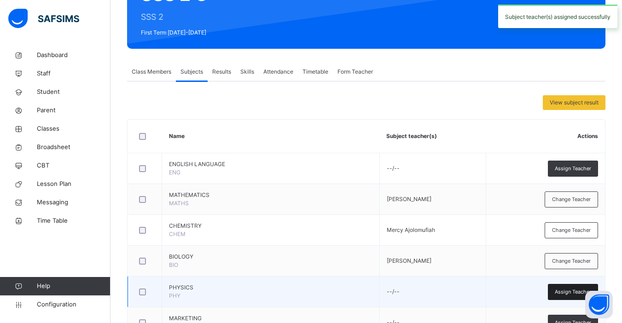
click at [573, 290] on span "Assign Teacher" at bounding box center [573, 292] width 36 height 8
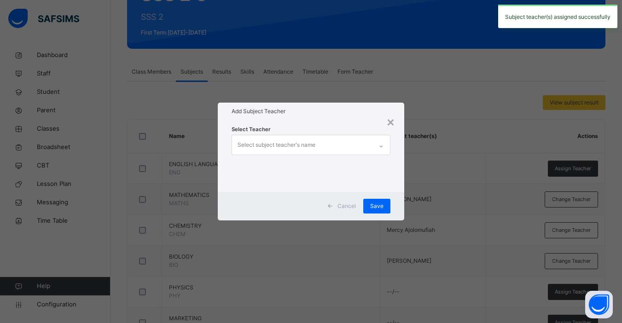
click at [302, 146] on div "Select subject teacher's name" at bounding box center [277, 144] width 78 height 17
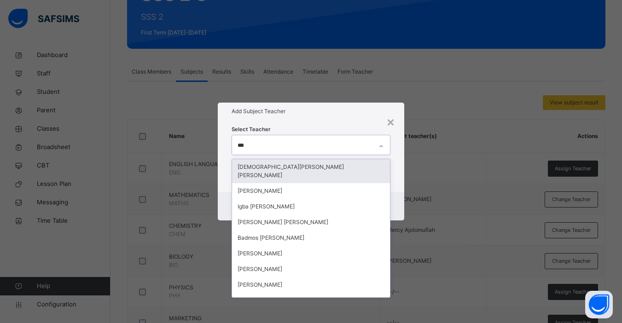
type input "****"
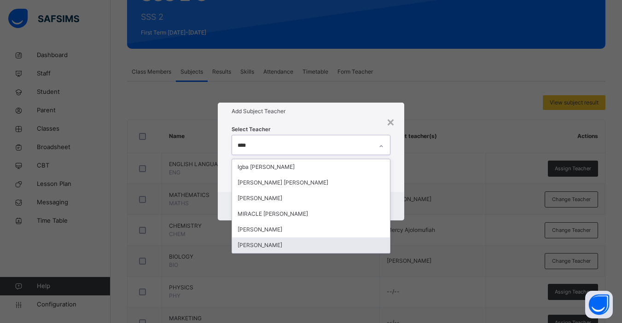
click at [276, 244] on div "[PERSON_NAME]" at bounding box center [311, 246] width 158 height 16
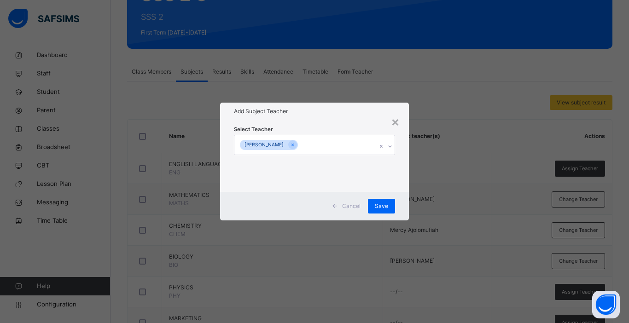
click at [403, 216] on div "Cancel Save" at bounding box center [314, 206] width 189 height 29
click at [380, 206] on span "Save" at bounding box center [381, 206] width 13 height 8
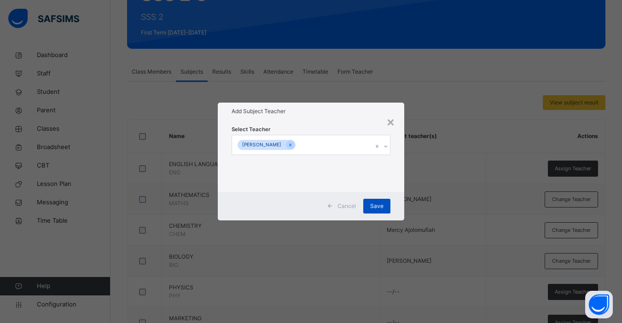
click at [380, 206] on span "Save" at bounding box center [376, 206] width 13 height 8
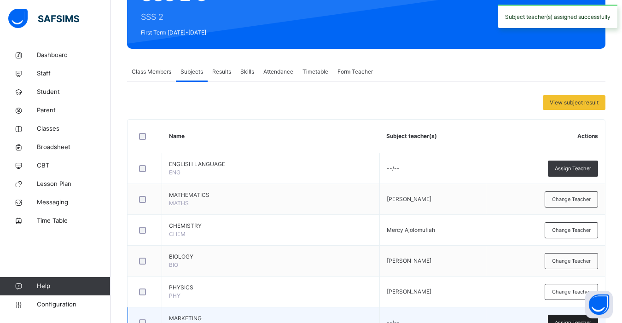
click at [572, 319] on span "Assign Teacher" at bounding box center [573, 323] width 36 height 8
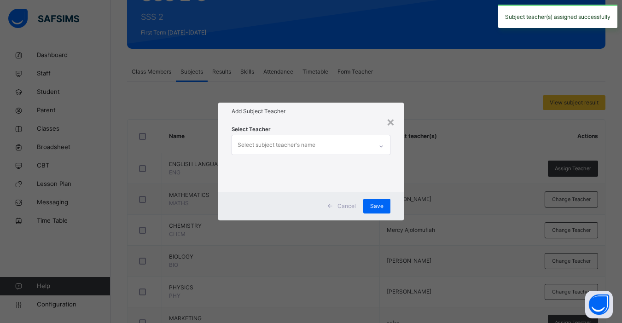
click at [324, 139] on div "Select subject teacher's name" at bounding box center [302, 144] width 140 height 19
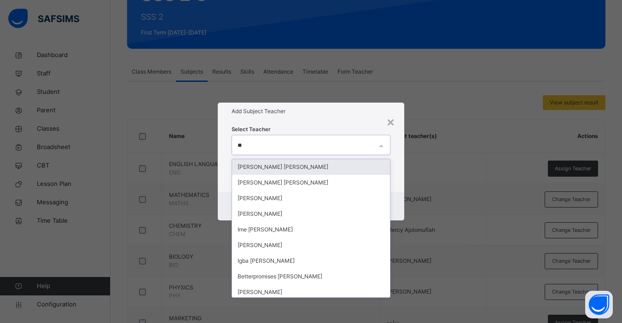
type input "***"
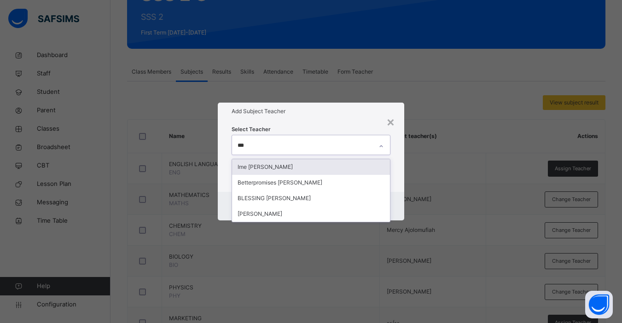
click at [296, 170] on div "Ime [PERSON_NAME]" at bounding box center [311, 167] width 158 height 16
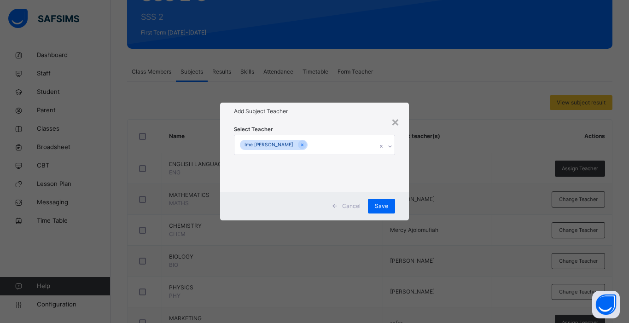
click at [407, 213] on div "Cancel Save" at bounding box center [314, 206] width 189 height 29
click at [373, 207] on div "Save" at bounding box center [381, 206] width 27 height 15
click at [386, 205] on div "Save" at bounding box center [381, 206] width 27 height 15
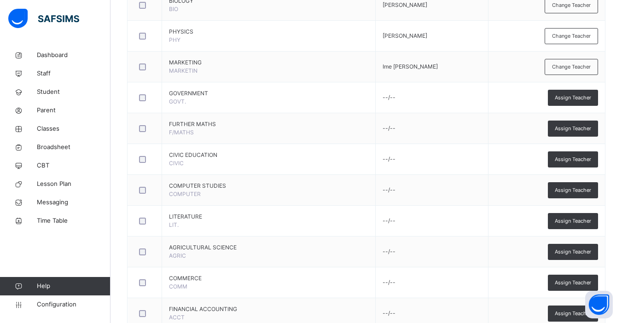
scroll to position [368, 0]
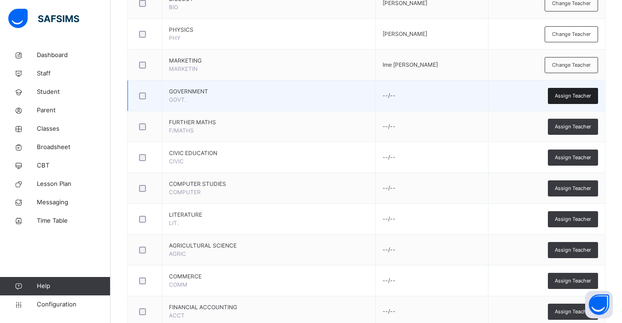
click at [567, 99] on span "Assign Teacher" at bounding box center [573, 96] width 36 height 8
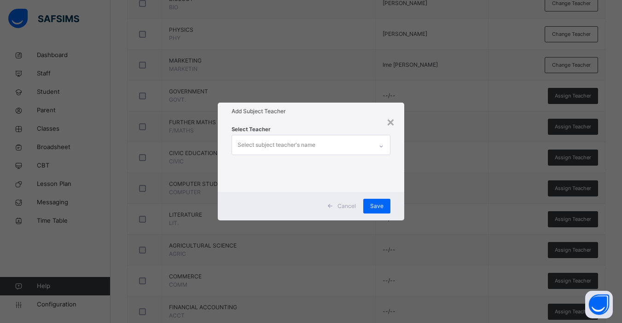
click at [329, 152] on div "Select subject teacher's name" at bounding box center [302, 144] width 140 height 19
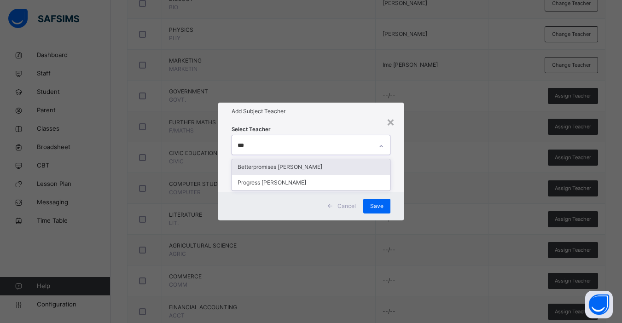
type input "****"
click at [308, 165] on div "Progress [PERSON_NAME]" at bounding box center [311, 167] width 158 height 16
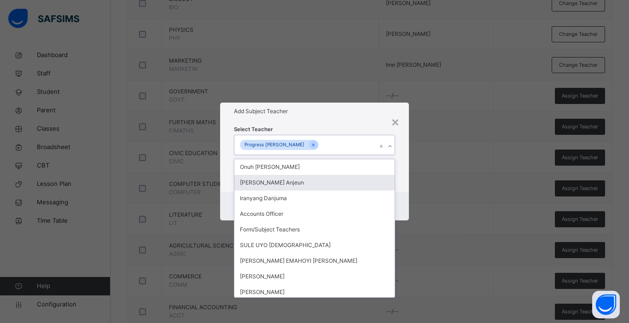
click at [408, 198] on div "Cancel Save" at bounding box center [314, 206] width 189 height 29
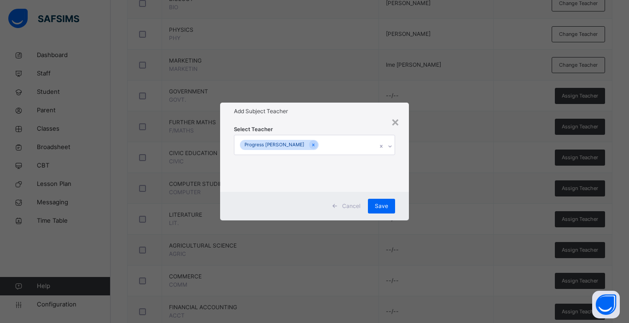
click at [402, 176] on div "Select Teacher Progress [PERSON_NAME]" at bounding box center [314, 156] width 189 height 72
click at [382, 204] on span "Save" at bounding box center [381, 206] width 13 height 8
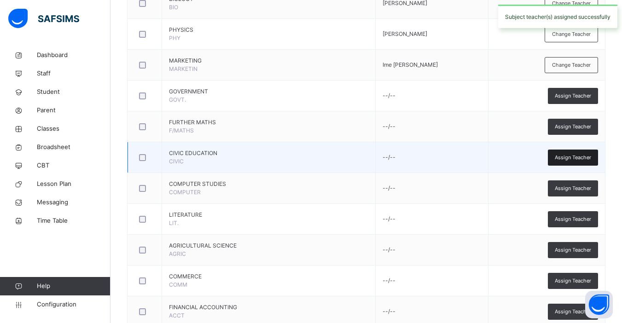
click at [572, 158] on span "Assign Teacher" at bounding box center [573, 158] width 36 height 8
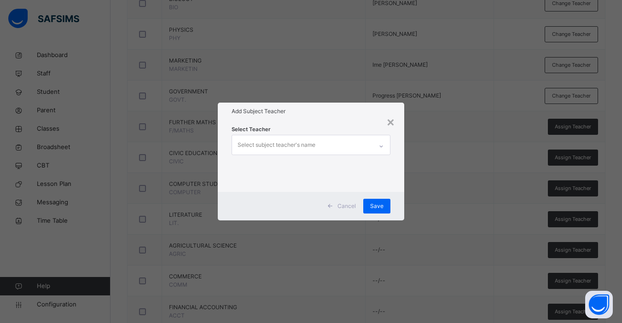
click at [292, 147] on div "Select subject teacher's name" at bounding box center [277, 144] width 78 height 17
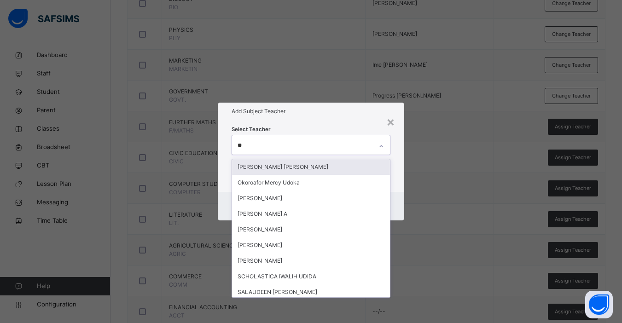
type input "***"
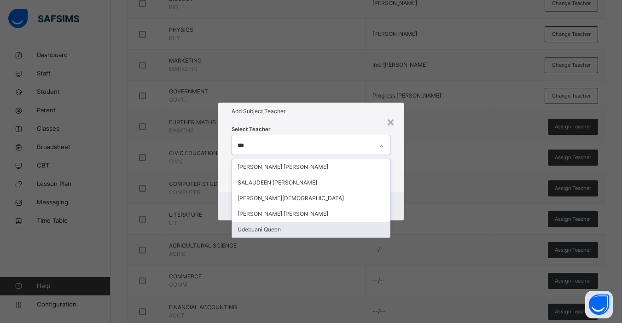
click at [284, 231] on div "Udebuani Queen" at bounding box center [311, 230] width 158 height 16
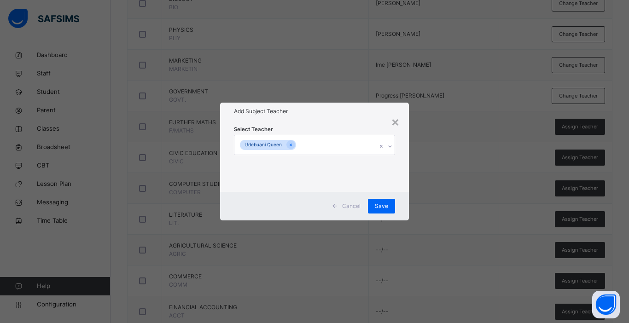
click at [405, 178] on div "Select Teacher [PERSON_NAME] Queen" at bounding box center [314, 156] width 189 height 72
click at [380, 208] on span "Save" at bounding box center [381, 206] width 13 height 8
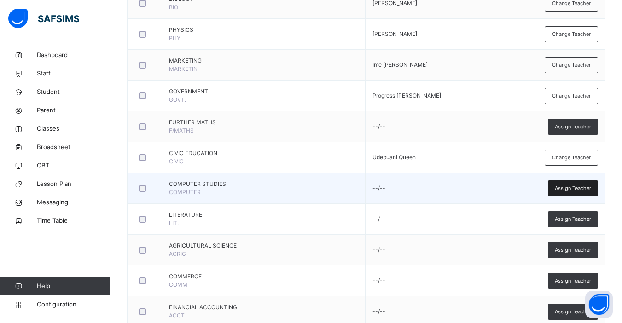
click at [567, 190] on span "Assign Teacher" at bounding box center [573, 189] width 36 height 8
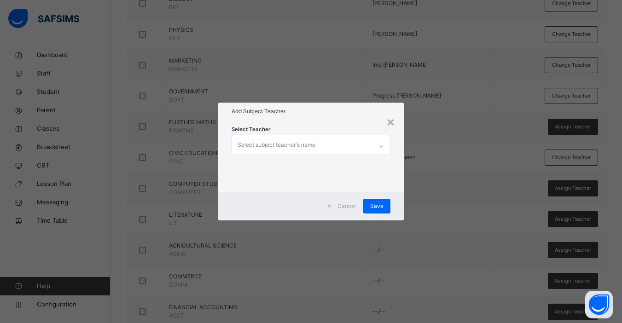
click at [315, 145] on div "Select subject teacher's name" at bounding box center [277, 144] width 78 height 17
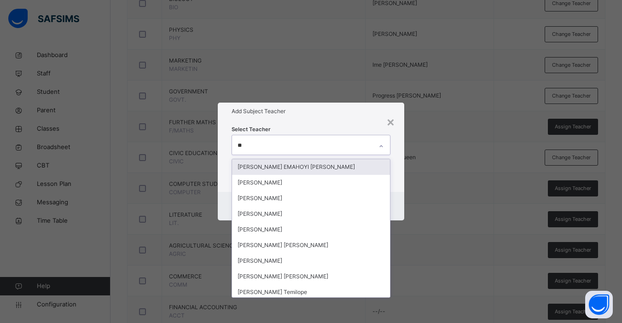
type input "***"
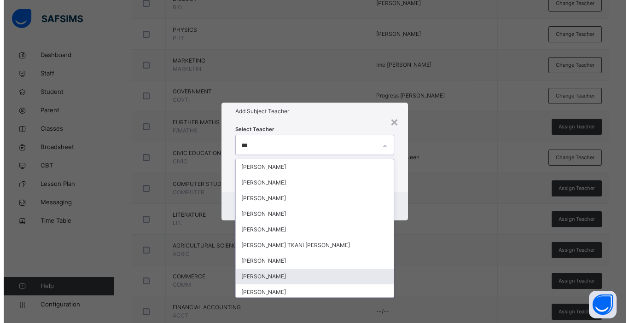
scroll to position [50, 0]
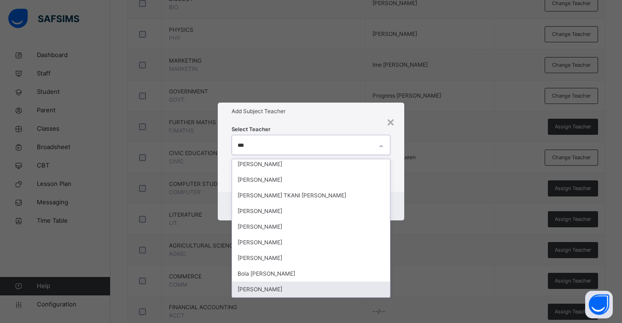
click at [312, 290] on div "[PERSON_NAME]" at bounding box center [311, 290] width 158 height 16
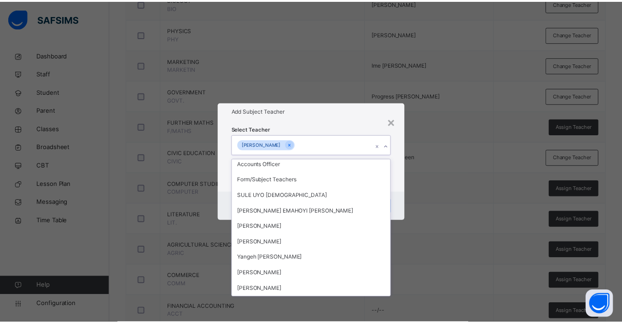
scroll to position [1411, 0]
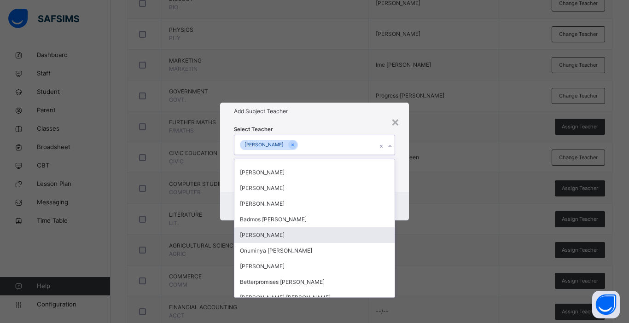
click at [402, 148] on div "Select Teacher option [PERSON_NAME], selected. option [PERSON_NAME] focused, 95…" at bounding box center [314, 156] width 189 height 72
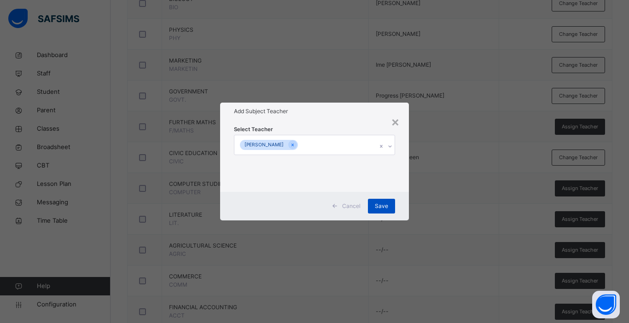
click at [384, 209] on span "Save" at bounding box center [381, 206] width 13 height 8
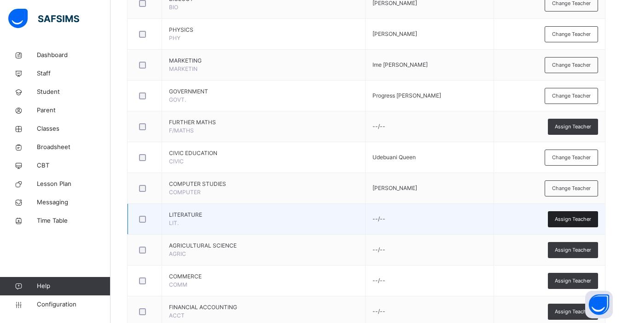
click at [580, 221] on span "Assign Teacher" at bounding box center [573, 219] width 36 height 8
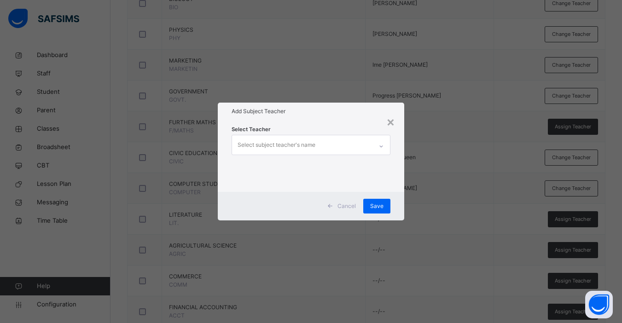
click at [291, 143] on div "Select subject teacher's name" at bounding box center [277, 144] width 78 height 17
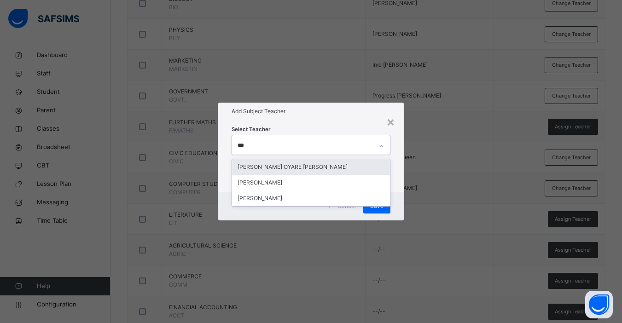
type input "****"
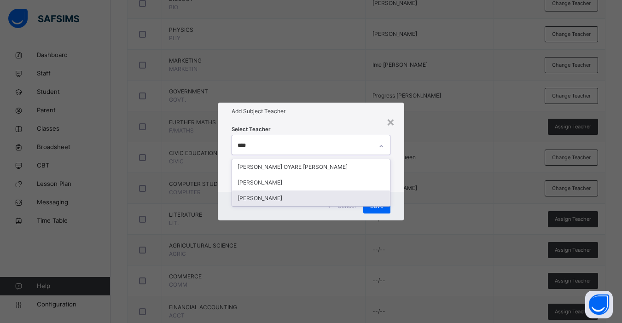
click at [267, 196] on div "[PERSON_NAME]" at bounding box center [311, 199] width 158 height 16
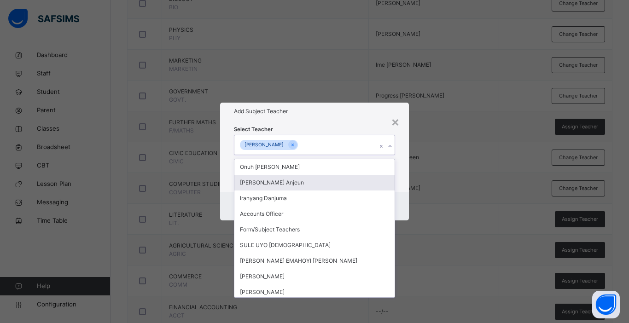
click at [406, 174] on div "Select Teacher option [PERSON_NAME], selected. option [PERSON_NAME] focused, 2 …" at bounding box center [314, 156] width 189 height 72
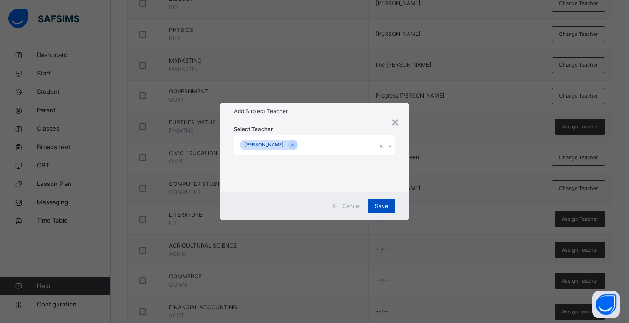
click at [379, 206] on span "Save" at bounding box center [381, 206] width 13 height 8
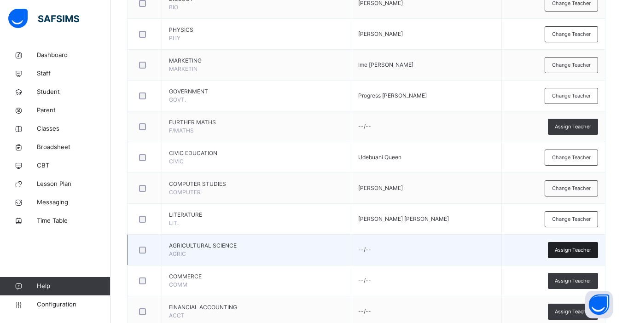
click at [581, 248] on span "Assign Teacher" at bounding box center [573, 250] width 36 height 8
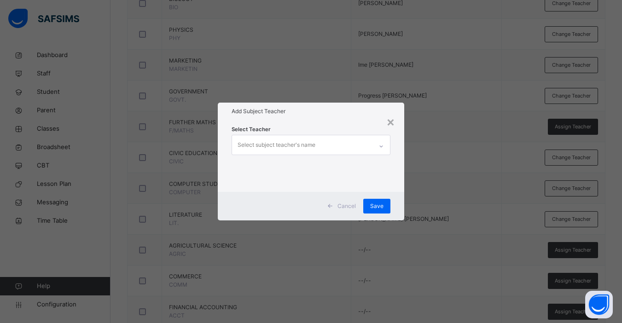
click at [284, 147] on div "Select subject teacher's name" at bounding box center [277, 144] width 78 height 17
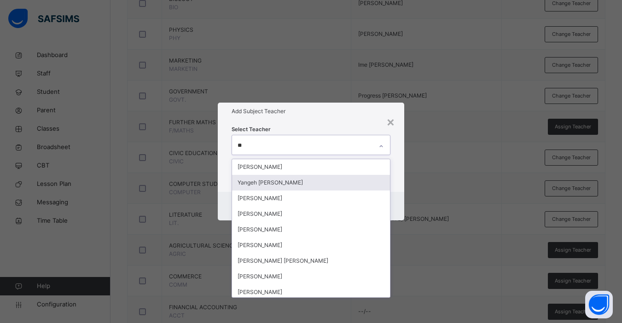
type input "***"
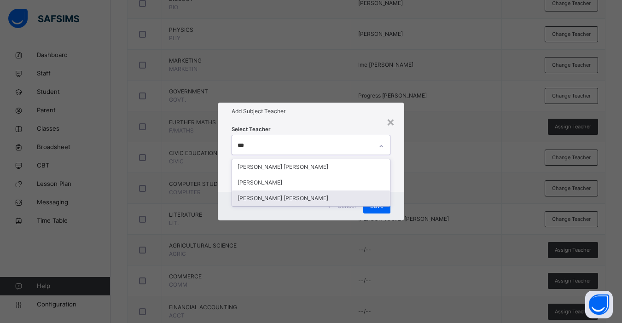
click at [275, 198] on div "[PERSON_NAME] [PERSON_NAME]" at bounding box center [311, 199] width 158 height 16
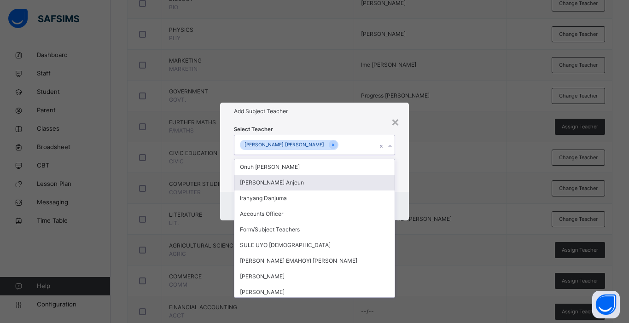
click at [404, 170] on div "Select Teacher option [PERSON_NAME] [PERSON_NAME], selected. option [PERSON_NAM…" at bounding box center [314, 156] width 189 height 72
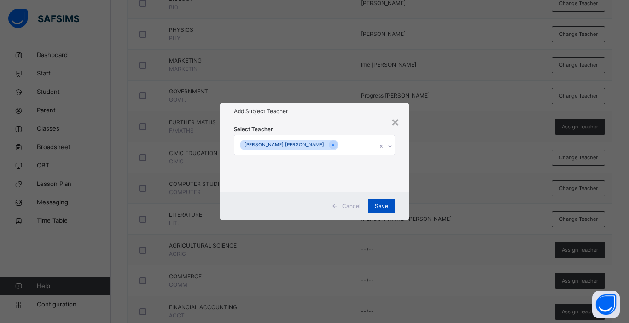
click at [383, 208] on span "Save" at bounding box center [381, 206] width 13 height 8
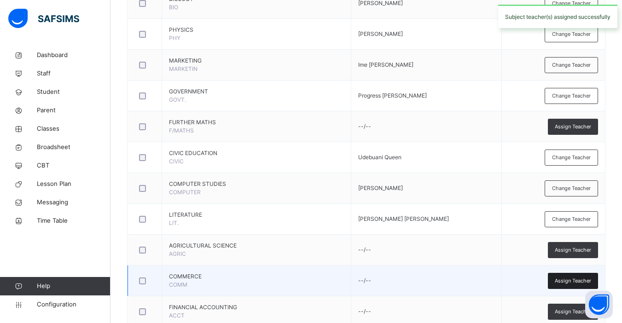
click at [578, 282] on span "Assign Teacher" at bounding box center [573, 281] width 36 height 8
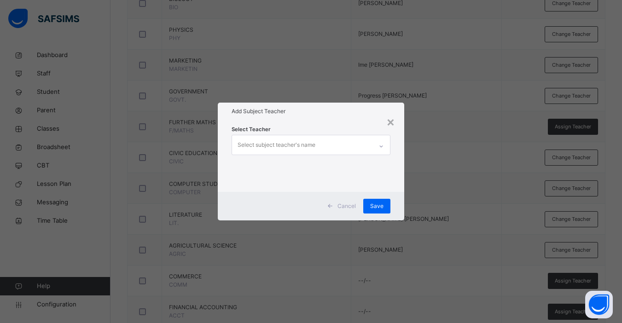
click at [275, 145] on div "Select subject teacher's name" at bounding box center [277, 144] width 78 height 17
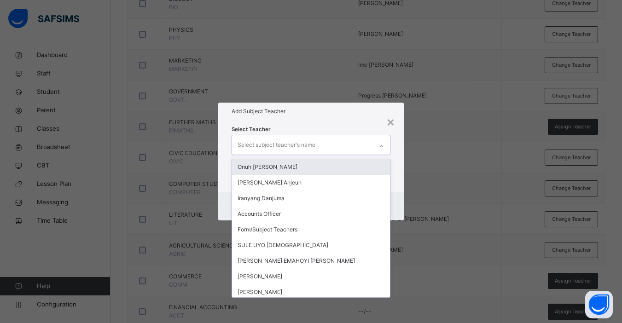
click at [140, 283] on div "× Add Subject Teacher Select Teacher option [PERSON_NAME] [PERSON_NAME], select…" at bounding box center [311, 161] width 622 height 323
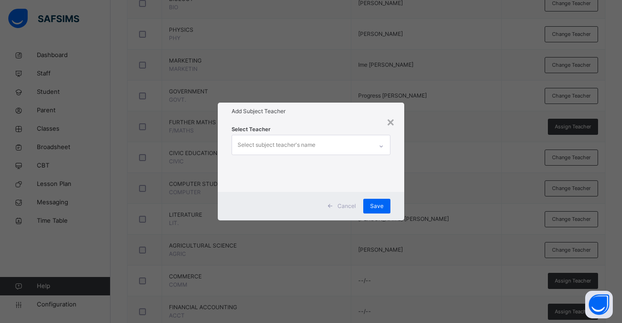
click at [143, 279] on div "× Add Subject Teacher Select Teacher Select subject teacher's name Cancel Save" at bounding box center [311, 161] width 622 height 323
click at [348, 208] on span "Cancel" at bounding box center [346, 206] width 18 height 8
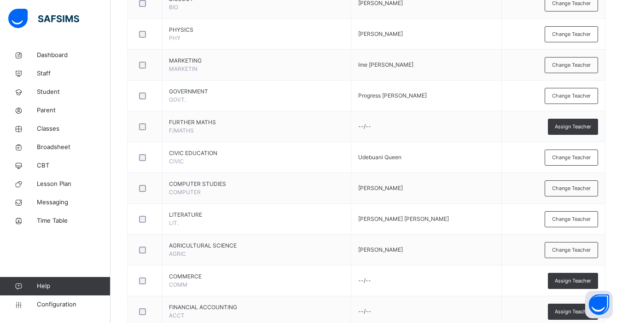
scroll to position [86, 0]
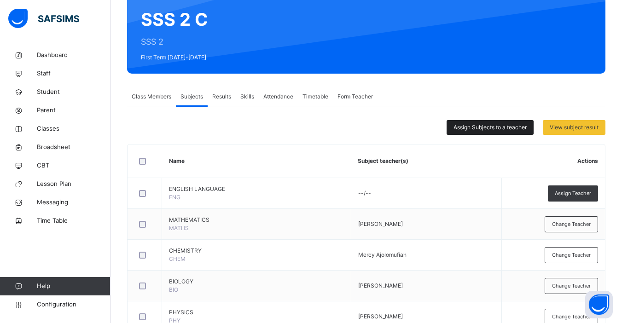
click at [492, 129] on span "Assign Subjects to a teacher" at bounding box center [489, 127] width 73 height 8
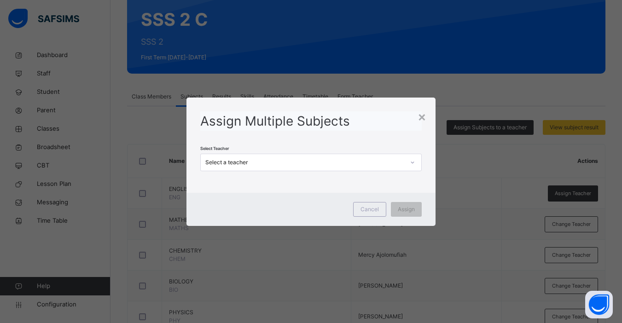
click at [329, 168] on div "Select a teacher" at bounding box center [302, 162] width 203 height 14
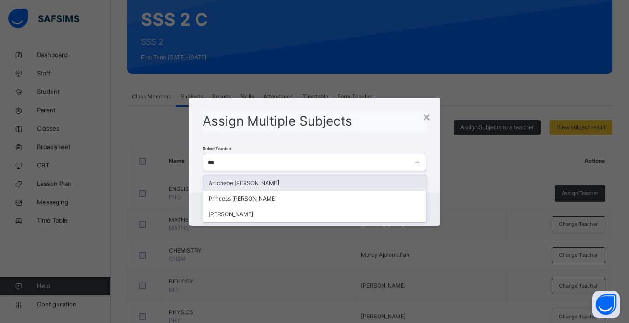
type input "****"
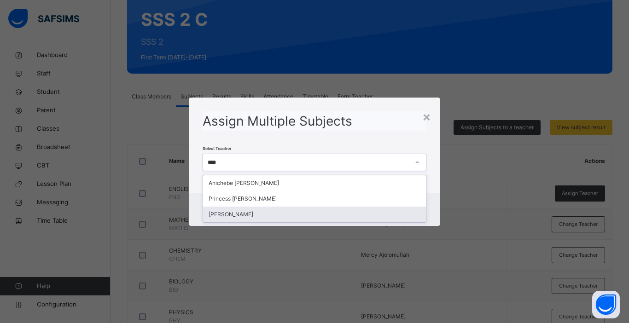
click at [259, 215] on div "[PERSON_NAME]" at bounding box center [314, 215] width 223 height 16
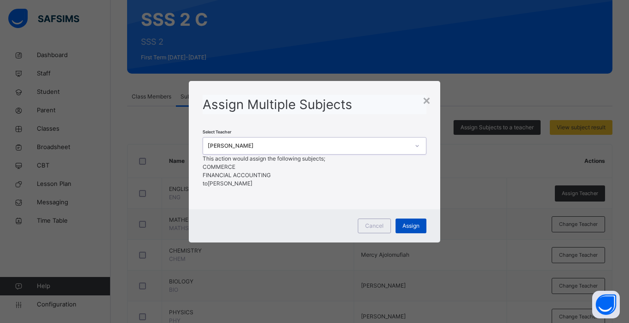
click at [413, 230] on div "Assign" at bounding box center [410, 226] width 31 height 15
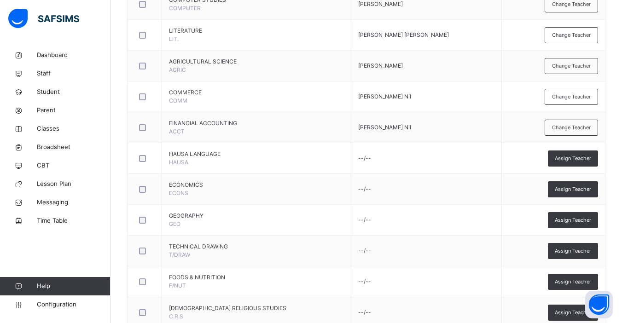
scroll to position [571, 0]
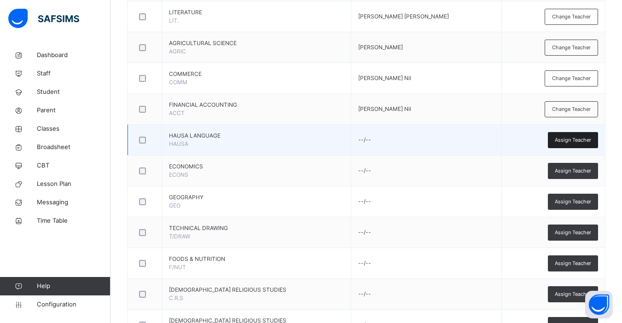
click at [580, 142] on span "Assign Teacher" at bounding box center [573, 140] width 36 height 8
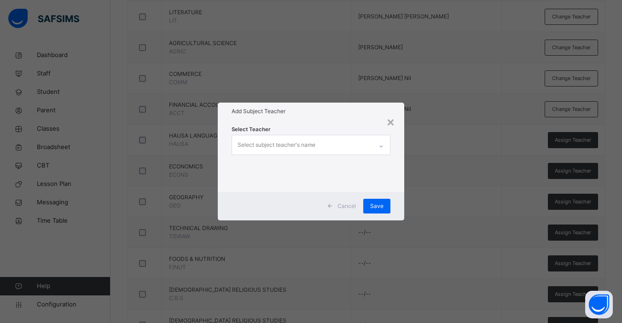
click at [297, 142] on div "Select subject teacher's name" at bounding box center [277, 144] width 78 height 17
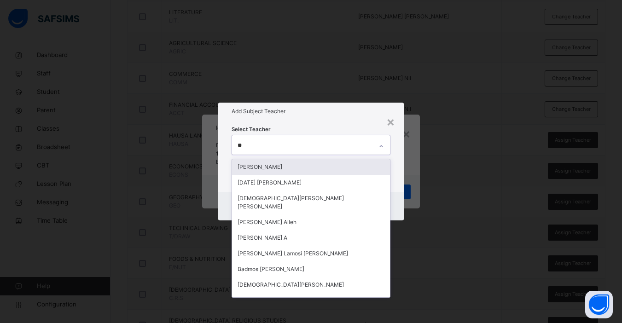
type input "***"
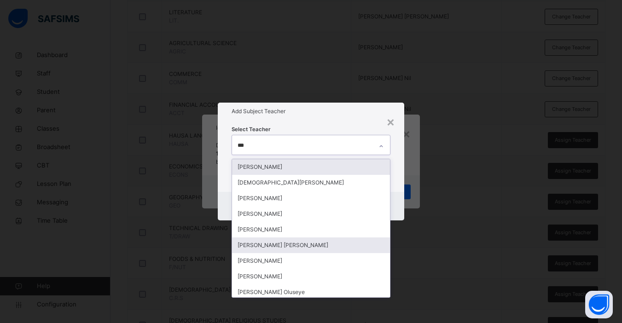
click at [292, 247] on div "[PERSON_NAME] [PERSON_NAME]" at bounding box center [311, 246] width 158 height 16
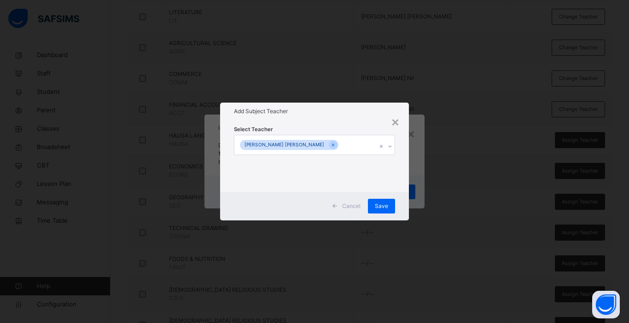
click at [404, 188] on div "Select Teacher [PERSON_NAME] [PERSON_NAME]" at bounding box center [314, 156] width 189 height 72
click at [331, 144] on icon at bounding box center [333, 145] width 5 height 6
click at [317, 144] on div "Select subject teacher's name" at bounding box center [279, 144] width 78 height 17
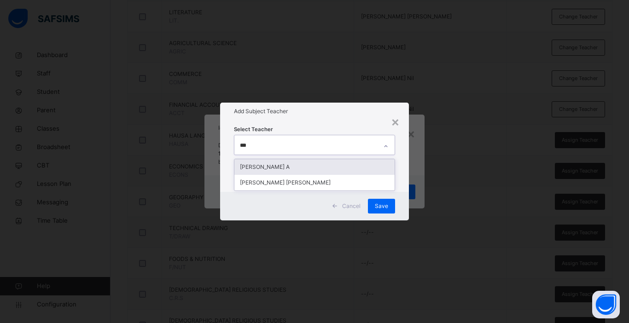
type input "****"
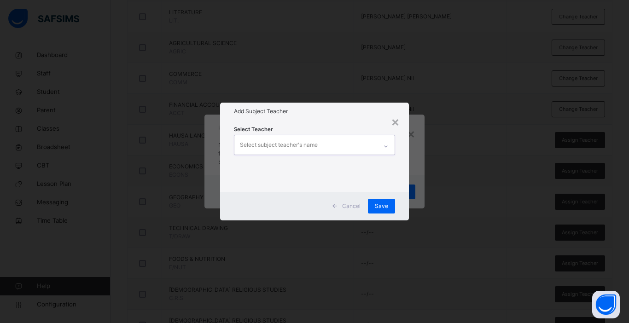
drag, startPoint x: 317, startPoint y: 144, endPoint x: 291, endPoint y: 172, distance: 38.8
click at [291, 172] on div "Select Teacher option [PERSON_NAME] [PERSON_NAME], deselected. 0 results availa…" at bounding box center [314, 156] width 161 height 63
click at [291, 172] on div "Select Teacher Select subject teacher's name" at bounding box center [314, 156] width 161 height 63
click at [385, 146] on icon at bounding box center [385, 146] width 3 height 2
click at [351, 146] on div "Select subject teacher's name" at bounding box center [305, 144] width 143 height 19
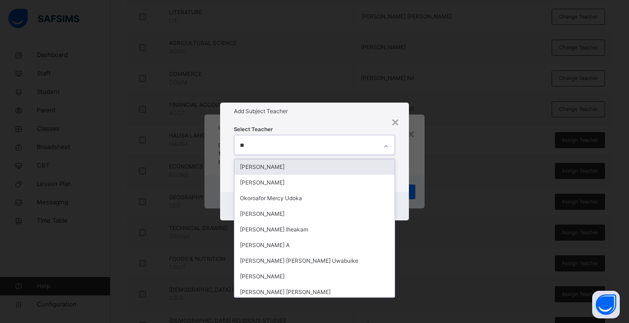
type input "***"
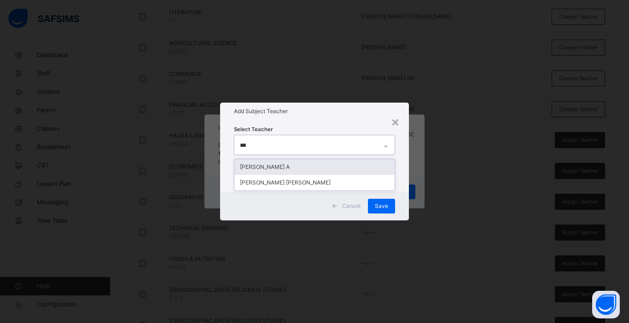
click at [301, 167] on div "[PERSON_NAME] A" at bounding box center [314, 167] width 160 height 16
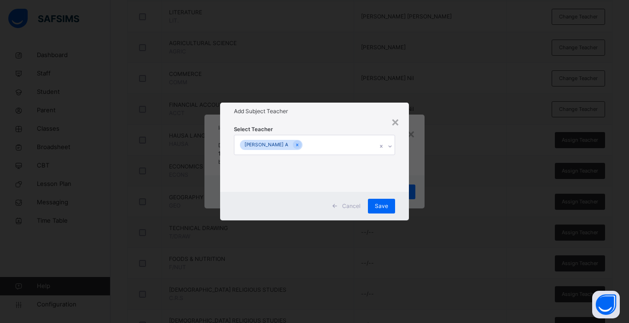
click at [404, 180] on div "Select Teacher [PERSON_NAME] A" at bounding box center [314, 156] width 189 height 72
click at [382, 205] on span "Save" at bounding box center [381, 206] width 13 height 8
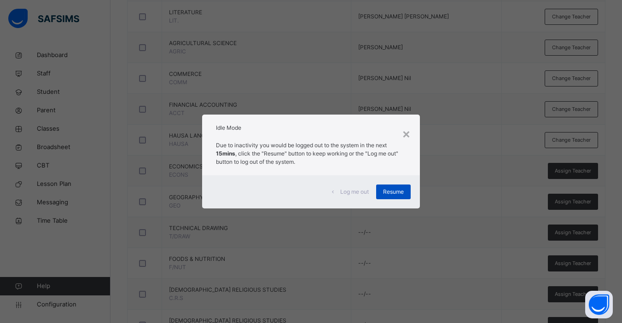
click at [394, 186] on div "Resume" at bounding box center [393, 192] width 35 height 15
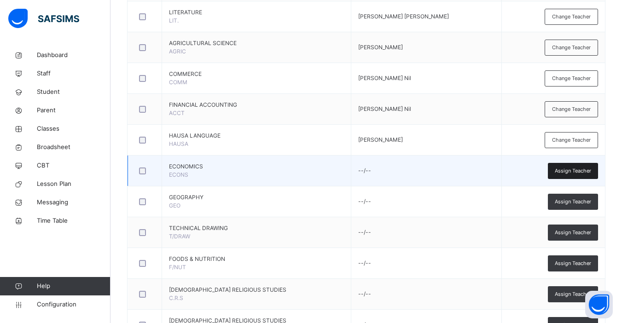
click at [573, 171] on span "Assign Teacher" at bounding box center [573, 171] width 36 height 8
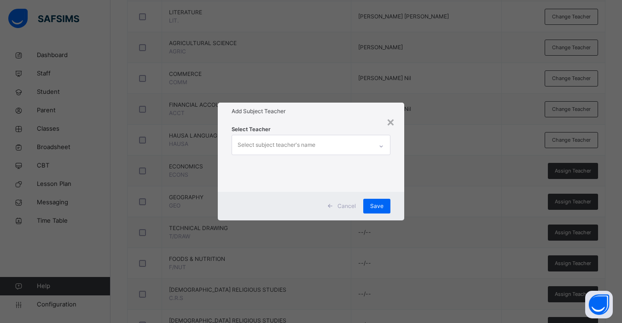
click at [278, 146] on div "Select subject teacher's name" at bounding box center [277, 144] width 78 height 17
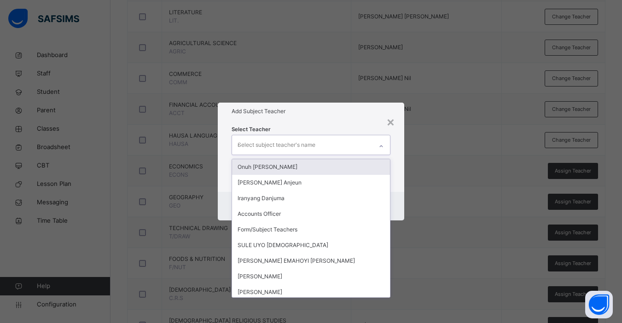
type input "**"
click at [286, 166] on div "Panasom [PERSON_NAME]" at bounding box center [311, 167] width 158 height 16
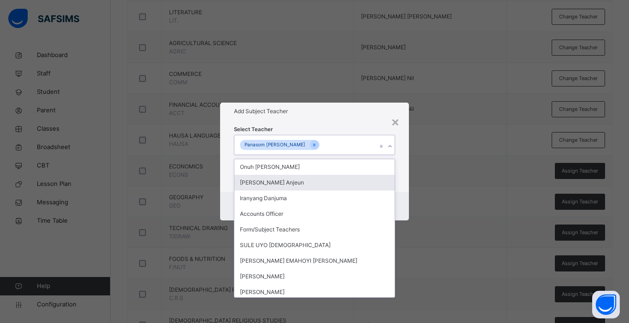
click at [406, 181] on div "Select Teacher option Panasom [PERSON_NAME], selected. option [PERSON_NAME] foc…" at bounding box center [314, 156] width 189 height 72
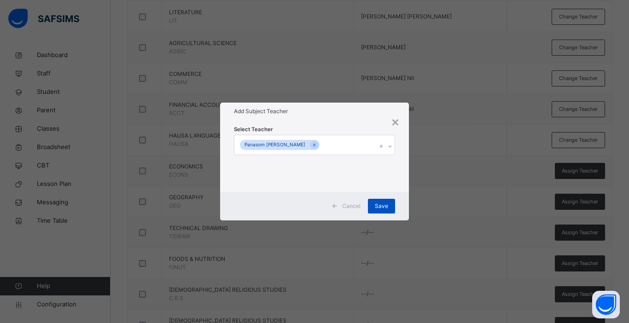
click at [387, 204] on span "Save" at bounding box center [381, 206] width 13 height 8
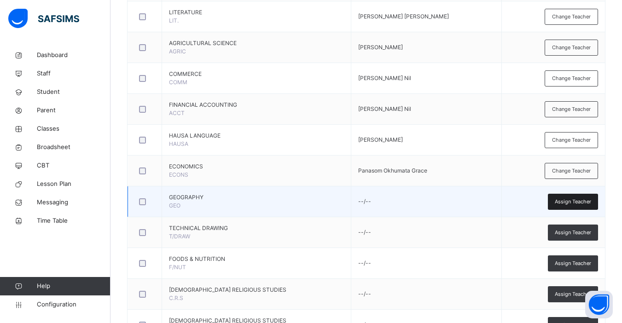
click at [574, 202] on span "Assign Teacher" at bounding box center [573, 202] width 36 height 8
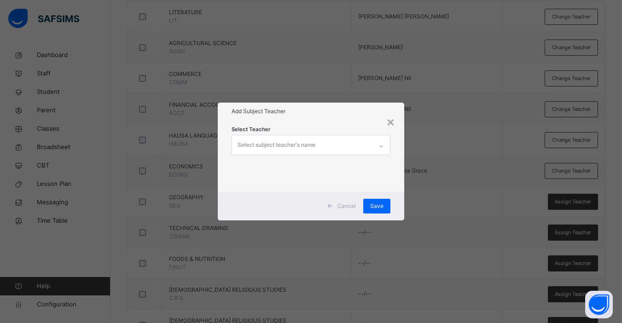
click at [272, 139] on div "Select subject teacher's name" at bounding box center [277, 144] width 78 height 17
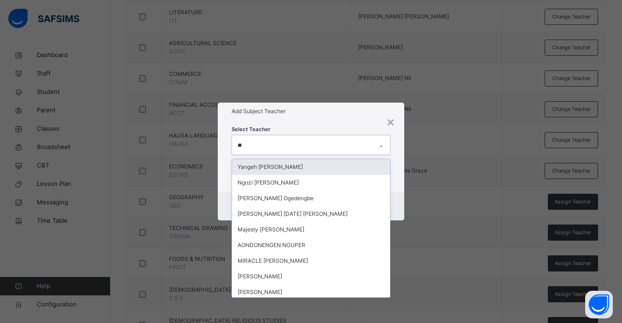
type input "*"
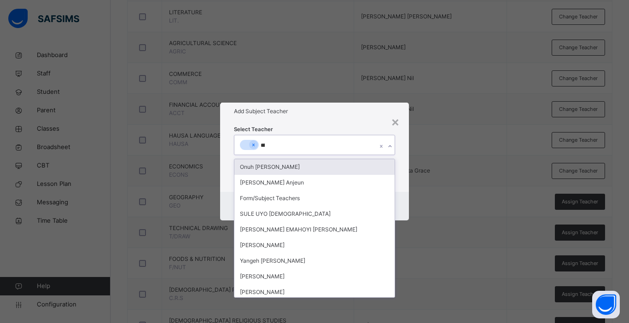
type input "*****"
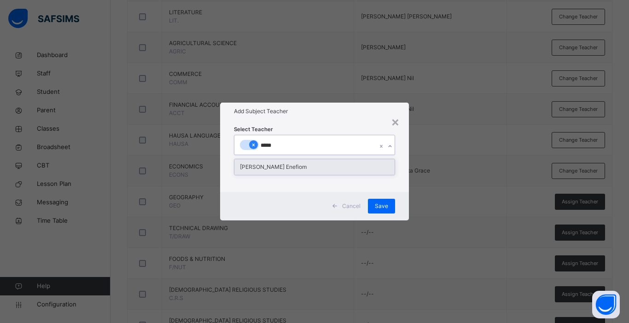
click at [253, 146] on icon at bounding box center [253, 145] width 5 height 6
click at [268, 172] on div "[PERSON_NAME] Enefiom" at bounding box center [314, 167] width 160 height 16
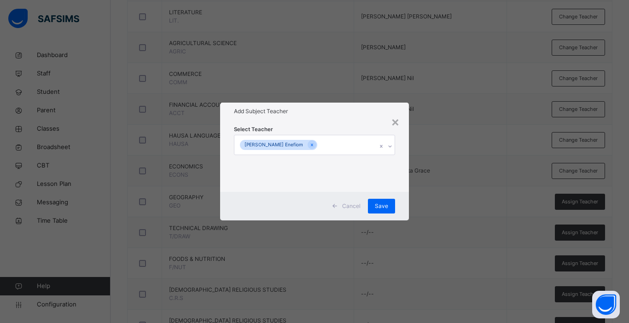
click at [405, 175] on div "Select Teacher [PERSON_NAME] Enefiom" at bounding box center [314, 156] width 189 height 72
click at [382, 203] on span "Save" at bounding box center [381, 206] width 13 height 8
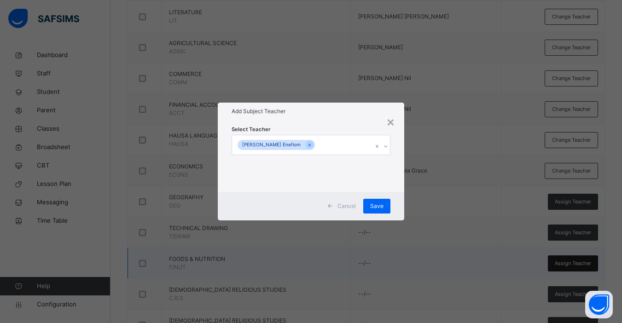
click at [570, 263] on span "Assign Teacher" at bounding box center [573, 264] width 36 height 8
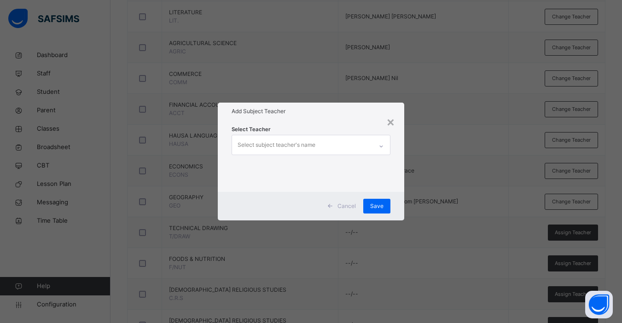
click at [294, 150] on div "Select subject teacher's name" at bounding box center [277, 144] width 78 height 17
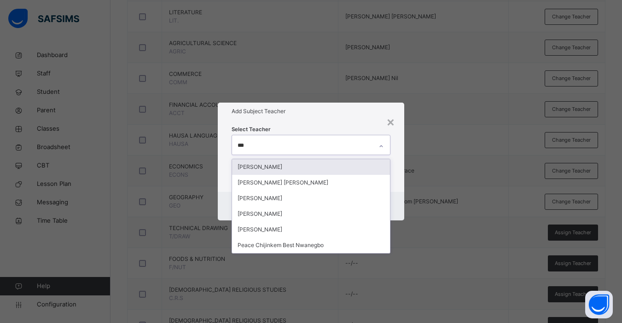
type input "****"
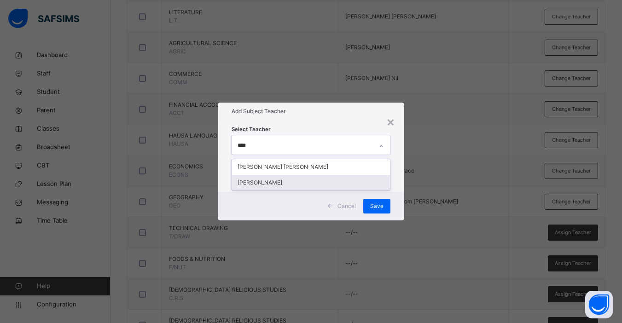
click at [273, 180] on div "[PERSON_NAME]" at bounding box center [311, 183] width 158 height 16
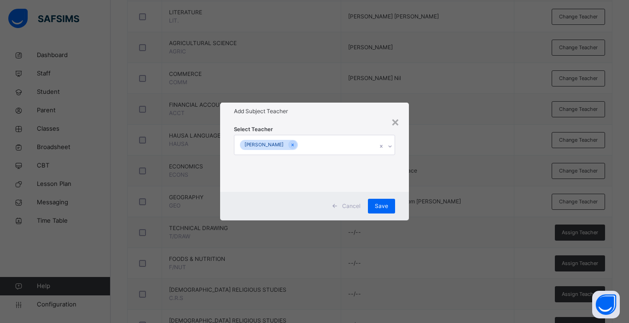
click at [401, 185] on div "Select Teacher [PERSON_NAME]" at bounding box center [314, 156] width 189 height 72
click at [387, 202] on span "Save" at bounding box center [381, 206] width 13 height 8
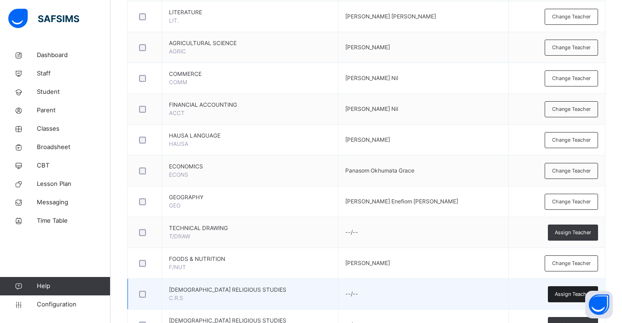
click at [565, 298] on span "Assign Teacher" at bounding box center [573, 294] width 36 height 8
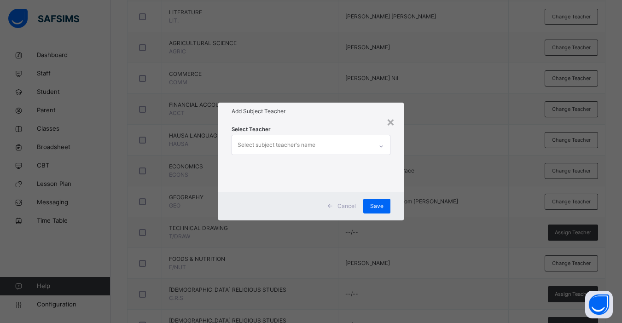
click at [241, 144] on div "Select subject teacher's name" at bounding box center [277, 144] width 78 height 17
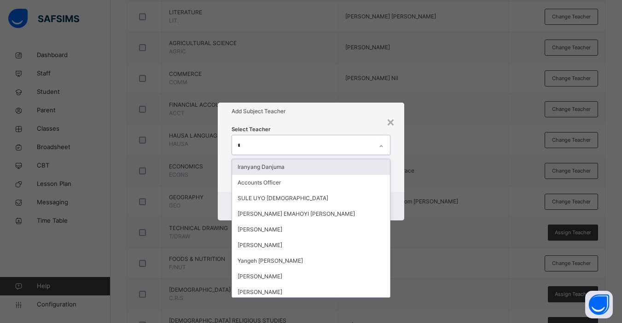
type input "**"
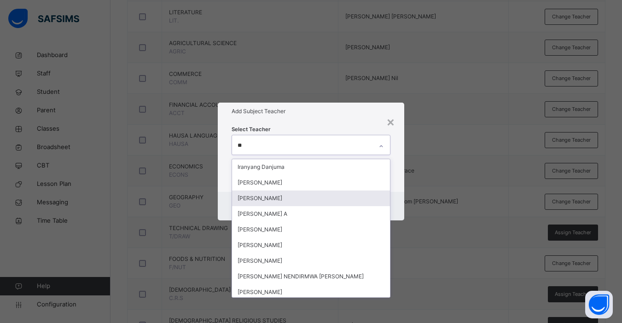
click at [268, 202] on div "[PERSON_NAME]" at bounding box center [311, 199] width 158 height 16
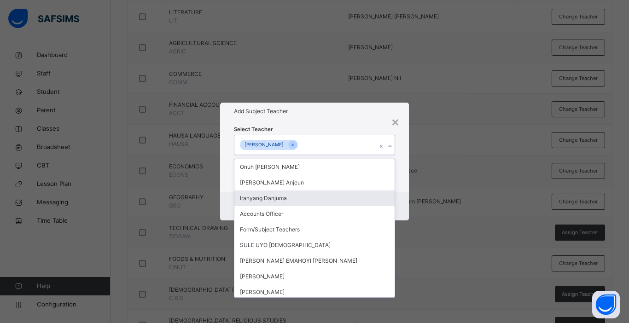
click at [406, 195] on div "Cancel Save" at bounding box center [314, 206] width 189 height 29
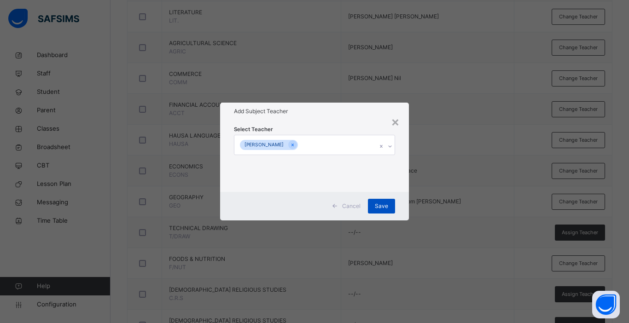
click at [384, 205] on span "Save" at bounding box center [381, 206] width 13 height 8
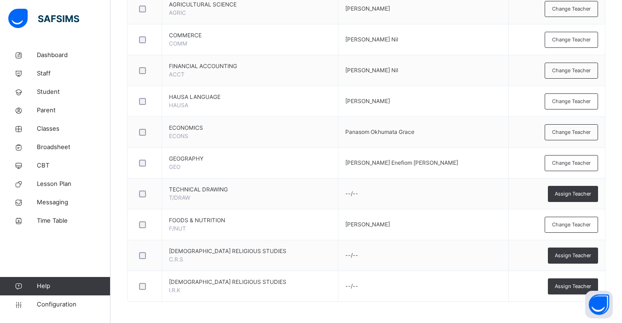
scroll to position [611, 0]
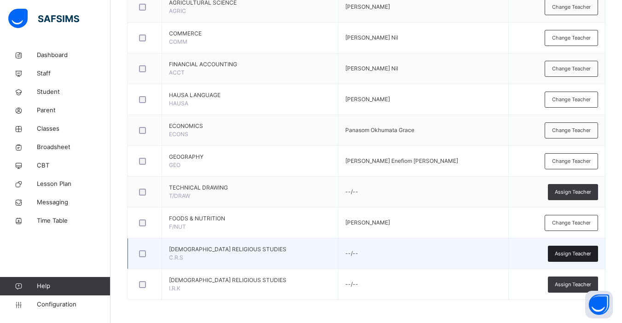
click at [577, 251] on span "Assign Teacher" at bounding box center [573, 254] width 36 height 8
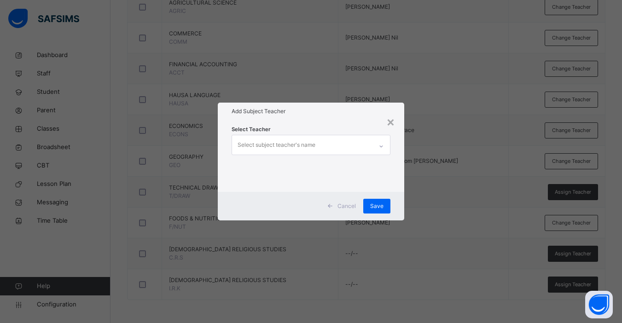
click at [305, 146] on div "Select subject teacher's name" at bounding box center [277, 144] width 78 height 17
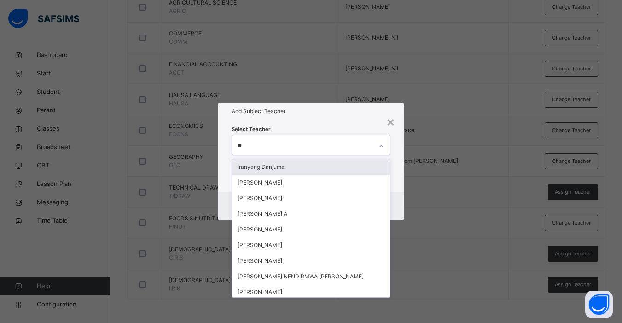
type input "***"
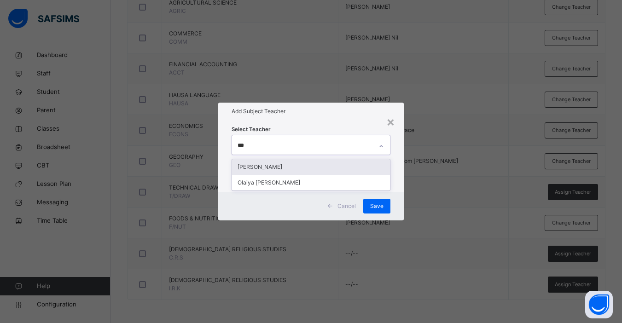
click at [284, 169] on div "[PERSON_NAME]" at bounding box center [311, 167] width 158 height 16
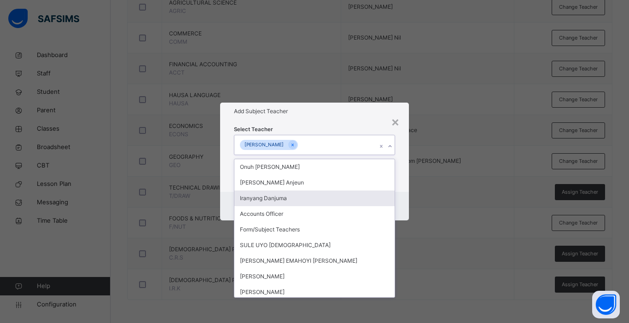
click at [407, 190] on div "Select Teacher option [PERSON_NAME], selected. option Iranyang Danjuma focused,…" at bounding box center [314, 156] width 189 height 72
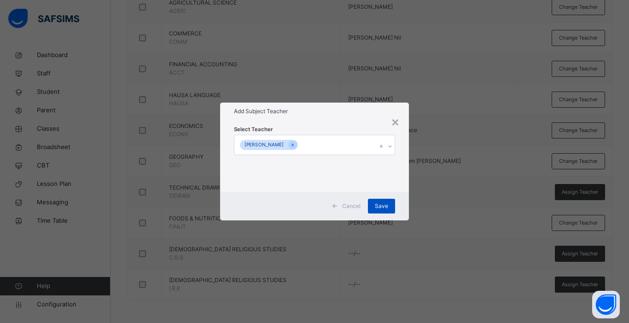
click at [381, 208] on span "Save" at bounding box center [381, 206] width 13 height 8
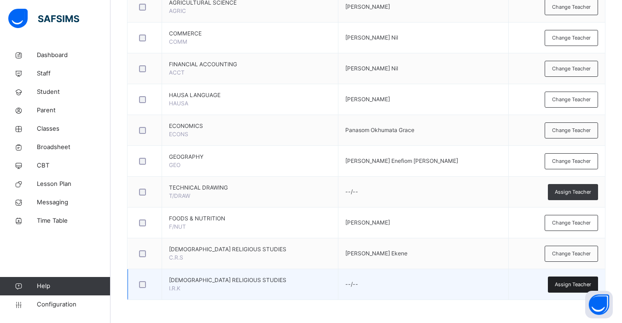
click at [569, 280] on div "Assign Teacher" at bounding box center [573, 285] width 50 height 16
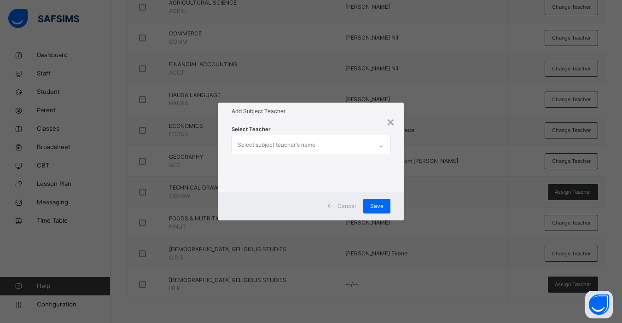
click at [279, 148] on div "Select subject teacher's name" at bounding box center [277, 144] width 78 height 17
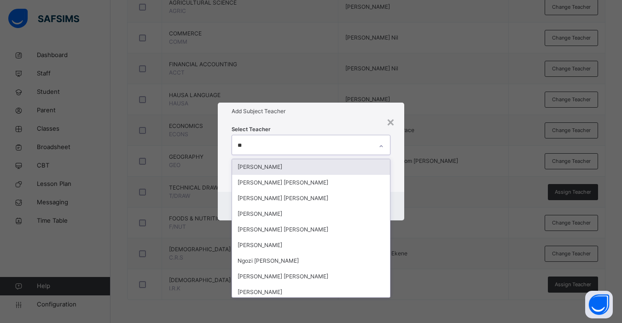
type input "***"
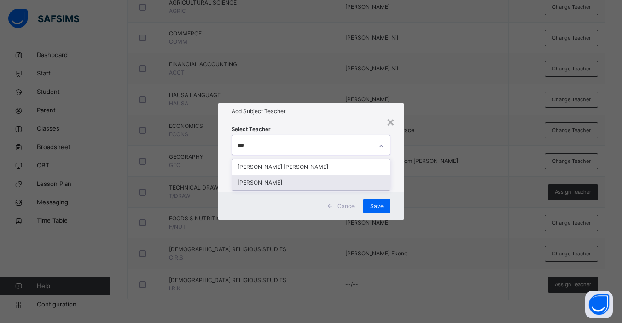
click at [296, 182] on div "[PERSON_NAME]" at bounding box center [311, 183] width 158 height 16
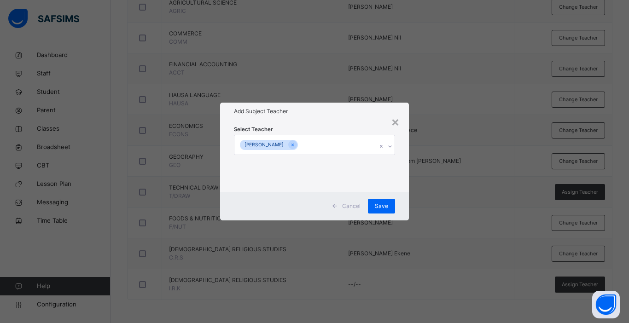
click at [403, 180] on div "Select Teacher [PERSON_NAME]" at bounding box center [314, 156] width 189 height 72
click at [378, 203] on span "Save" at bounding box center [381, 206] width 13 height 8
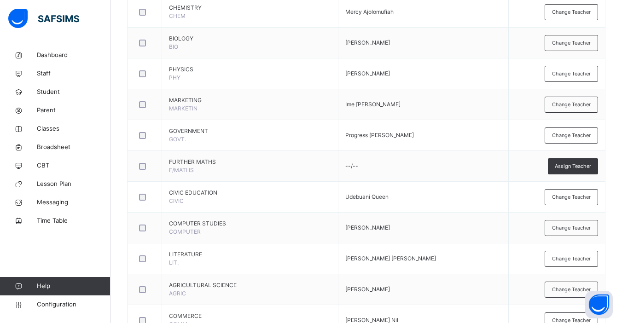
scroll to position [46, 0]
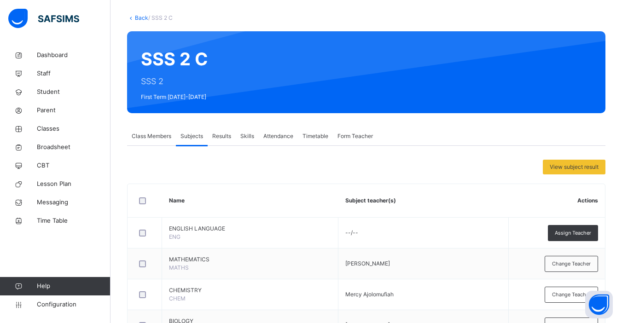
click at [139, 18] on link "Back" at bounding box center [141, 17] width 13 height 7
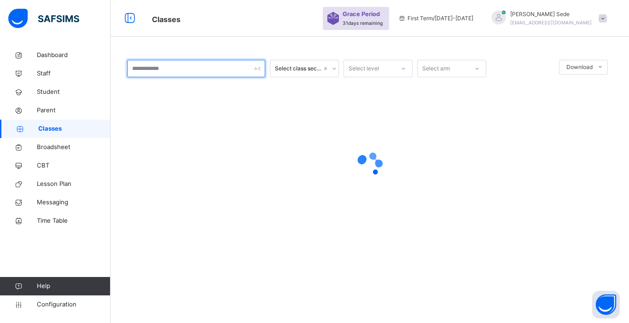
click at [163, 69] on input "text" at bounding box center [196, 68] width 138 height 17
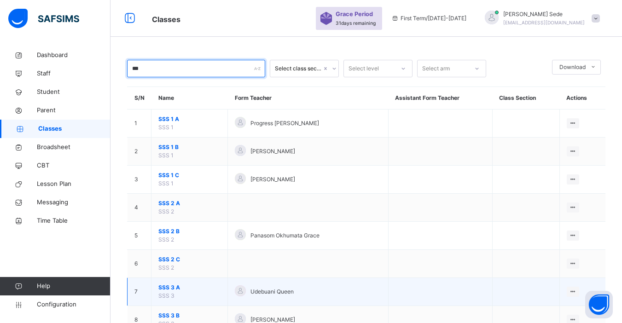
type input "***"
click at [165, 290] on span "SSS 3 A" at bounding box center [189, 288] width 62 height 8
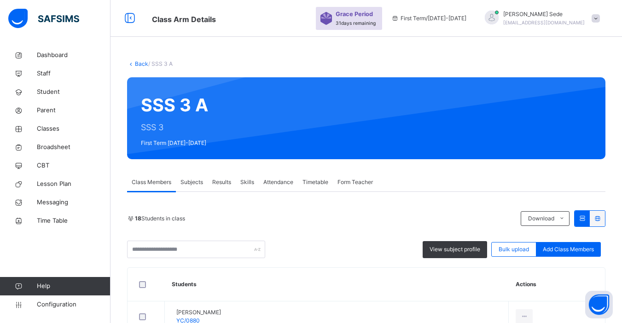
click at [196, 183] on span "Subjects" at bounding box center [191, 182] width 23 height 8
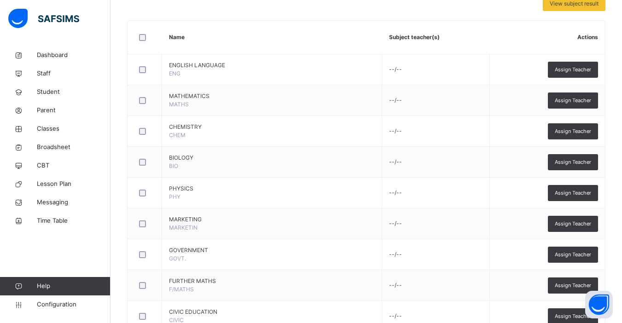
scroll to position [209, 0]
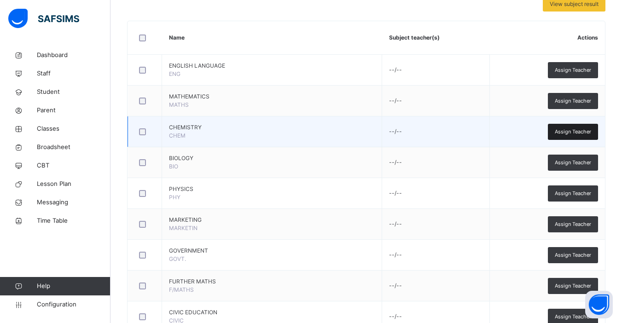
click at [576, 131] on span "Assign Teacher" at bounding box center [573, 132] width 36 height 8
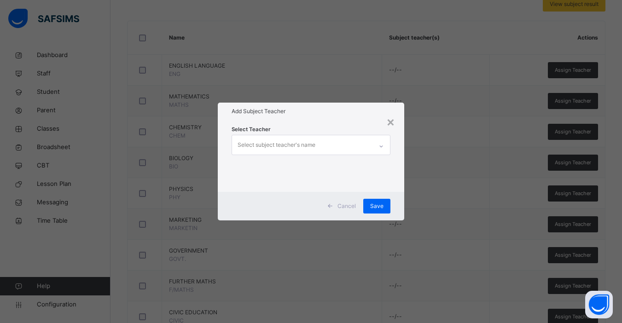
click at [443, 133] on div "× Add Subject Teacher Select Teacher Select subject teacher's name Cancel Save" at bounding box center [311, 161] width 622 height 323
click at [391, 123] on div "×" at bounding box center [390, 121] width 9 height 19
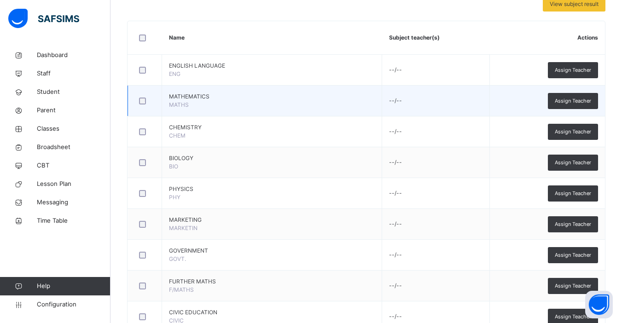
click at [382, 103] on td "--/--" at bounding box center [436, 101] width 108 height 31
click at [584, 100] on span "Assign Teacher" at bounding box center [573, 101] width 36 height 8
